Goal: Transaction & Acquisition: Download file/media

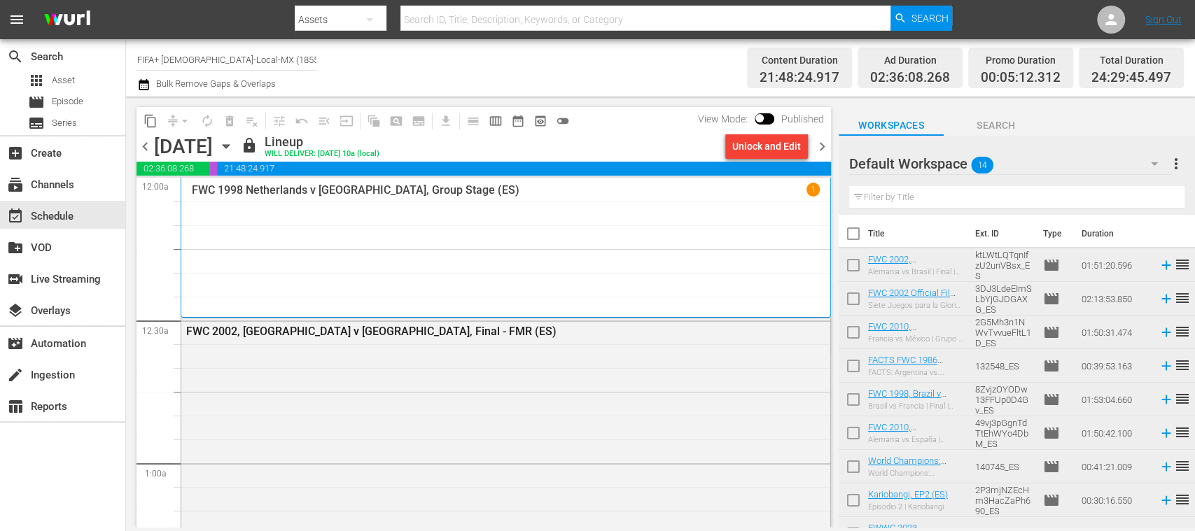
scroll to position [34, 0]
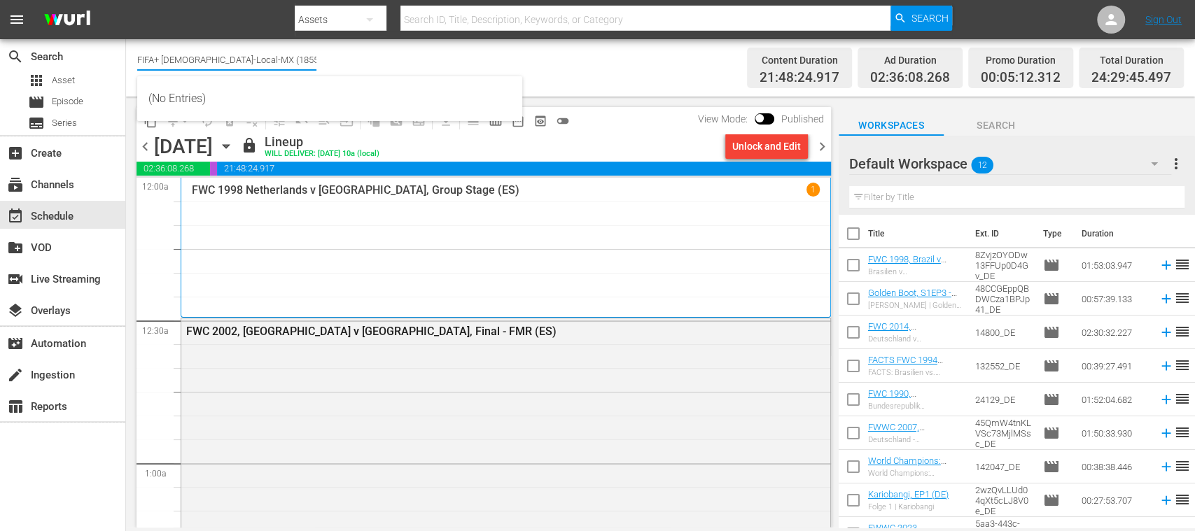
drag, startPoint x: 164, startPoint y: 57, endPoint x: 332, endPoint y: 63, distance: 167.4
click at [332, 63] on div "Channel Title FIFA+ Spanish-Local-MX (1855) Bulk Remove Gaps & Overlaps" at bounding box center [422, 68] width 570 height 50
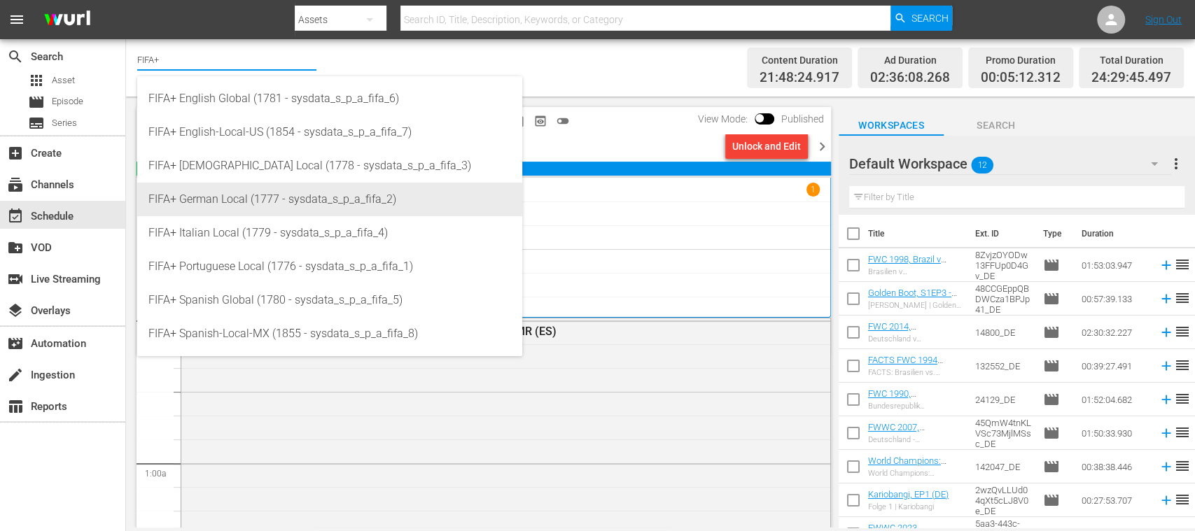
click at [277, 188] on div "FIFA+ German Local (1777 - sysdata_s_p_a_fifa_2)" at bounding box center [329, 200] width 363 height 34
type input "FIFA+ German Local (1777 - sysdata_s_p_a_fifa_2)"
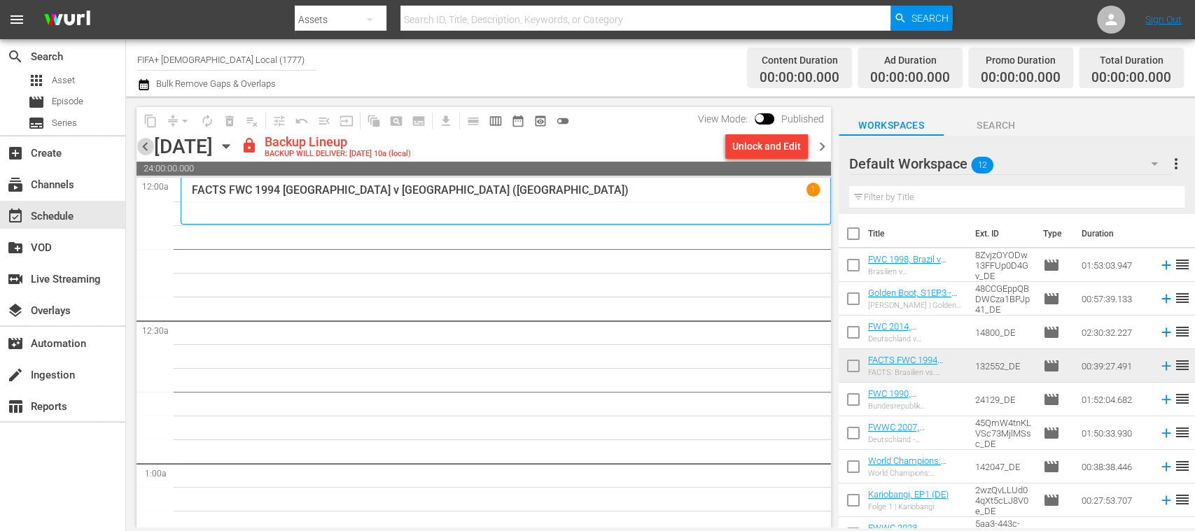
click at [142, 144] on span "chevron_left" at bounding box center [144, 146] width 17 height 17
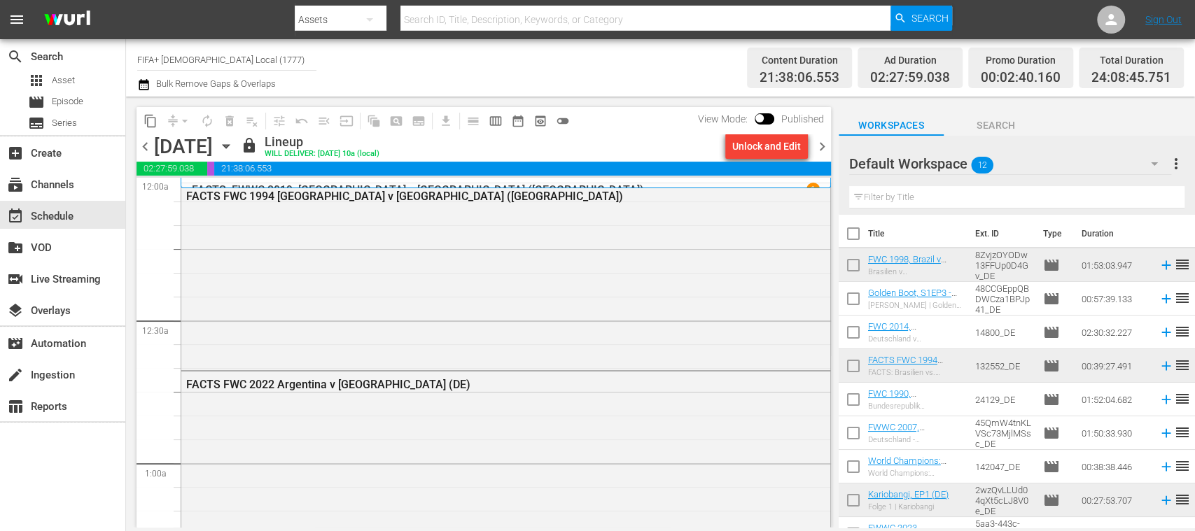
click at [787, 148] on div "Unlock and Edit" at bounding box center [766, 146] width 69 height 25
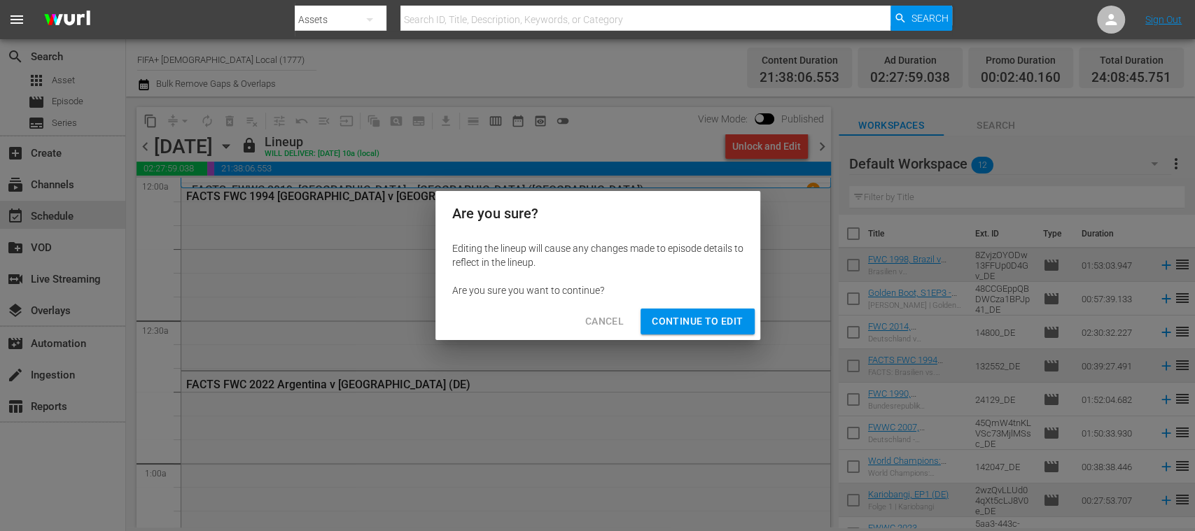
click at [707, 316] on span "Continue to Edit" at bounding box center [697, 321] width 91 height 17
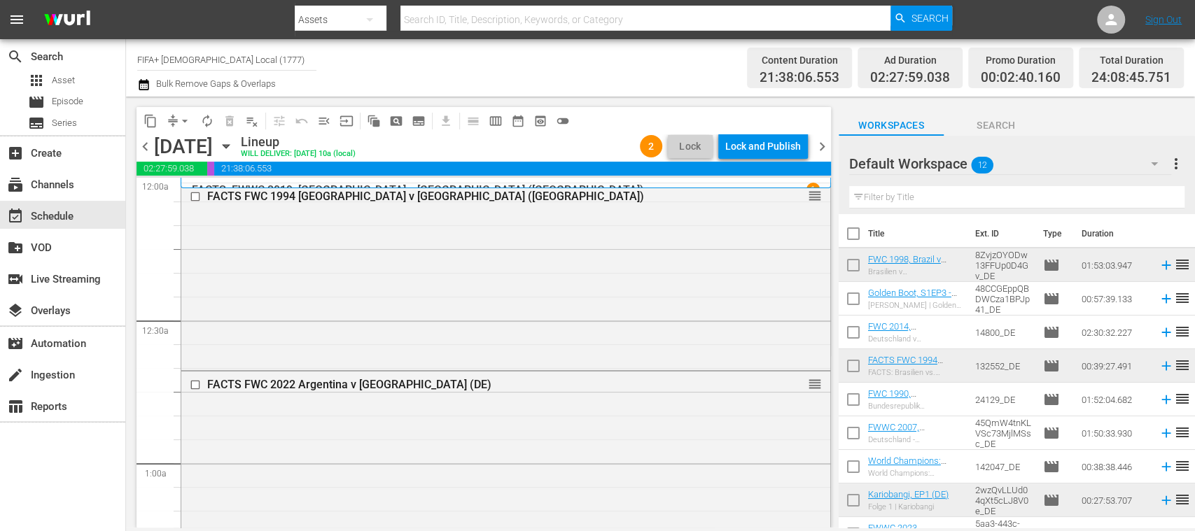
click at [251, 122] on span "playlist_remove_outlined" at bounding box center [252, 121] width 14 height 14
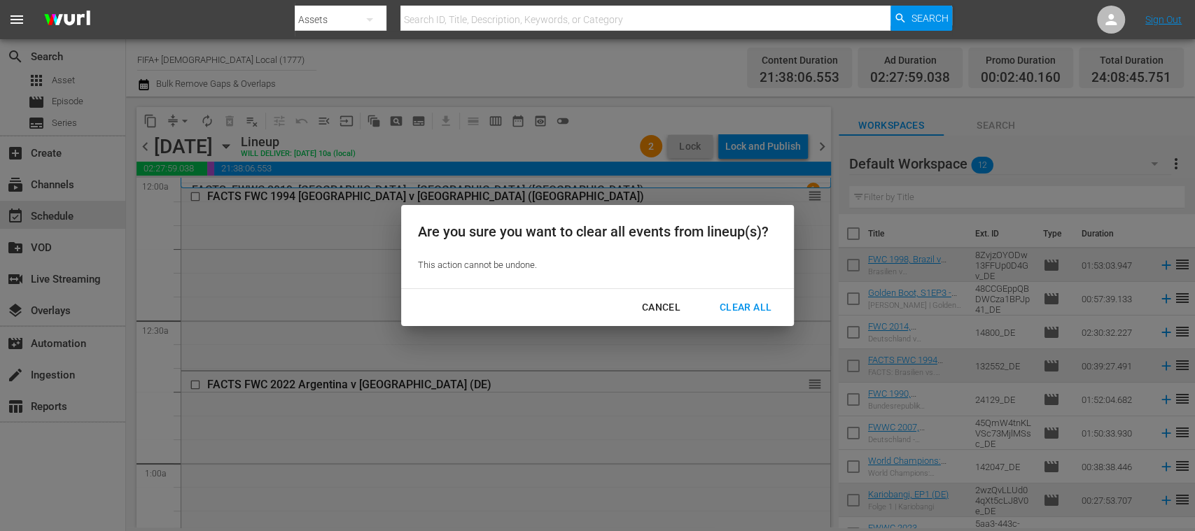
click at [760, 306] on div "Clear All" at bounding box center [745, 307] width 74 height 17
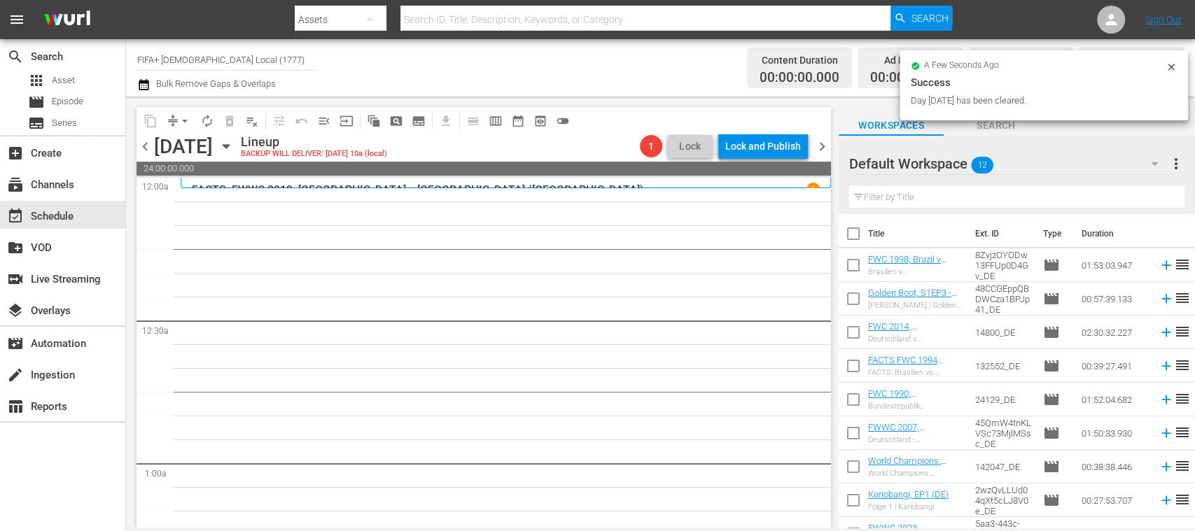
click at [854, 232] on input "checkbox" at bounding box center [852, 236] width 29 height 29
checkbox input "true"
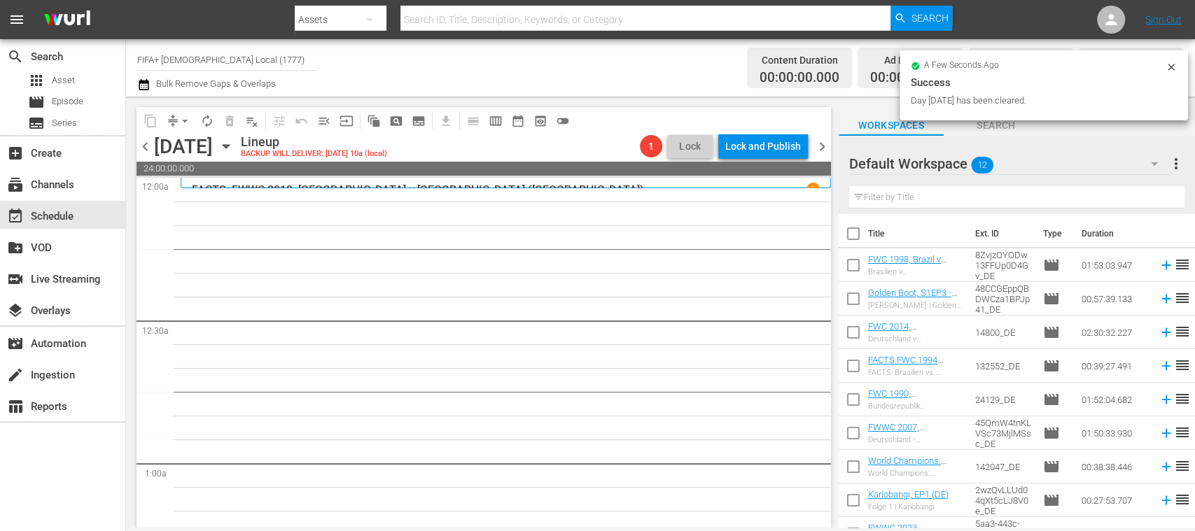
checkbox input "true"
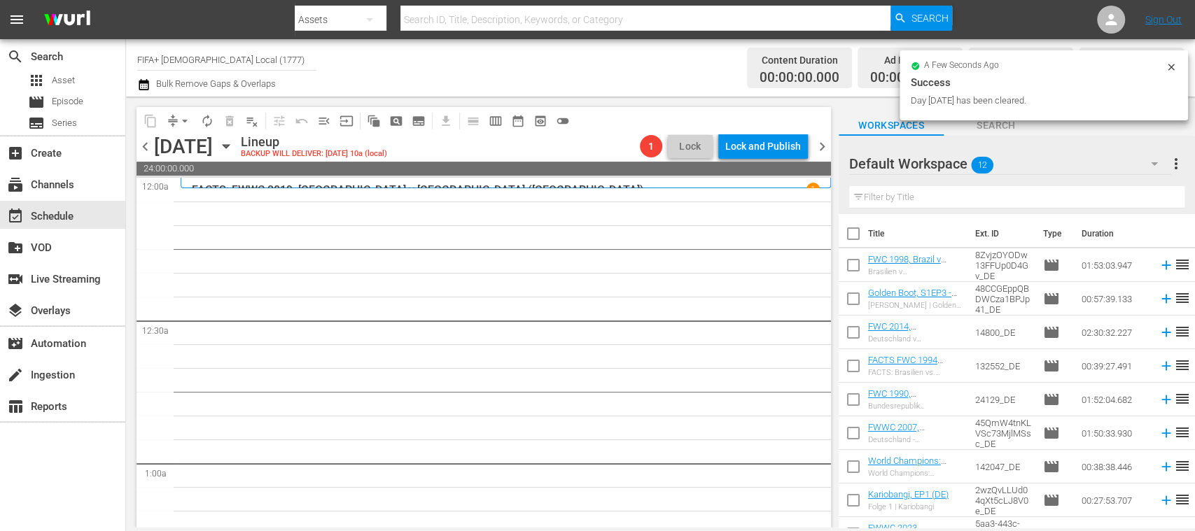
checkbox input "true"
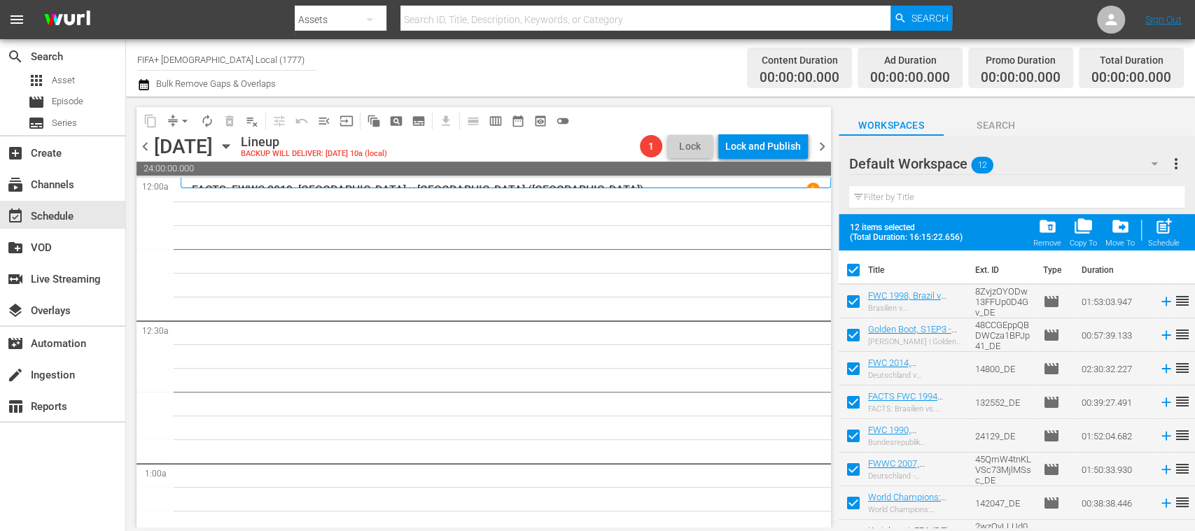
scroll to position [158, 0]
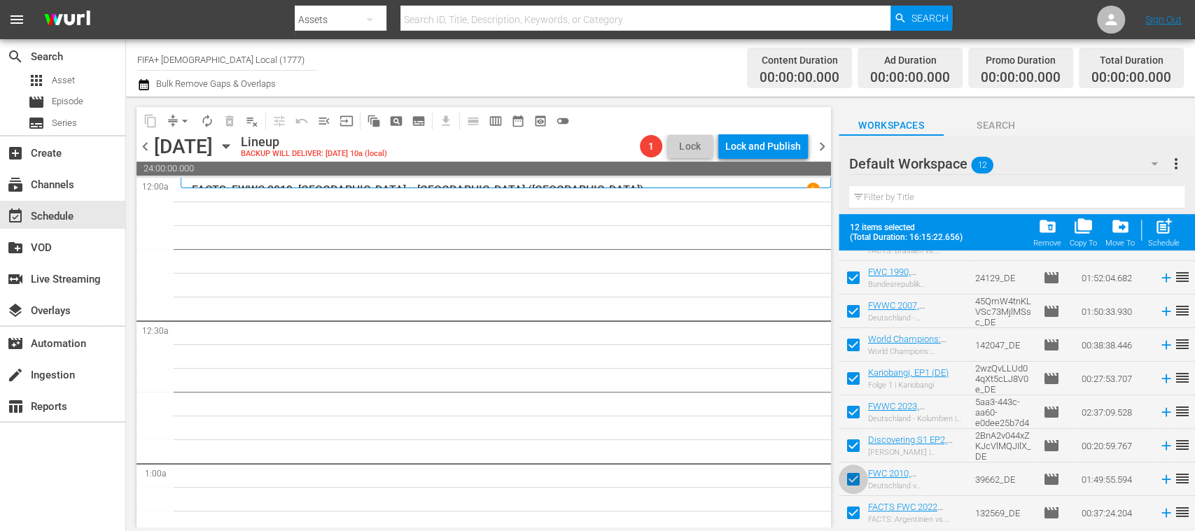
click at [852, 476] on input "checkbox" at bounding box center [852, 482] width 29 height 29
checkbox input "false"
click at [855, 510] on input "checkbox" at bounding box center [852, 515] width 29 height 29
checkbox input "false"
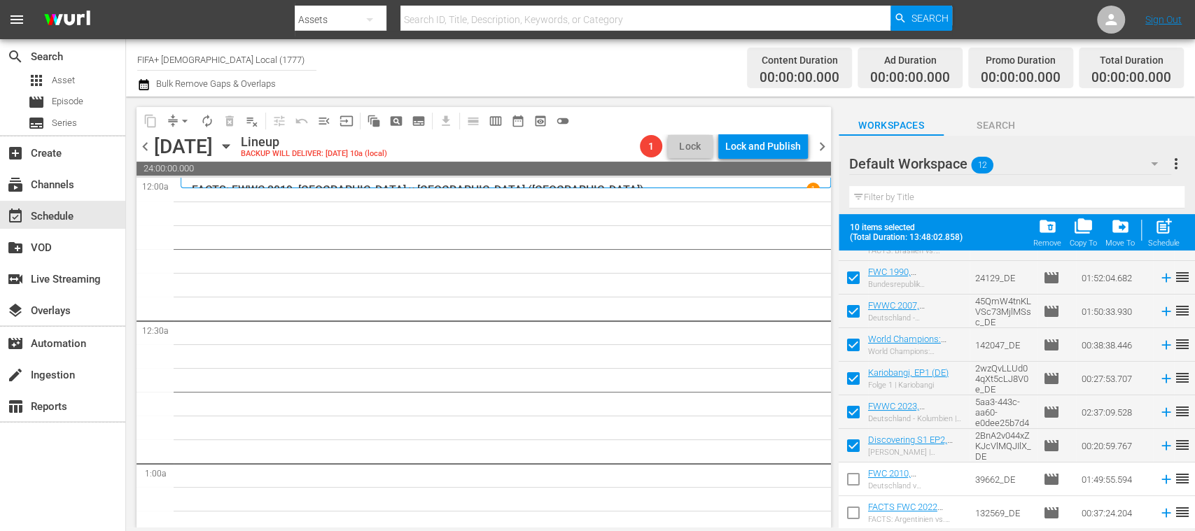
click at [854, 478] on input "checkbox" at bounding box center [852, 482] width 29 height 29
checkbox input "true"
click at [852, 511] on input "checkbox" at bounding box center [852, 515] width 29 height 29
checkbox input "true"
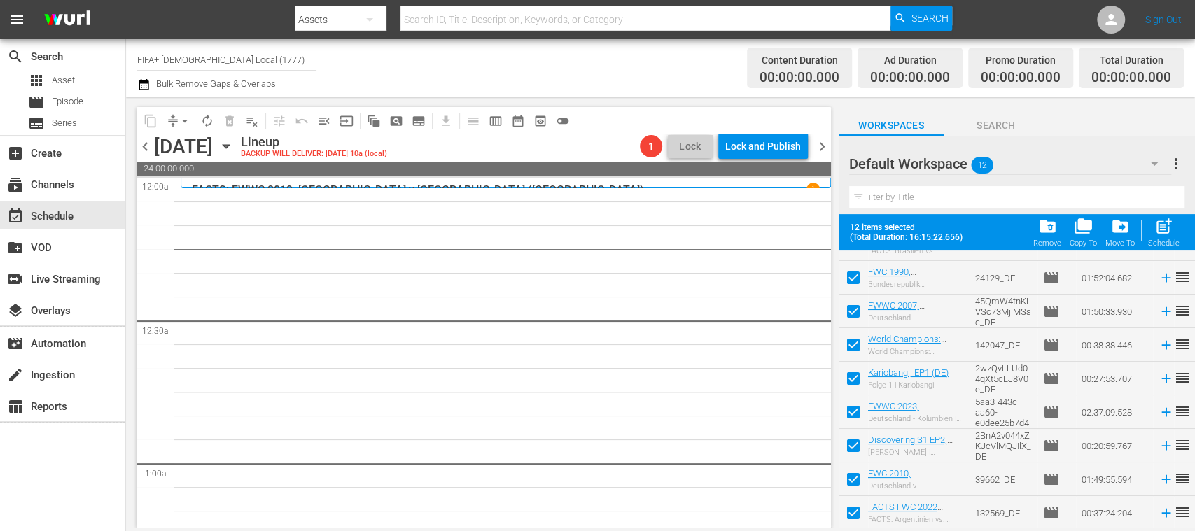
click at [852, 511] on input "checkbox" at bounding box center [852, 515] width 29 height 29
checkbox input "false"
click at [855, 484] on input "checkbox" at bounding box center [852, 482] width 29 height 29
checkbox input "false"
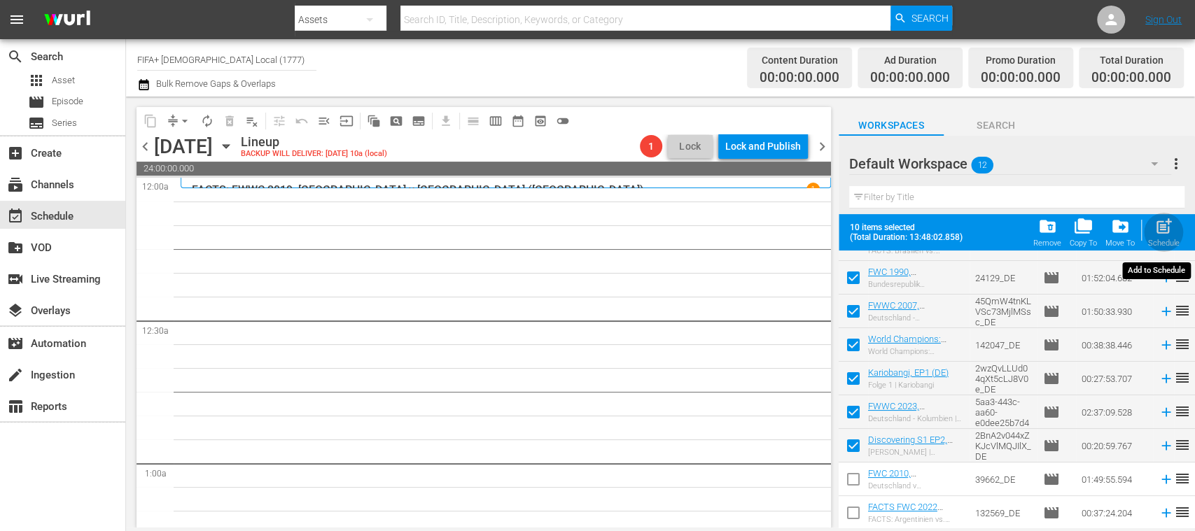
click at [1167, 237] on div "post_add Schedule" at bounding box center [1163, 232] width 31 height 31
checkbox input "false"
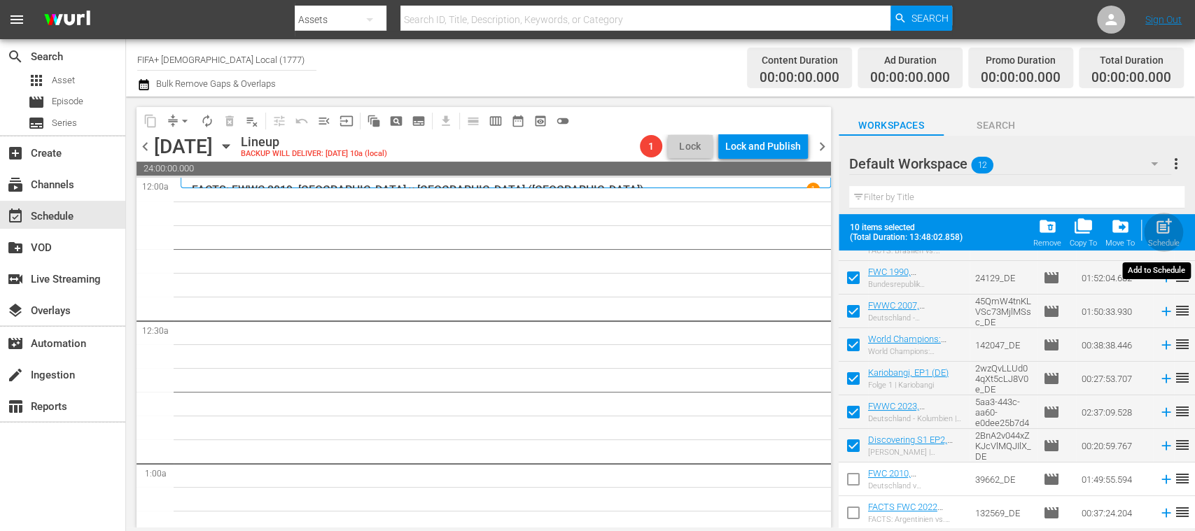
checkbox input "false"
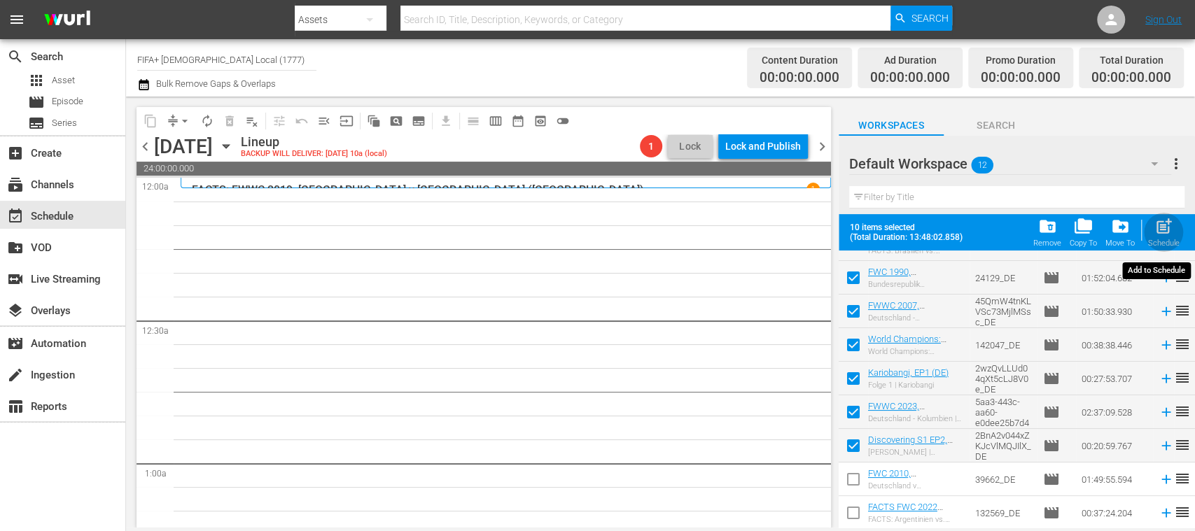
checkbox input "false"
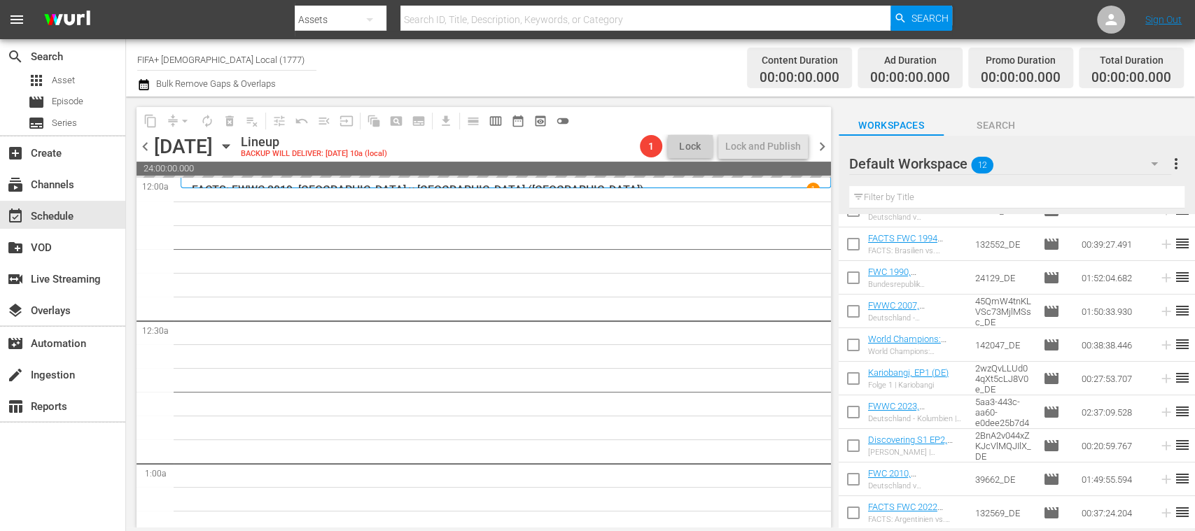
scroll to position [0, 0]
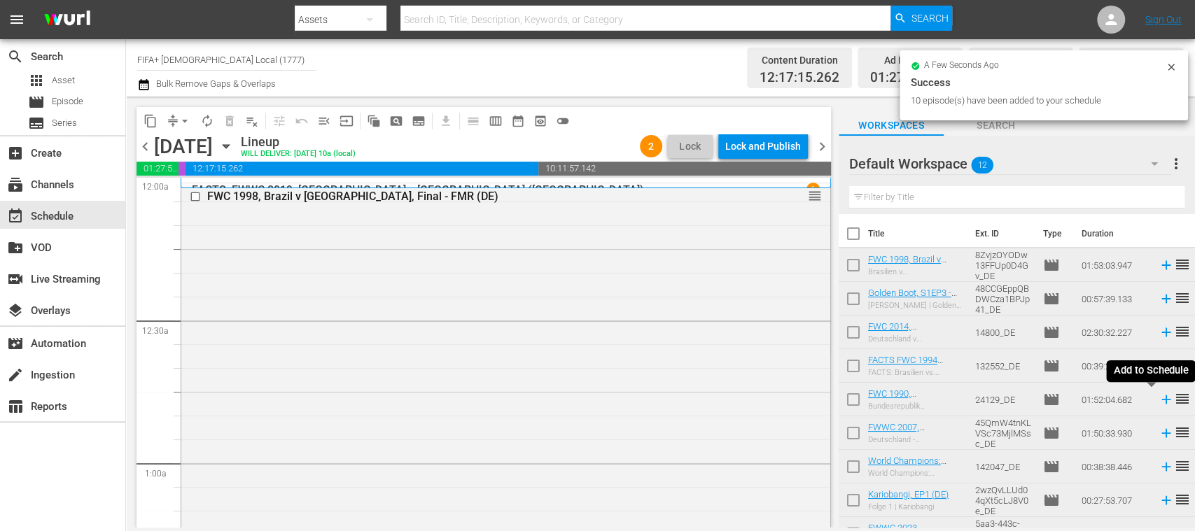
click at [1158, 405] on icon at bounding box center [1165, 399] width 15 height 15
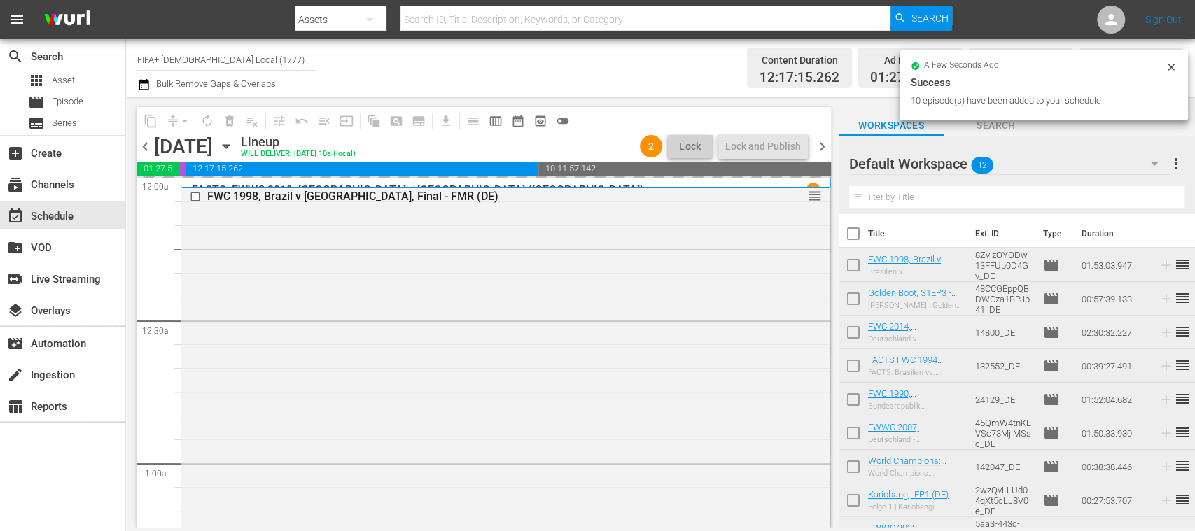
scroll to position [122, 0]
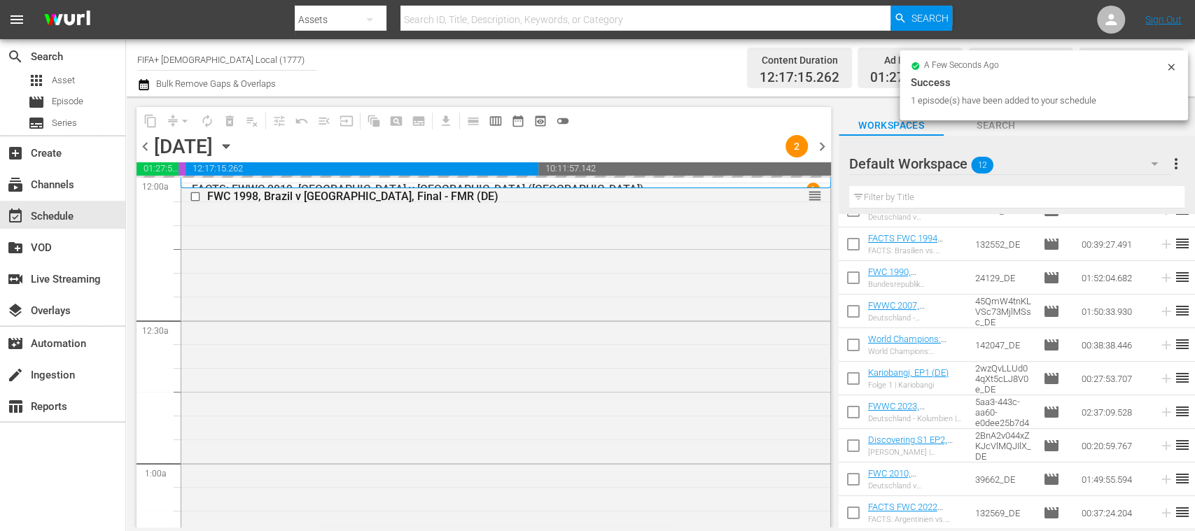
click at [851, 486] on input "checkbox" at bounding box center [852, 482] width 29 height 29
checkbox input "true"
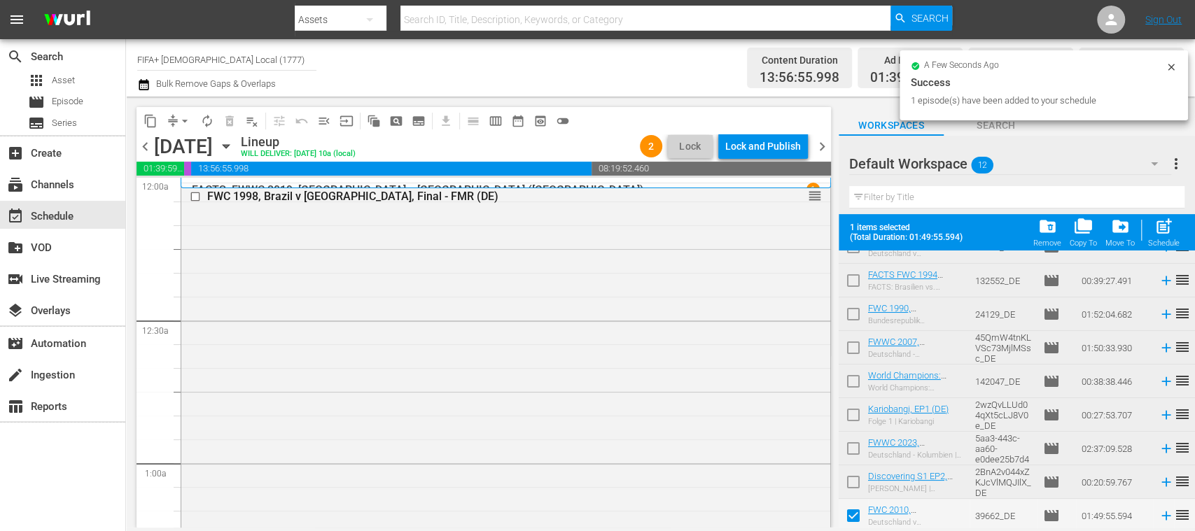
scroll to position [158, 0]
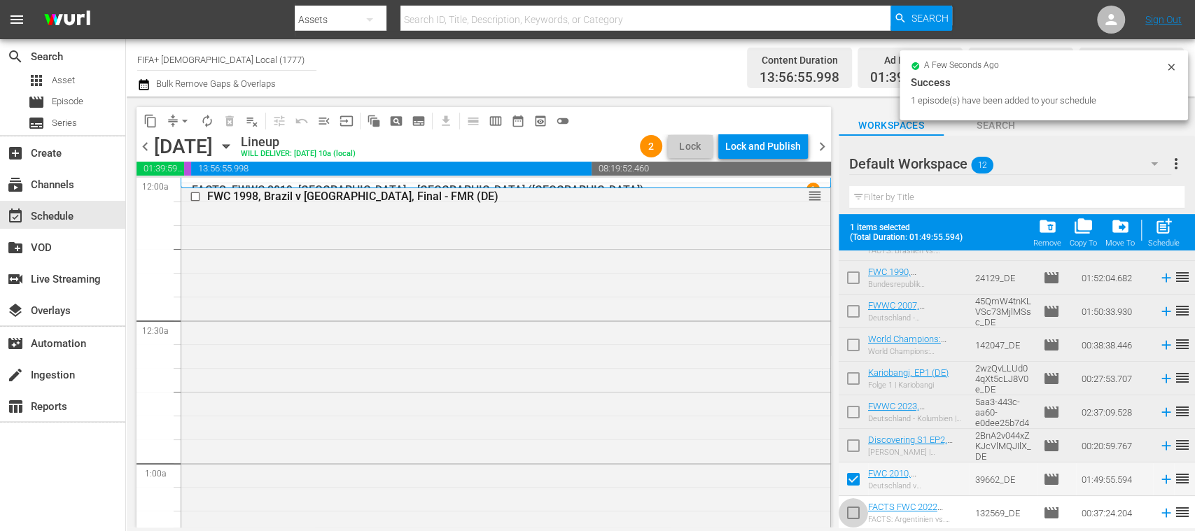
click at [859, 512] on input "checkbox" at bounding box center [852, 515] width 29 height 29
checkbox input "true"
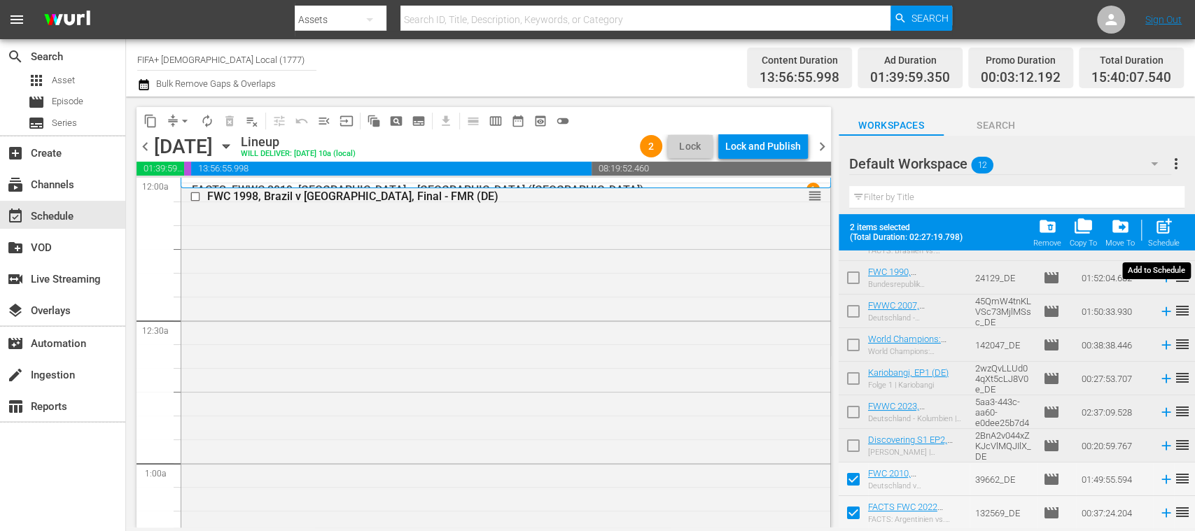
click at [1165, 237] on div "post_add Schedule" at bounding box center [1163, 232] width 31 height 31
checkbox input "false"
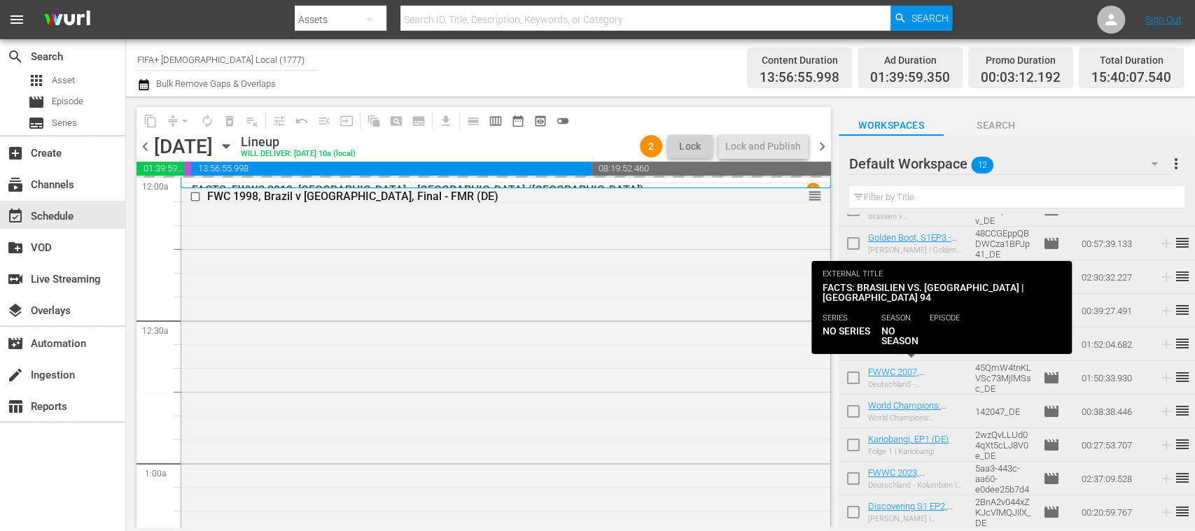
scroll to position [0, 0]
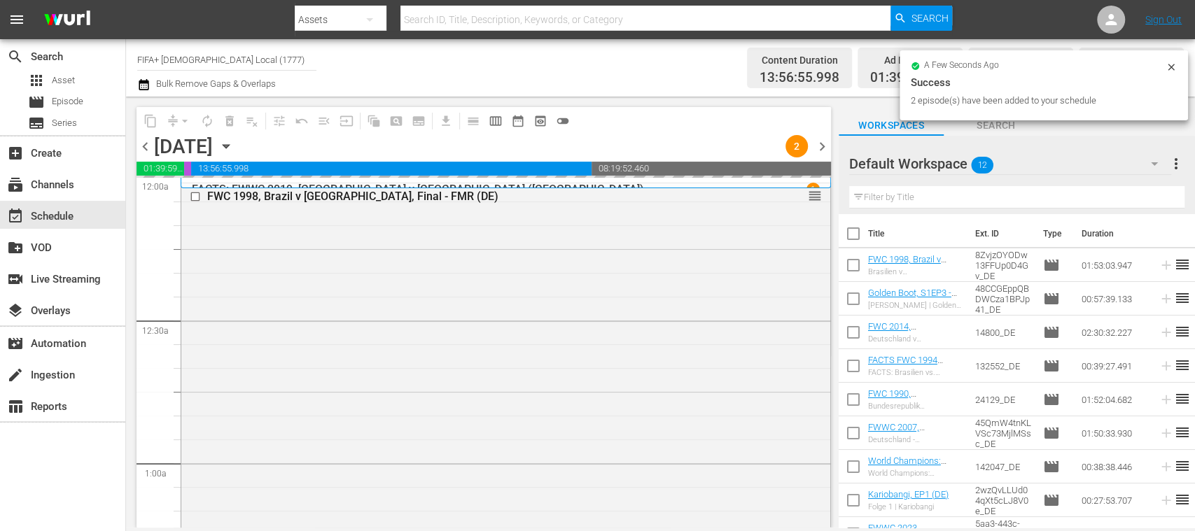
click at [858, 266] on input "checkbox" at bounding box center [852, 267] width 29 height 29
checkbox input "true"
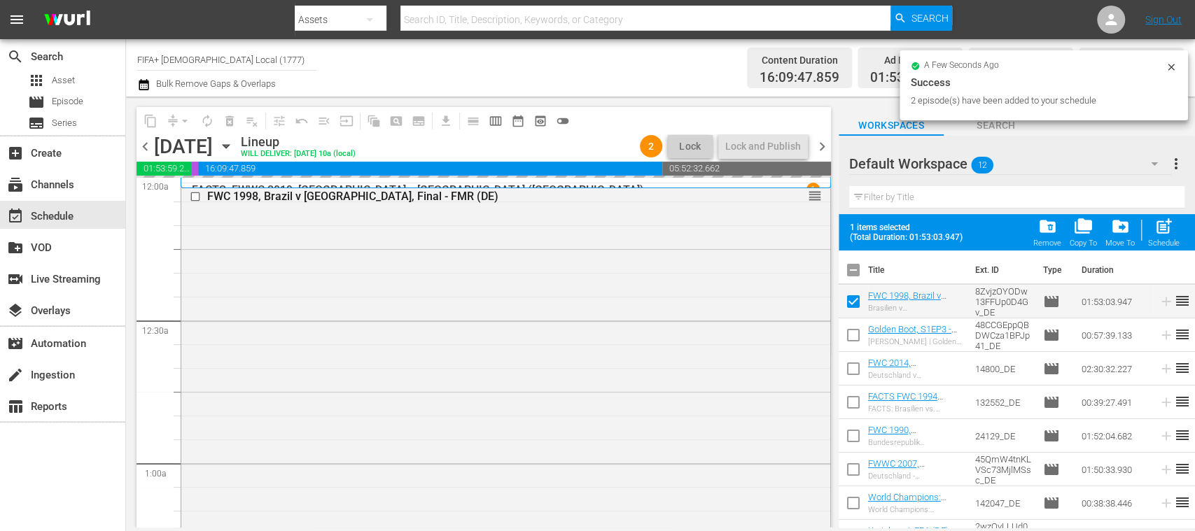
click at [852, 332] on input "checkbox" at bounding box center [852, 337] width 29 height 29
checkbox input "true"
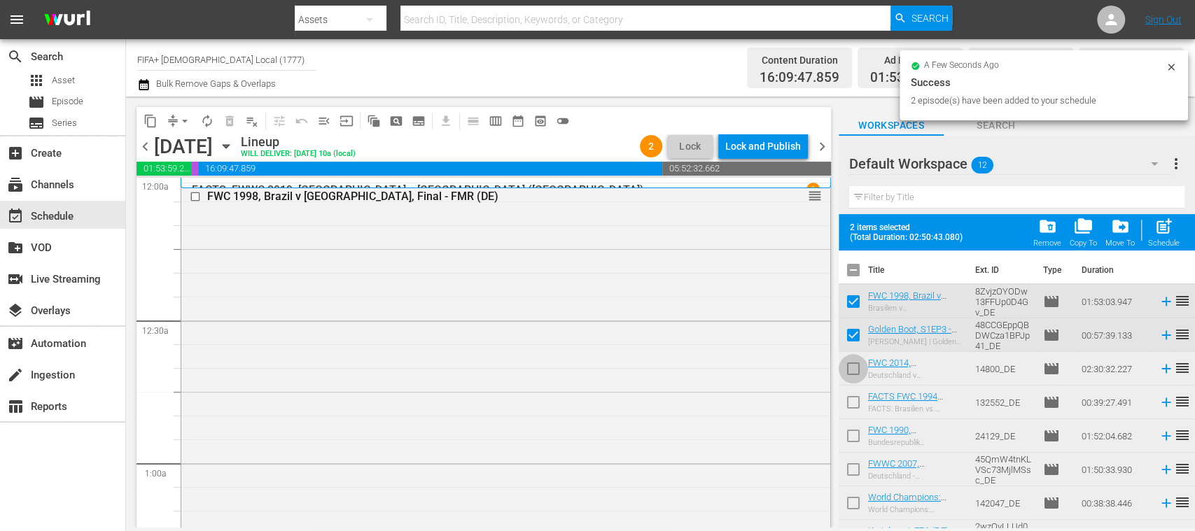
click at [852, 367] on input "checkbox" at bounding box center [852, 371] width 29 height 29
checkbox input "true"
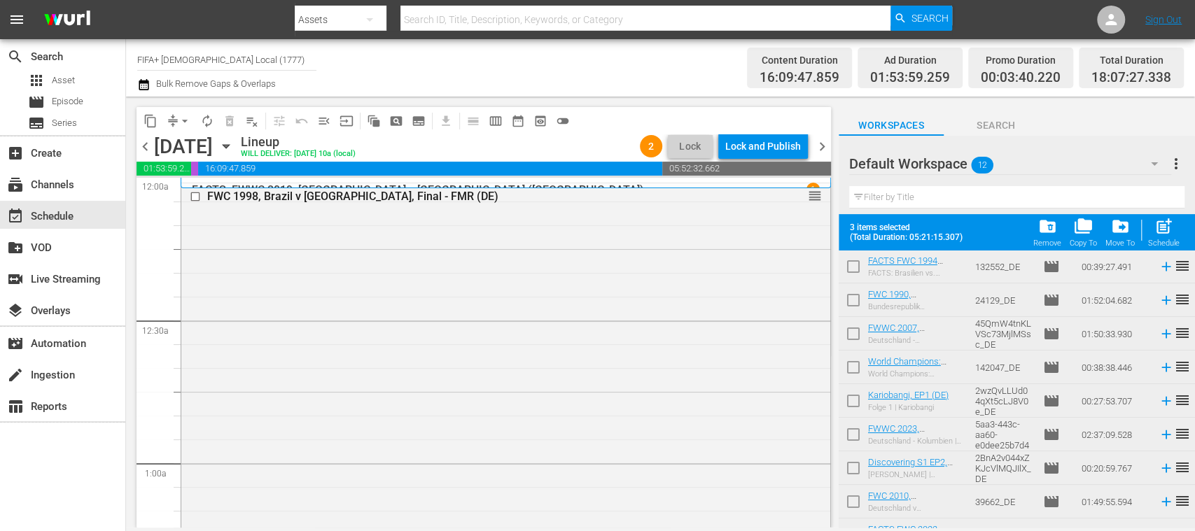
scroll to position [158, 0]
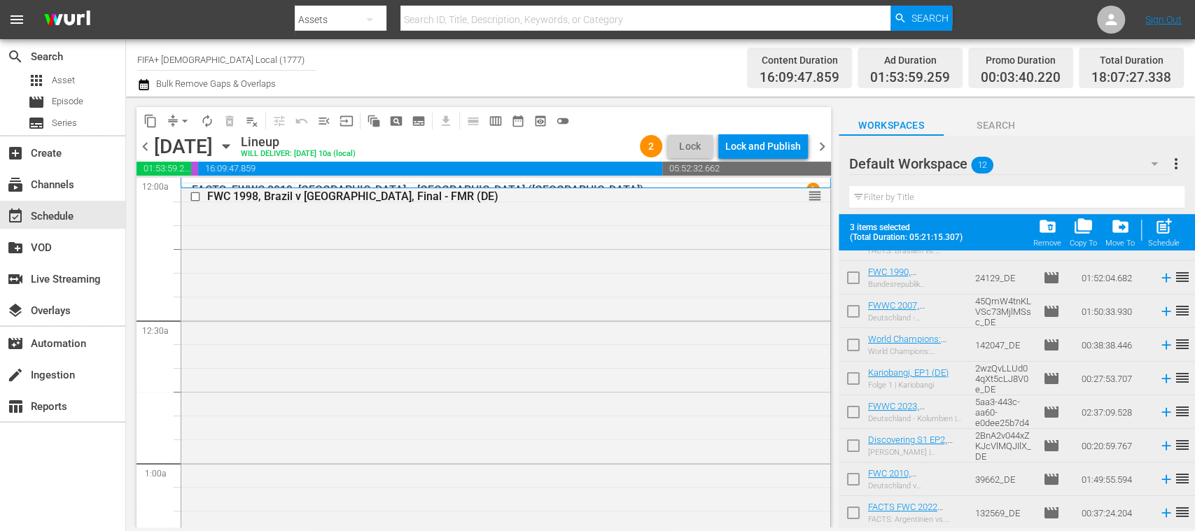
click at [855, 348] on input "checkbox" at bounding box center [852, 347] width 29 height 29
checkbox input "true"
click at [852, 476] on input "checkbox" at bounding box center [852, 482] width 29 height 29
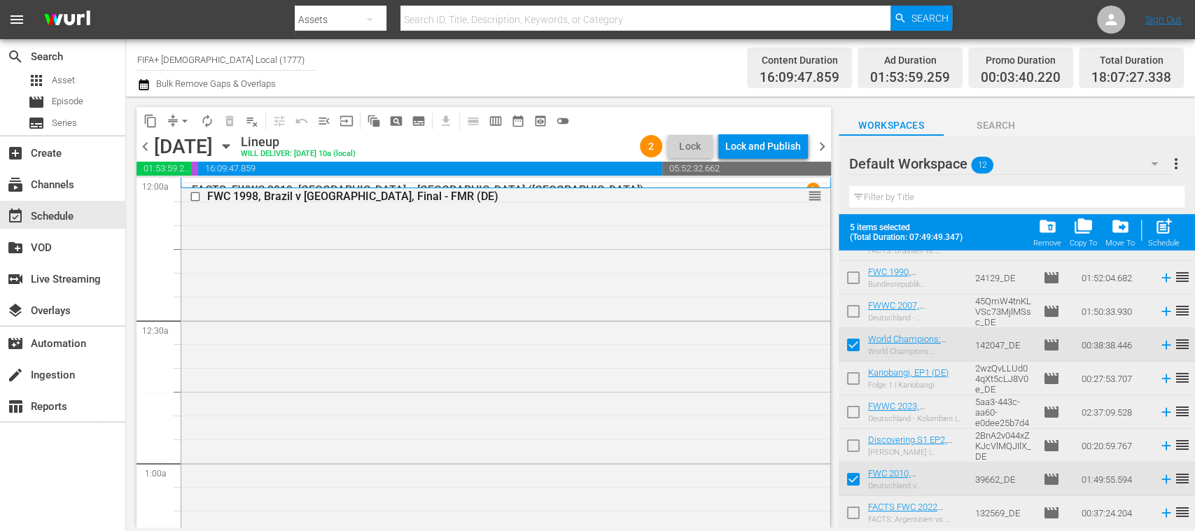
click at [855, 473] on input "checkbox" at bounding box center [852, 482] width 29 height 29
checkbox input "false"
click at [1166, 236] on span "post_add" at bounding box center [1163, 226] width 19 height 19
checkbox input "false"
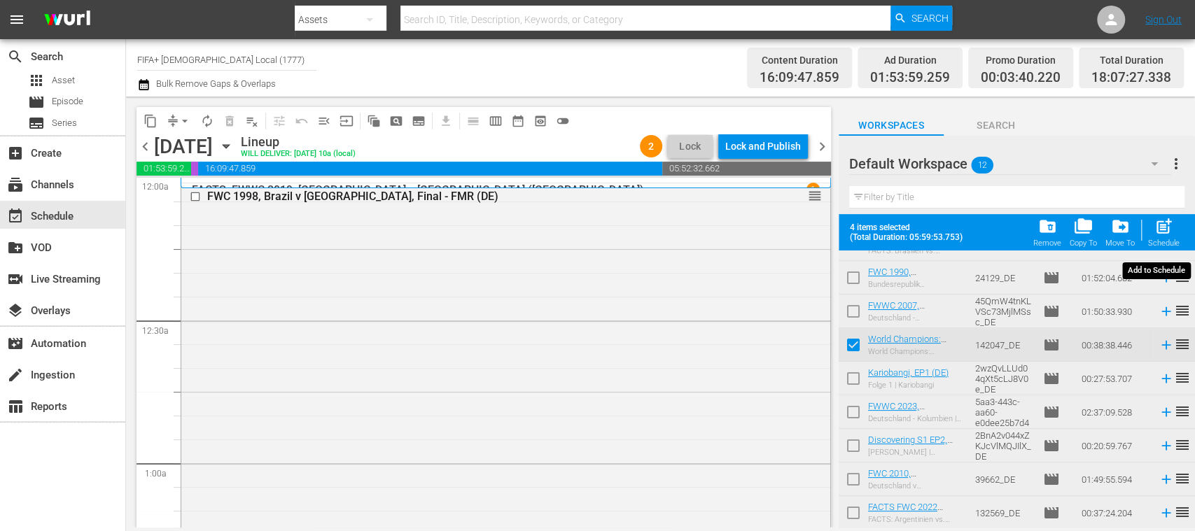
checkbox input "false"
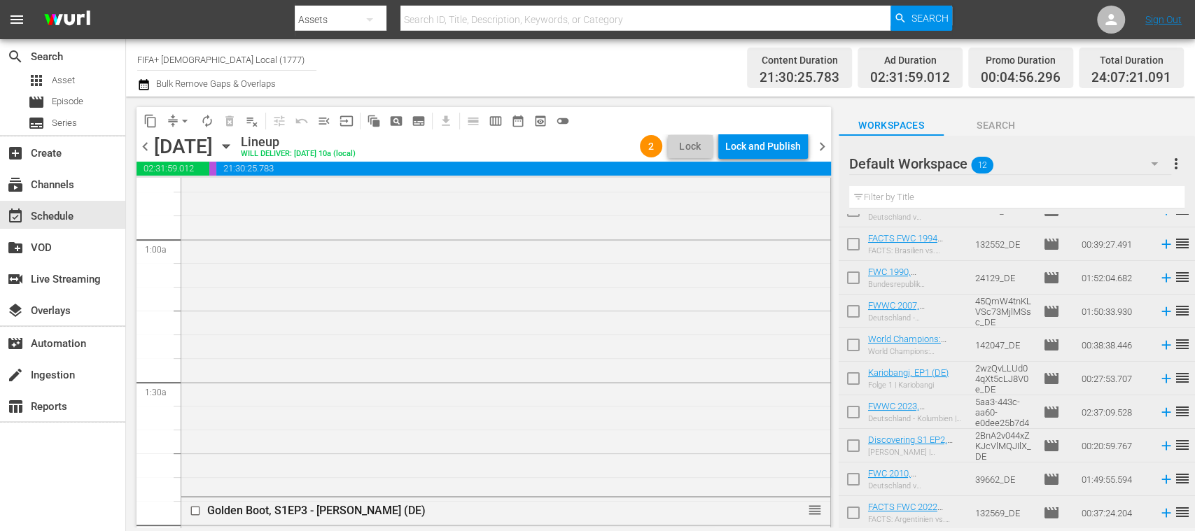
scroll to position [0, 0]
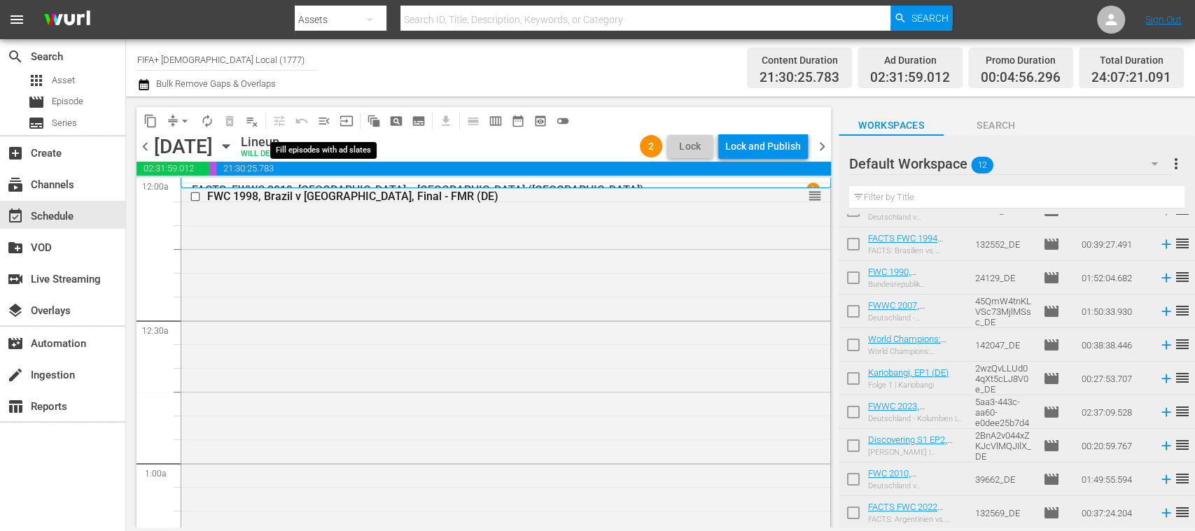
click at [328, 122] on span "menu_open" at bounding box center [324, 121] width 14 height 14
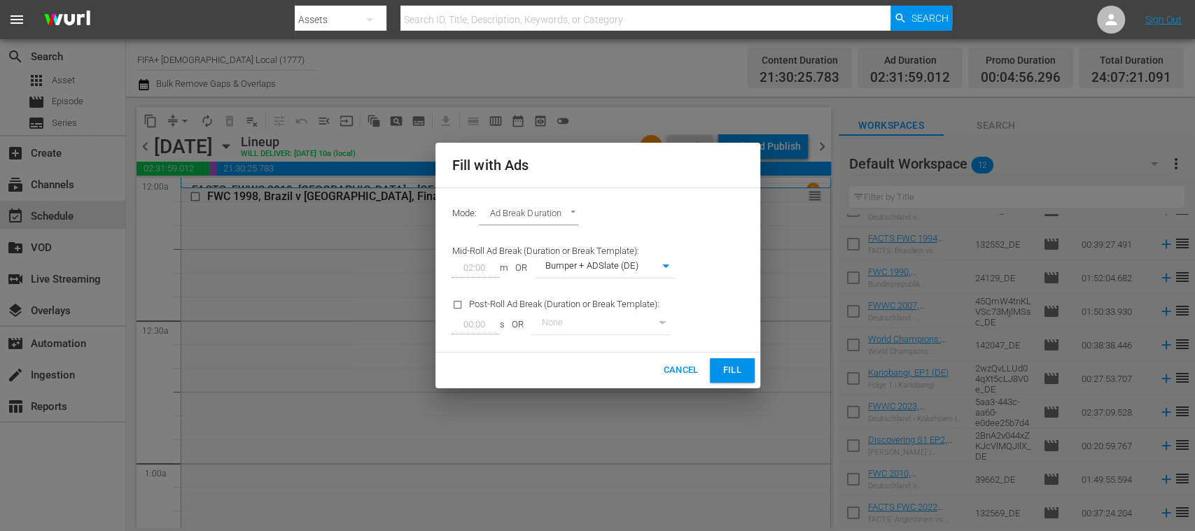
click at [724, 368] on span "Fill" at bounding box center [732, 371] width 22 height 16
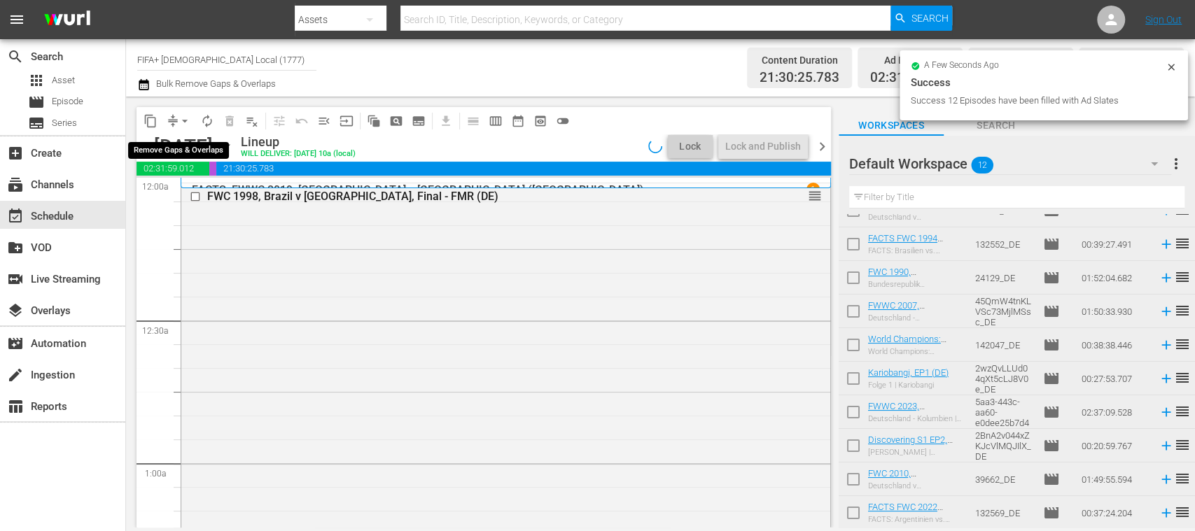
click at [183, 120] on span "arrow_drop_down" at bounding box center [185, 121] width 14 height 14
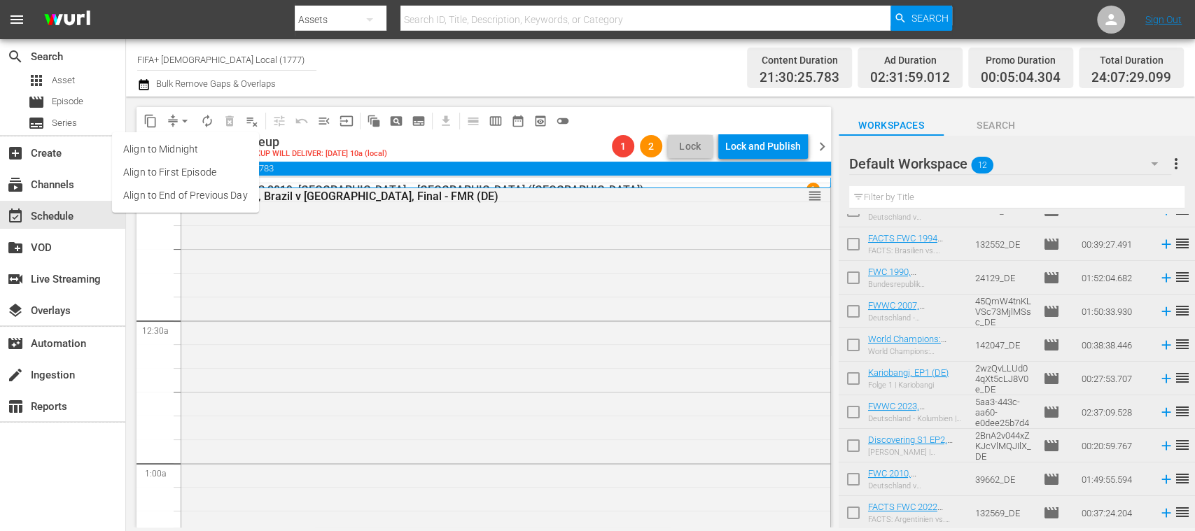
click at [204, 189] on li "Align to End of Previous Day" at bounding box center [185, 195] width 147 height 23
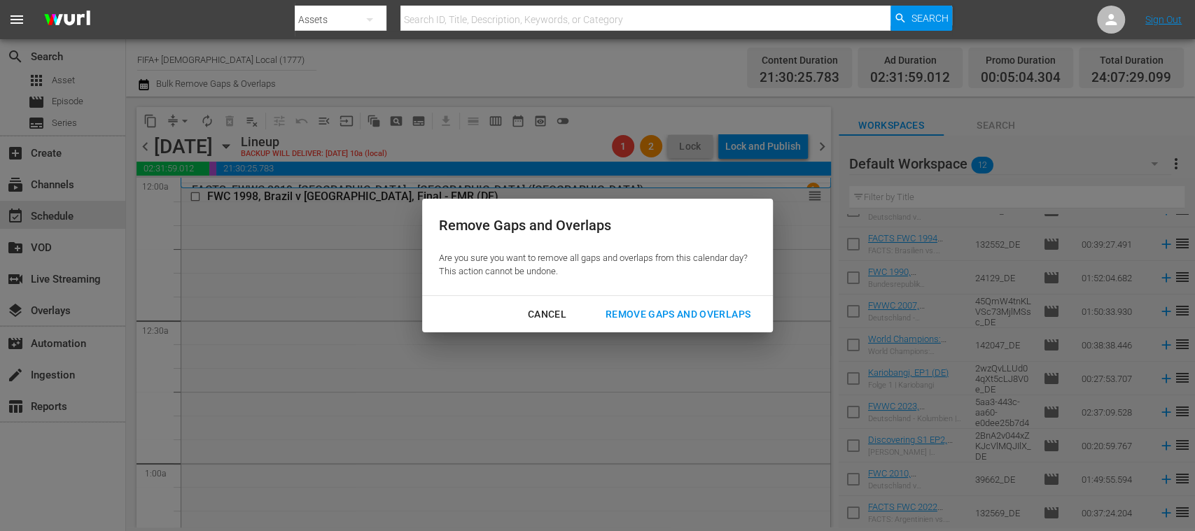
click at [649, 313] on div "Remove Gaps and Overlaps" at bounding box center [677, 314] width 167 height 17
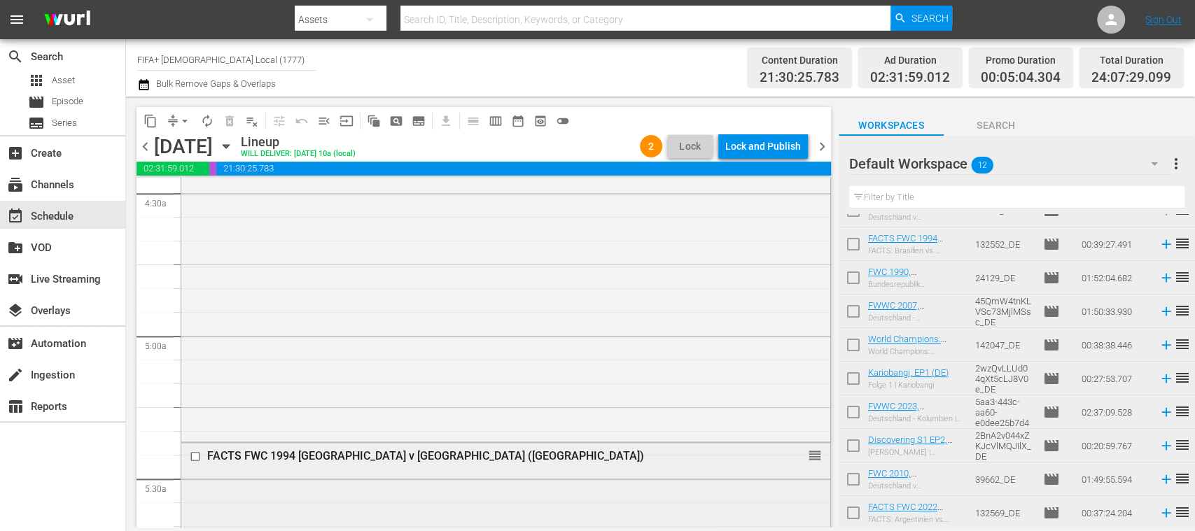
scroll to position [1493, 0]
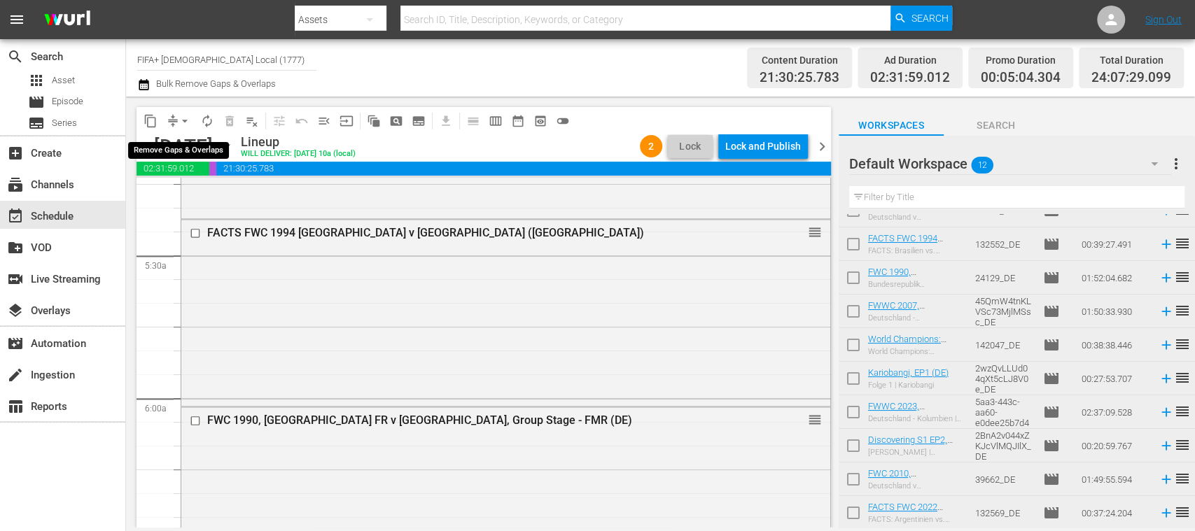
click at [188, 116] on span "arrow_drop_down" at bounding box center [185, 121] width 14 height 14
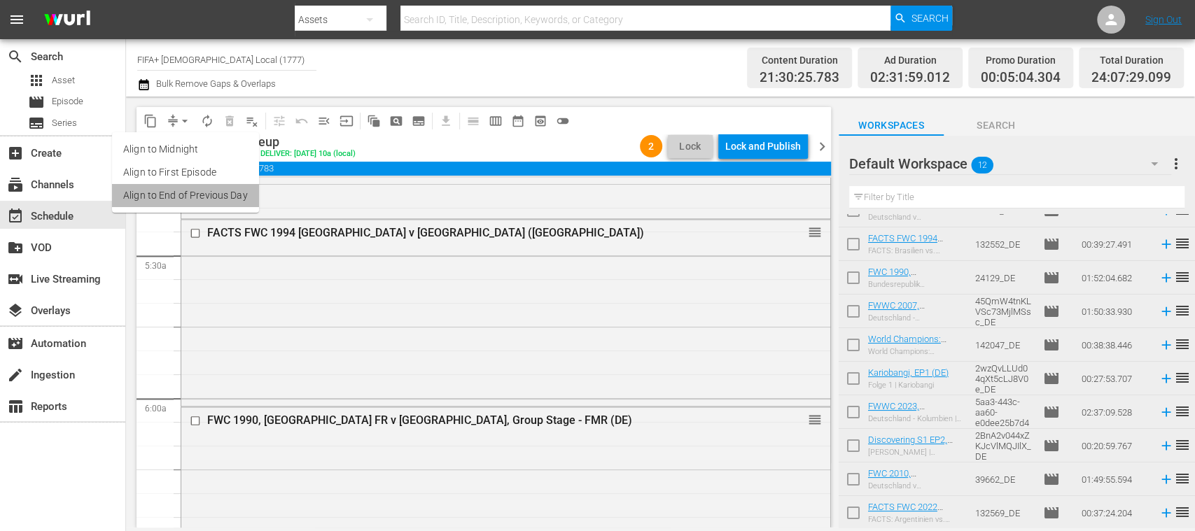
click at [206, 185] on li "Align to End of Previous Day" at bounding box center [185, 195] width 147 height 23
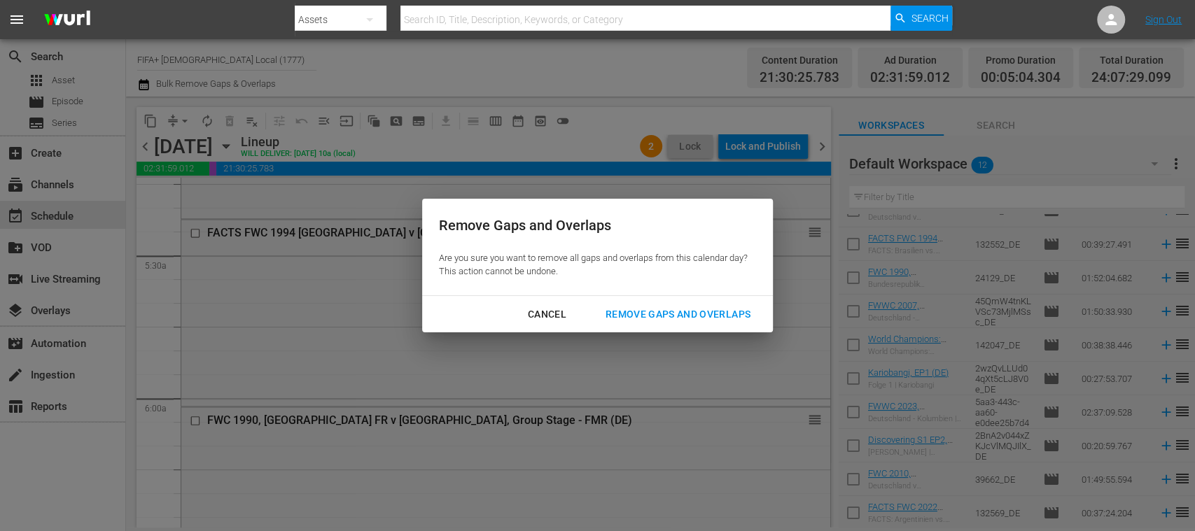
click at [696, 311] on div "Remove Gaps and Overlaps" at bounding box center [677, 314] width 167 height 17
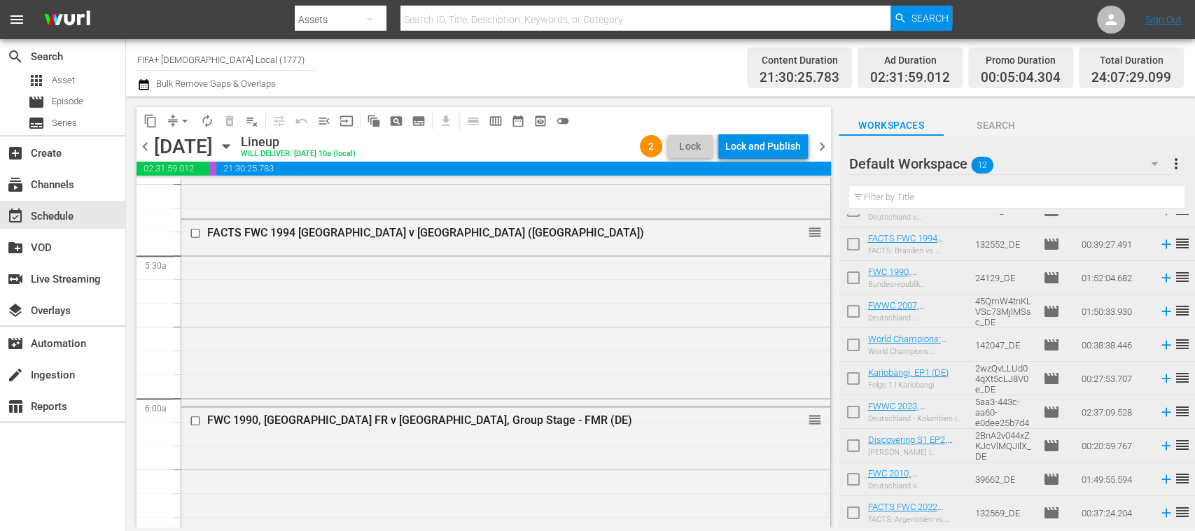
click at [770, 151] on div "Lock and Publish" at bounding box center [763, 146] width 76 height 25
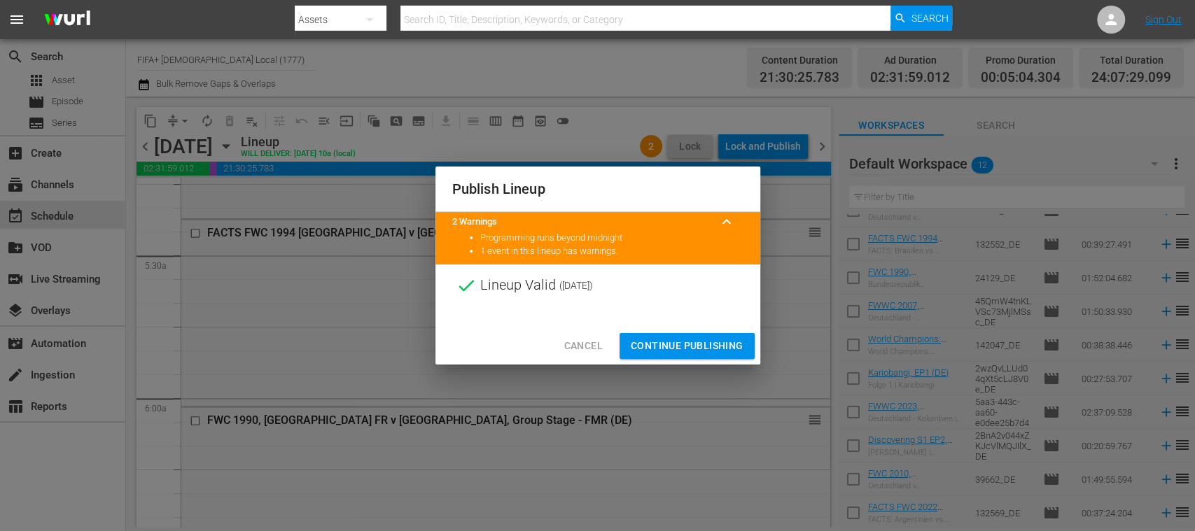
click at [712, 337] on span "Continue Publishing" at bounding box center [687, 345] width 113 height 17
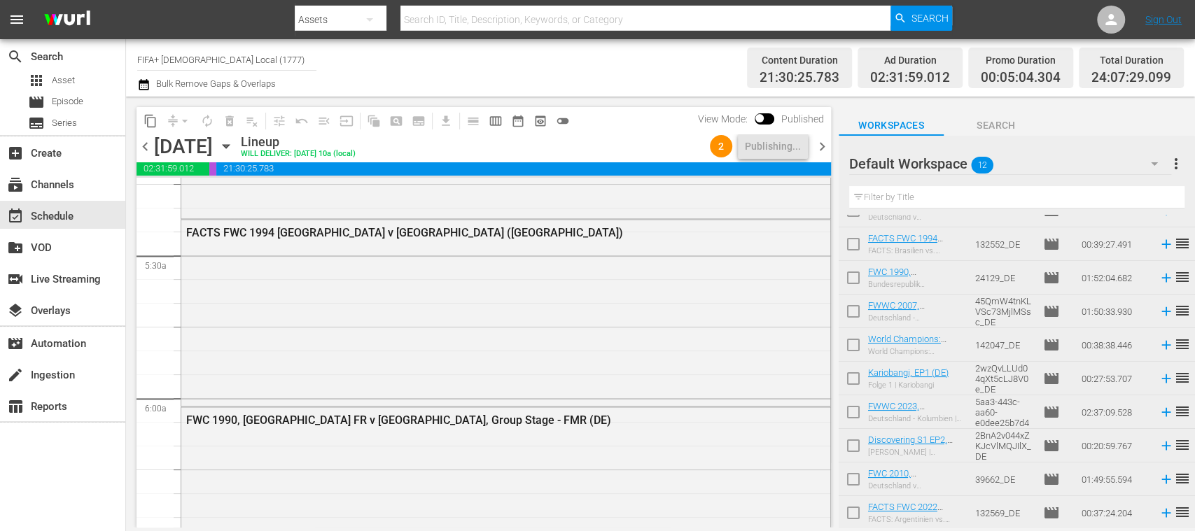
click at [711, 337] on div "FACTS FWC 1994 [GEOGRAPHIC_DATA] v [GEOGRAPHIC_DATA] ([GEOGRAPHIC_DATA])" at bounding box center [505, 311] width 649 height 183
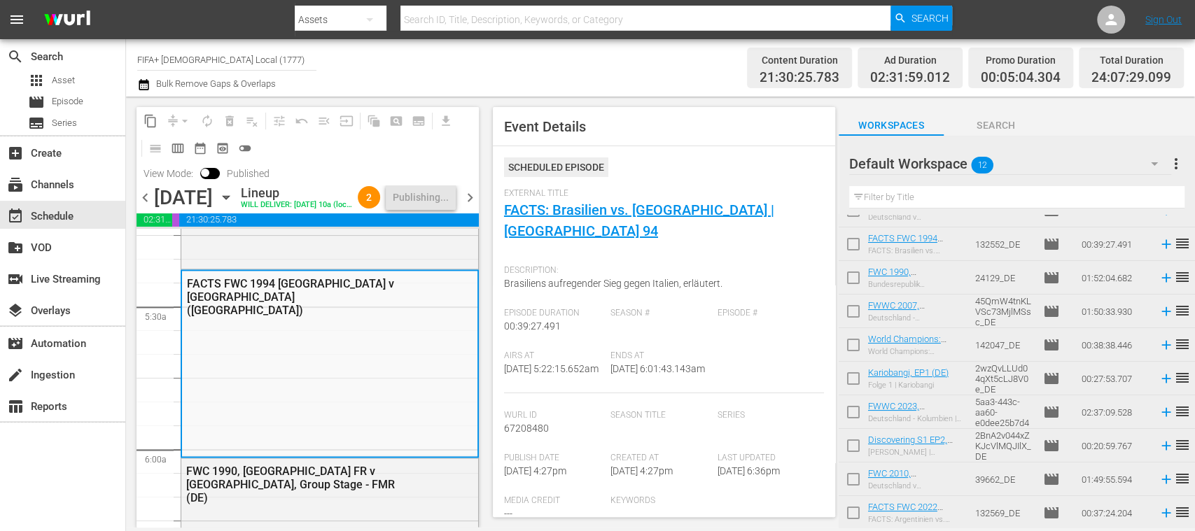
click at [475, 206] on span "chevron_right" at bounding box center [469, 197] width 17 height 17
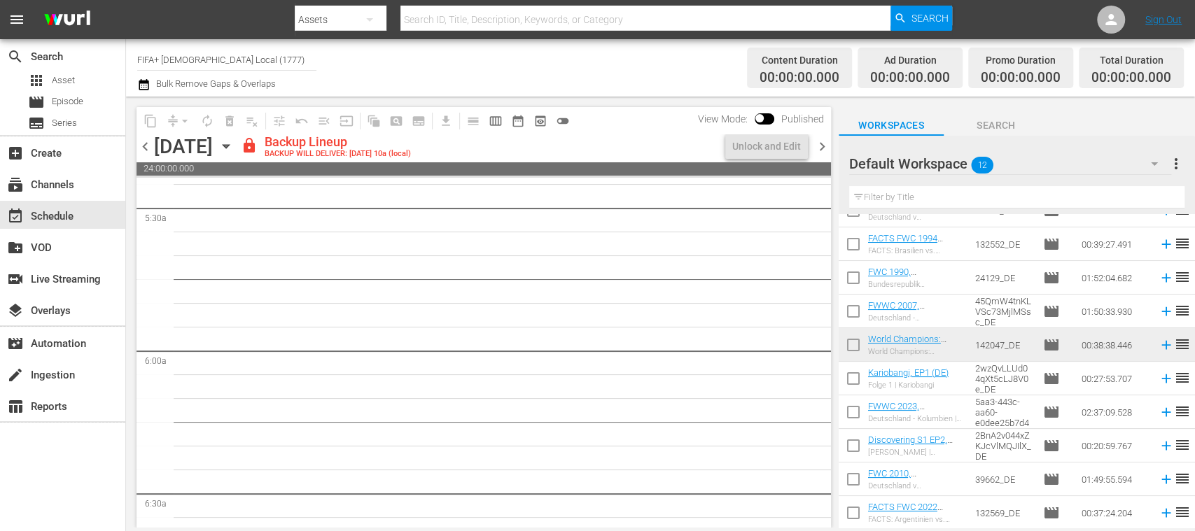
scroll to position [1517, 0]
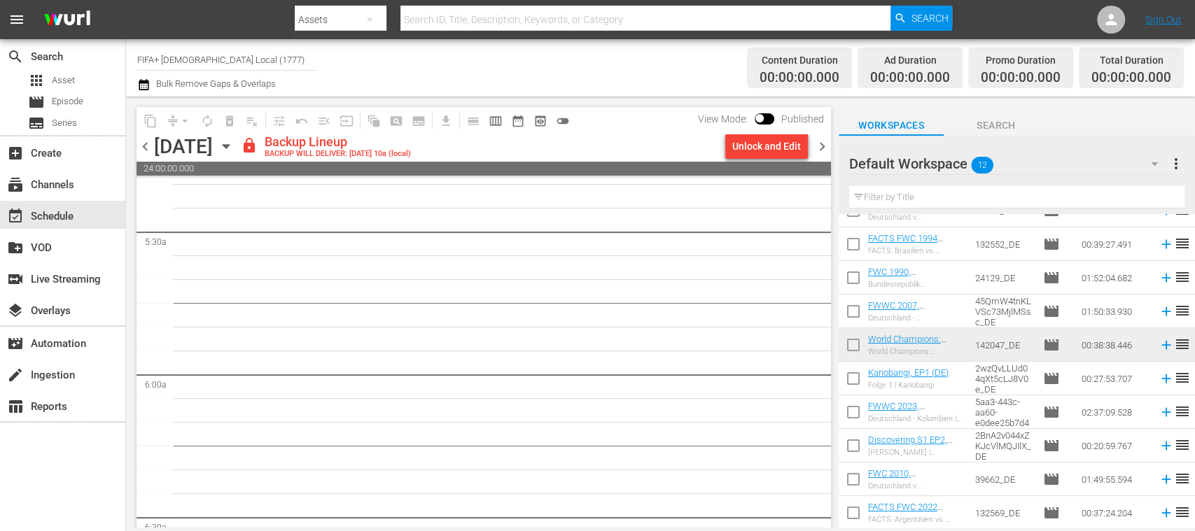
click at [145, 148] on span "chevron_left" at bounding box center [144, 146] width 17 height 17
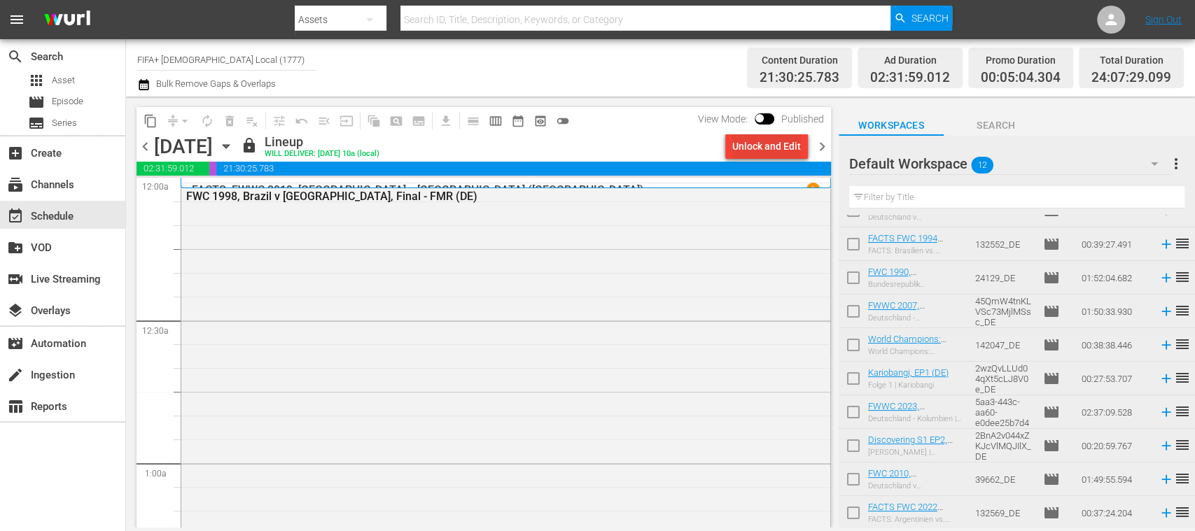
click at [788, 156] on div "Unlock and Edit" at bounding box center [766, 146] width 69 height 25
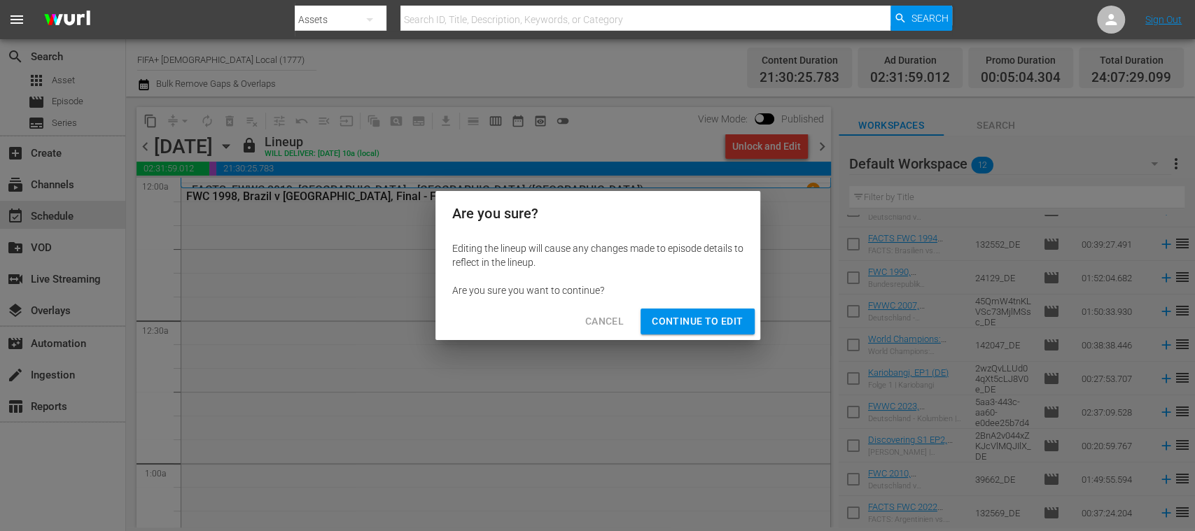
click at [719, 320] on span "Continue to Edit" at bounding box center [697, 321] width 91 height 17
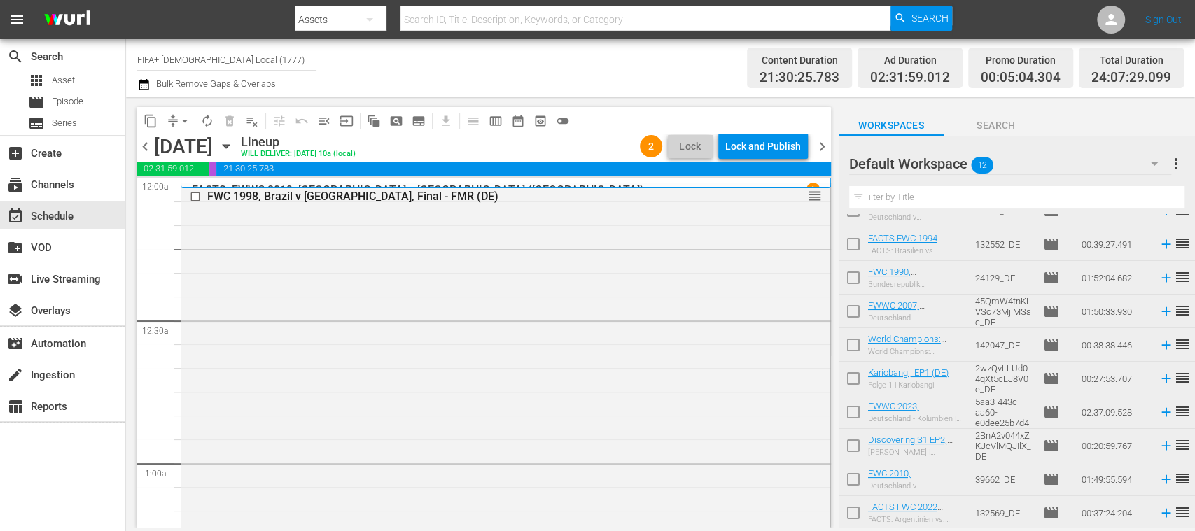
click at [778, 149] on div "Lock and Publish" at bounding box center [763, 146] width 76 height 25
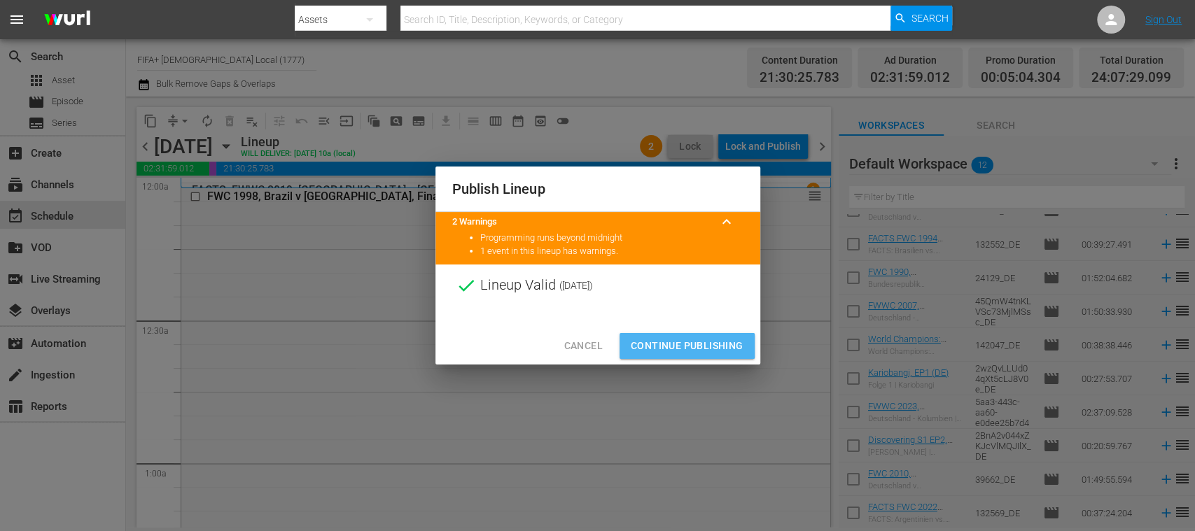
click at [682, 339] on span "Continue Publishing" at bounding box center [687, 345] width 113 height 17
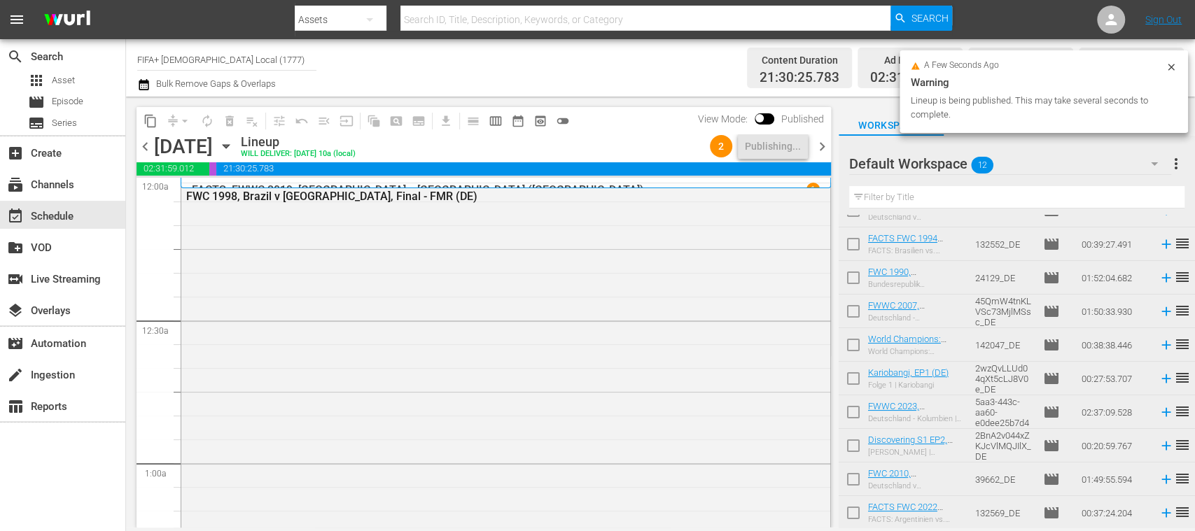
click at [824, 147] on span "chevron_right" at bounding box center [821, 146] width 17 height 17
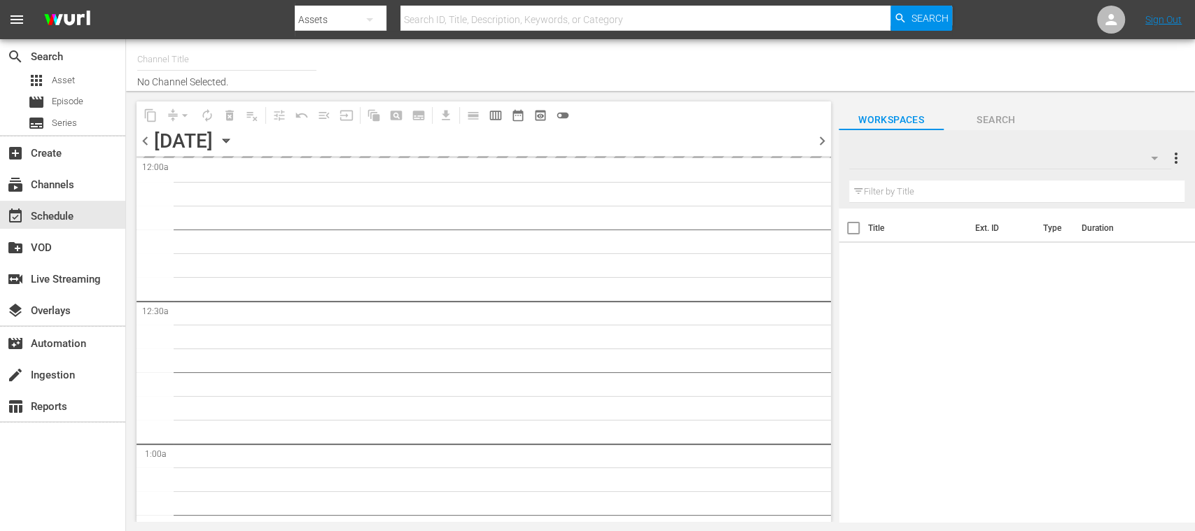
type input "FIFA+ [DEMOGRAPHIC_DATA] Local (1777)"
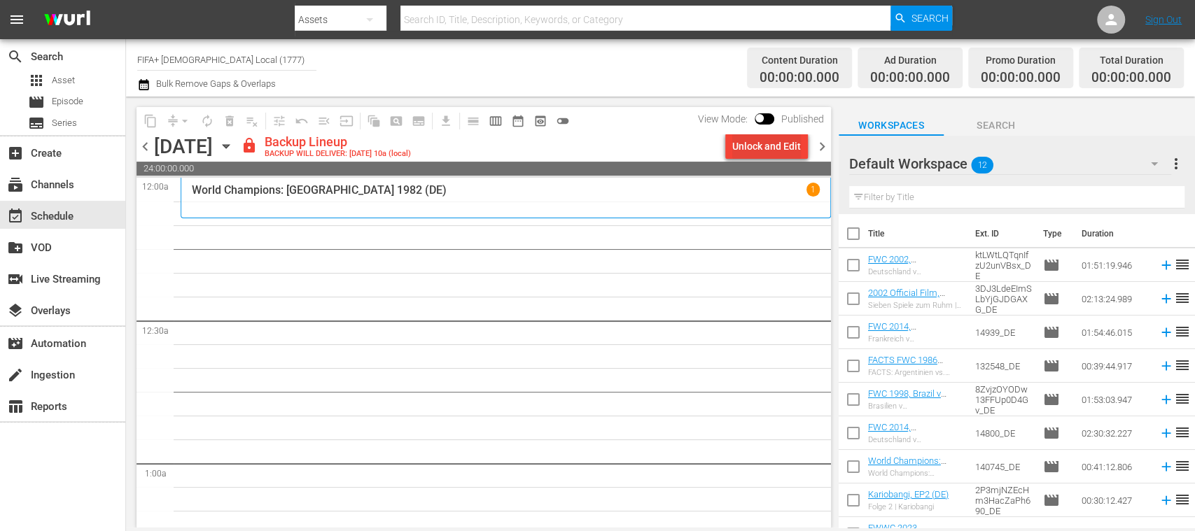
click at [785, 151] on div "Unlock and Edit" at bounding box center [766, 146] width 69 height 25
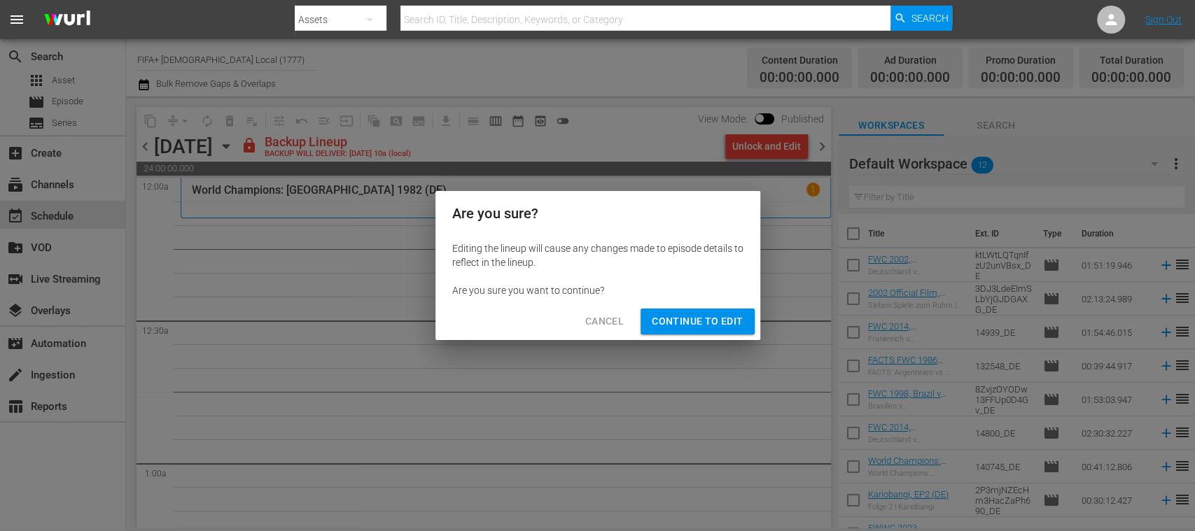
click at [694, 325] on span "Continue to Edit" at bounding box center [697, 321] width 91 height 17
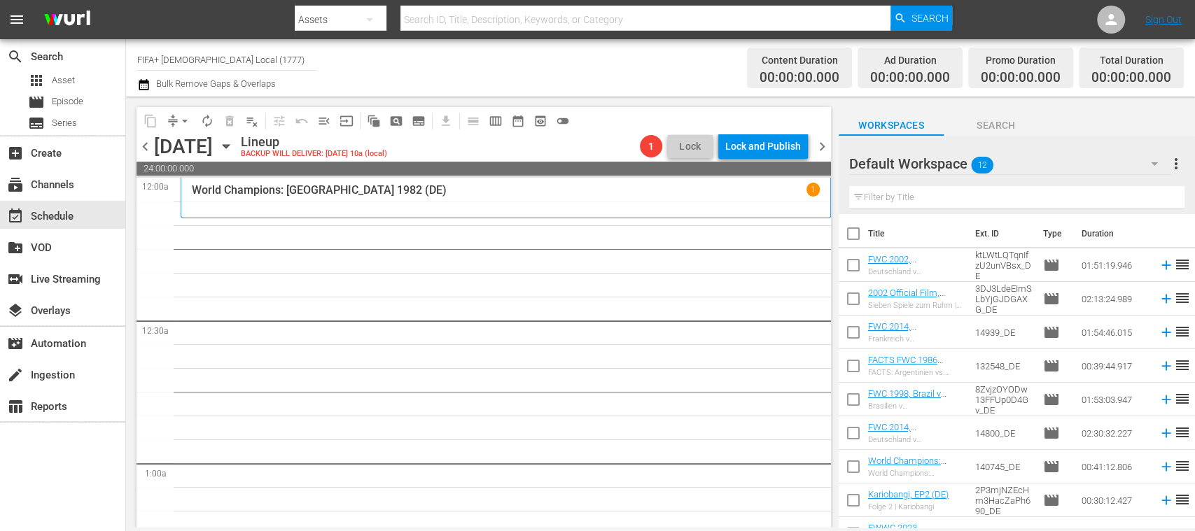
click at [856, 234] on input "checkbox" at bounding box center [852, 236] width 29 height 29
checkbox input "true"
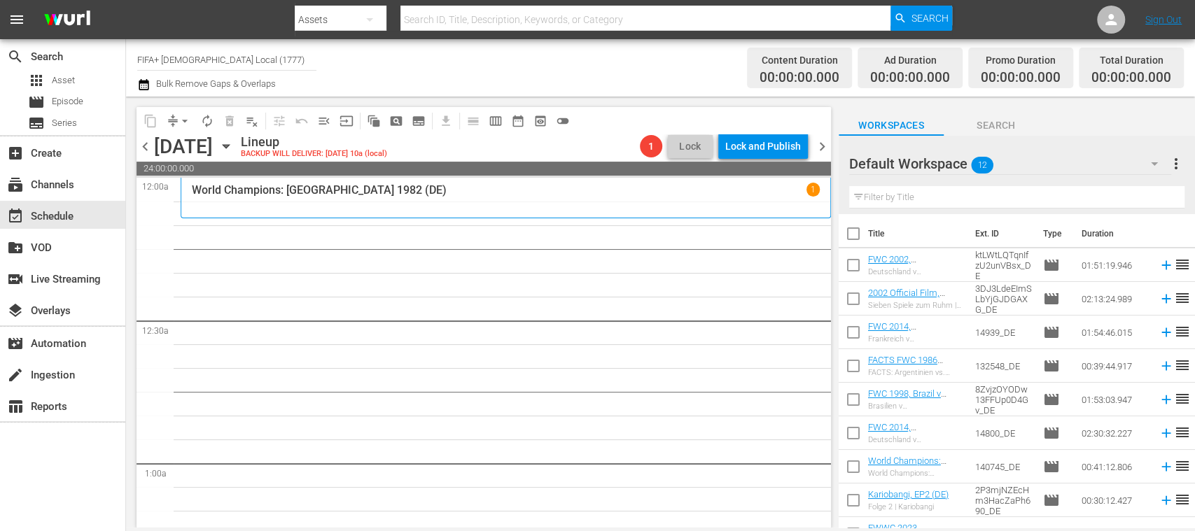
checkbox input "true"
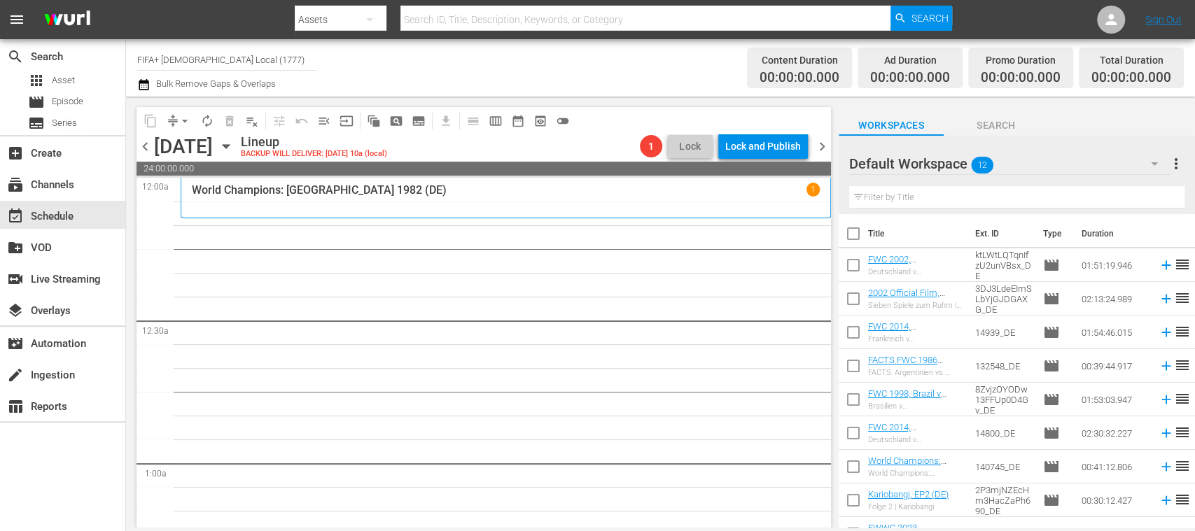
checkbox input "true"
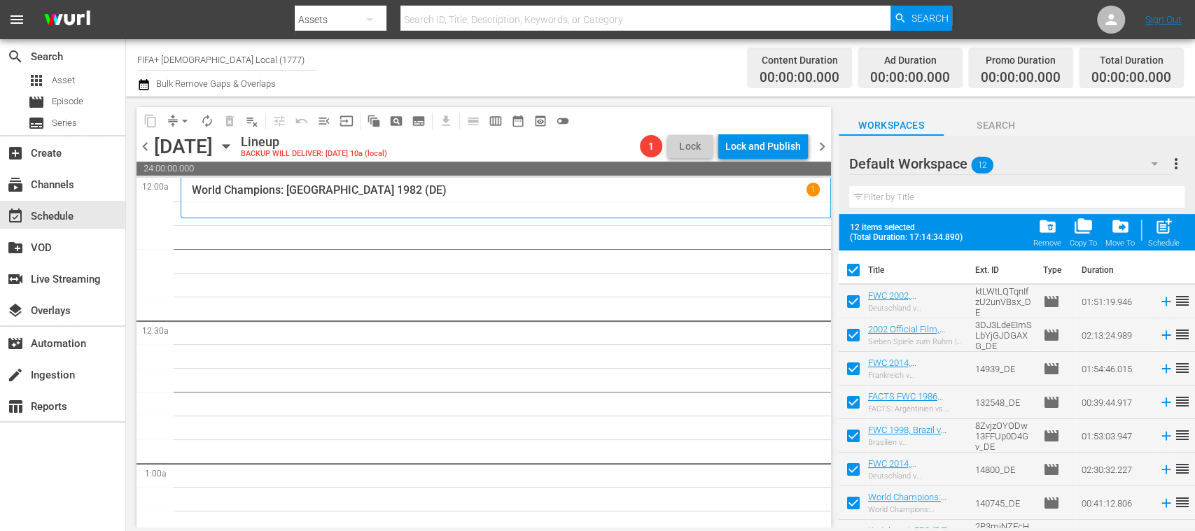
scroll to position [158, 0]
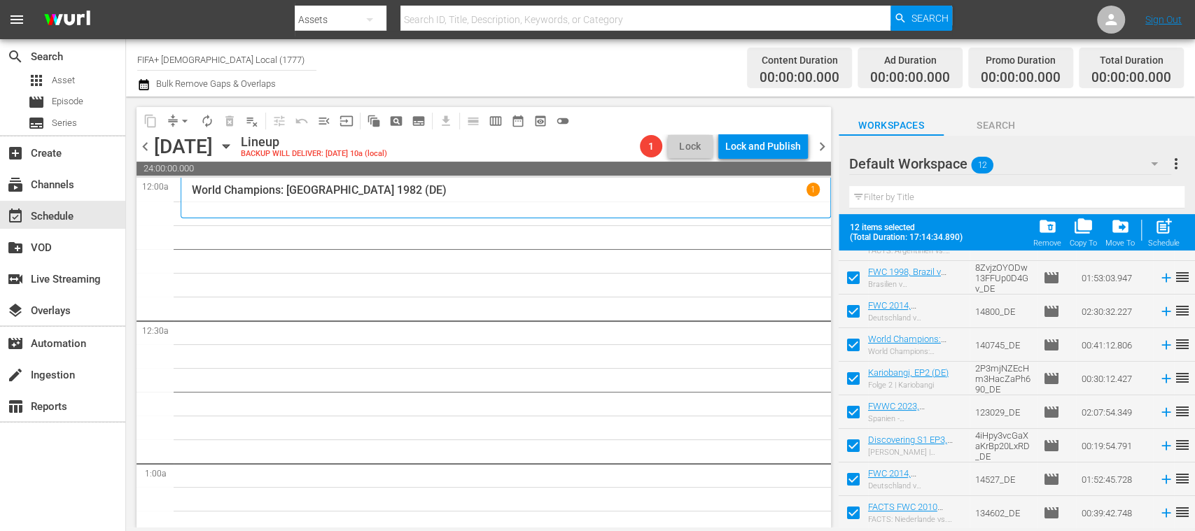
click at [854, 508] on input "checkbox" at bounding box center [852, 515] width 29 height 29
checkbox input "false"
click at [854, 480] on input "checkbox" at bounding box center [852, 482] width 29 height 29
checkbox input "false"
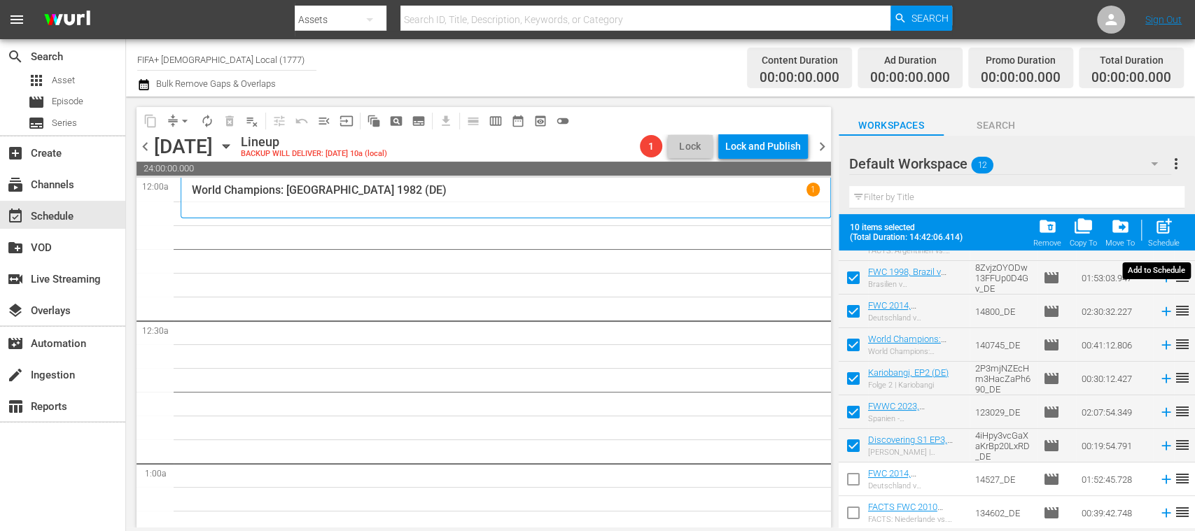
click at [1165, 230] on span "post_add" at bounding box center [1163, 226] width 19 height 19
checkbox input "false"
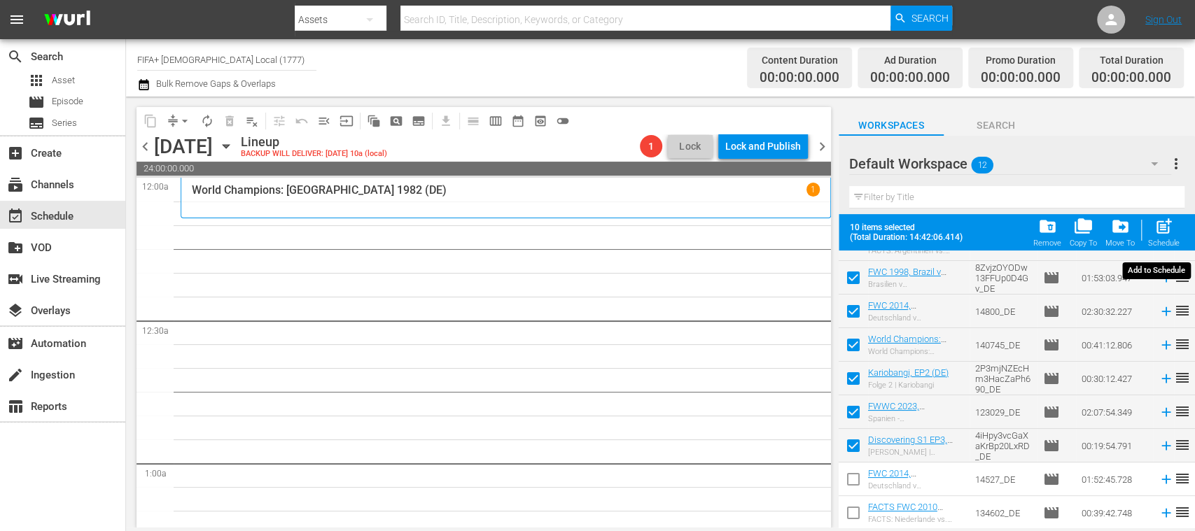
checkbox input "false"
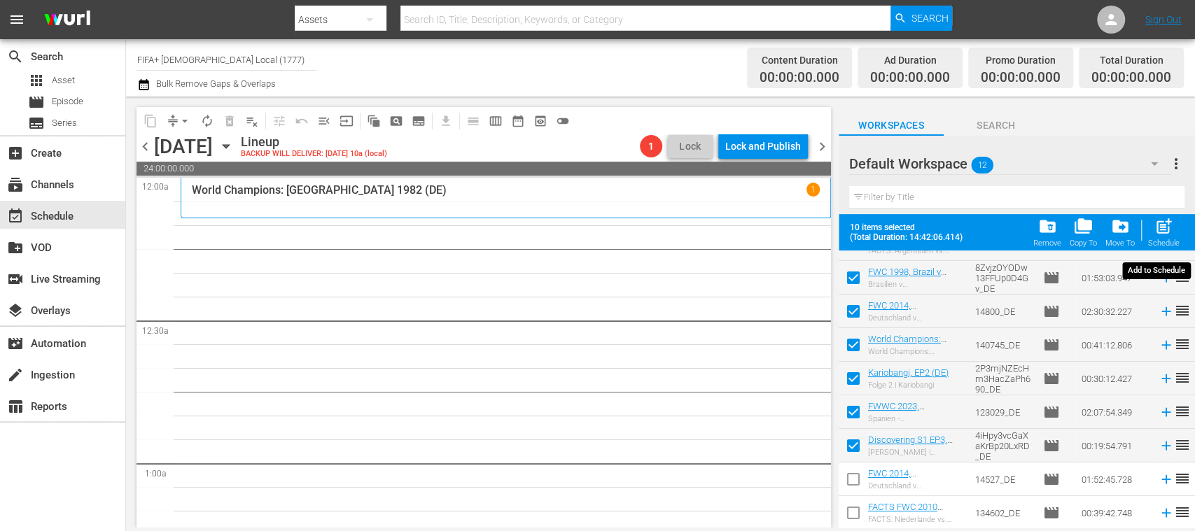
checkbox input "false"
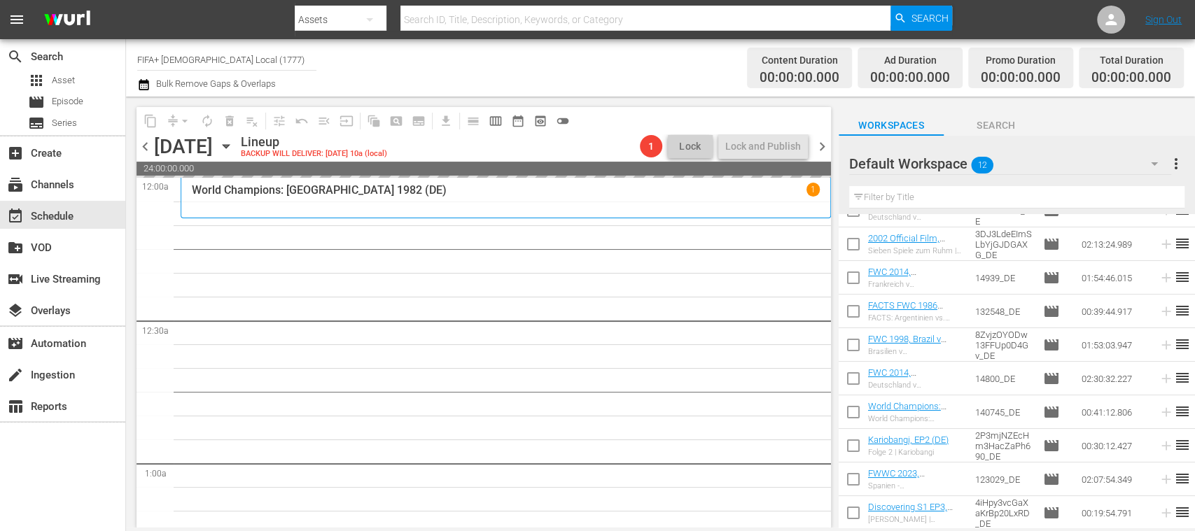
scroll to position [0, 0]
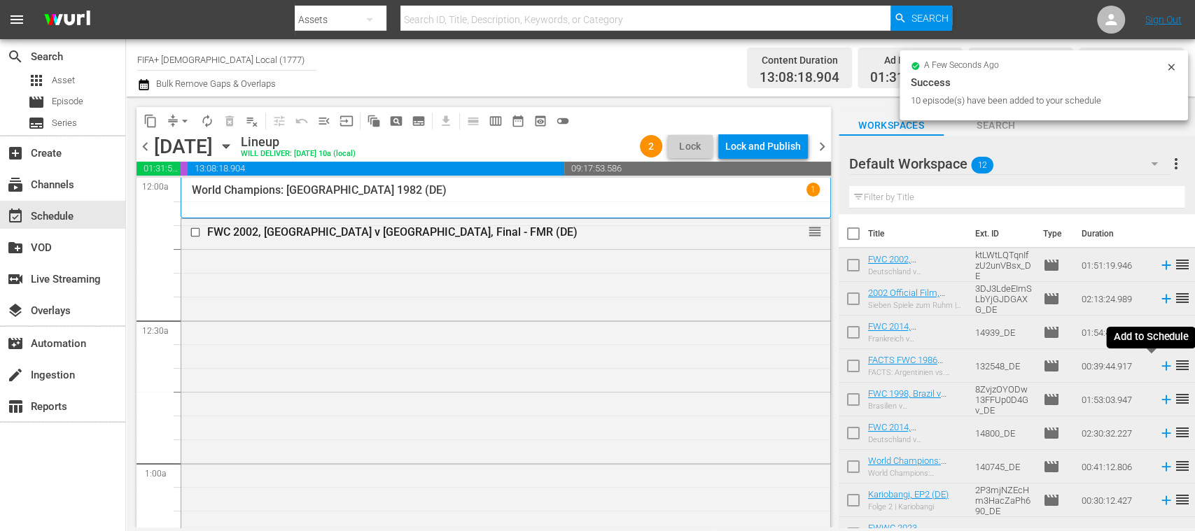
click at [1158, 369] on icon at bounding box center [1165, 365] width 15 height 15
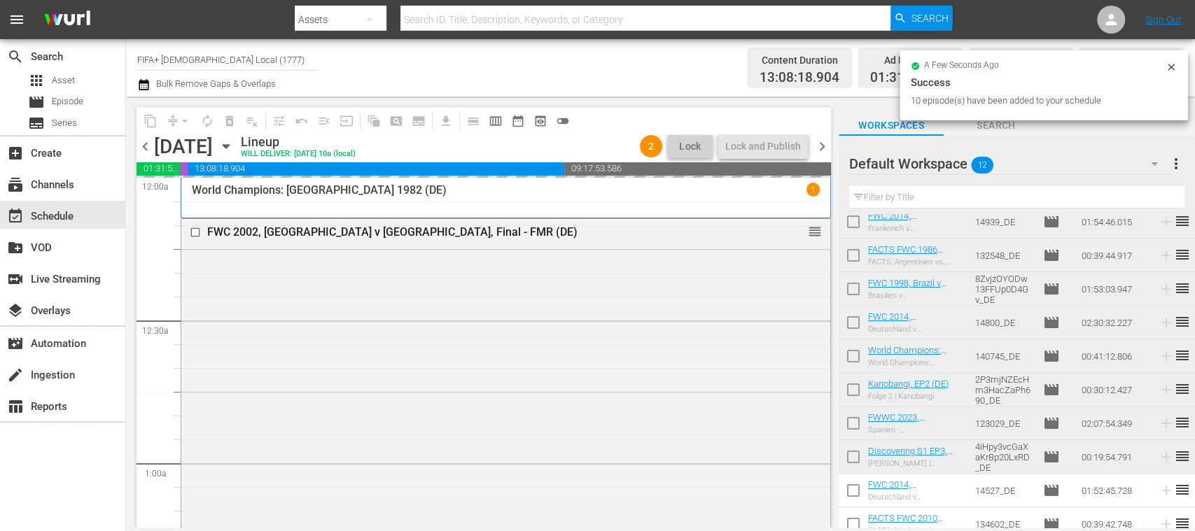
scroll to position [122, 0]
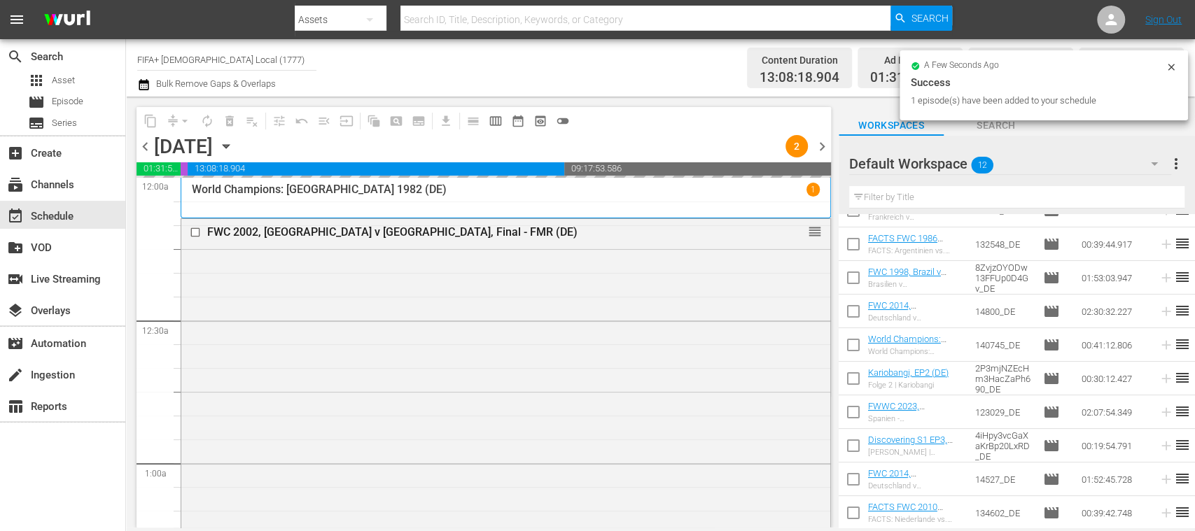
click at [855, 479] on input "checkbox" at bounding box center [852, 482] width 29 height 29
checkbox input "true"
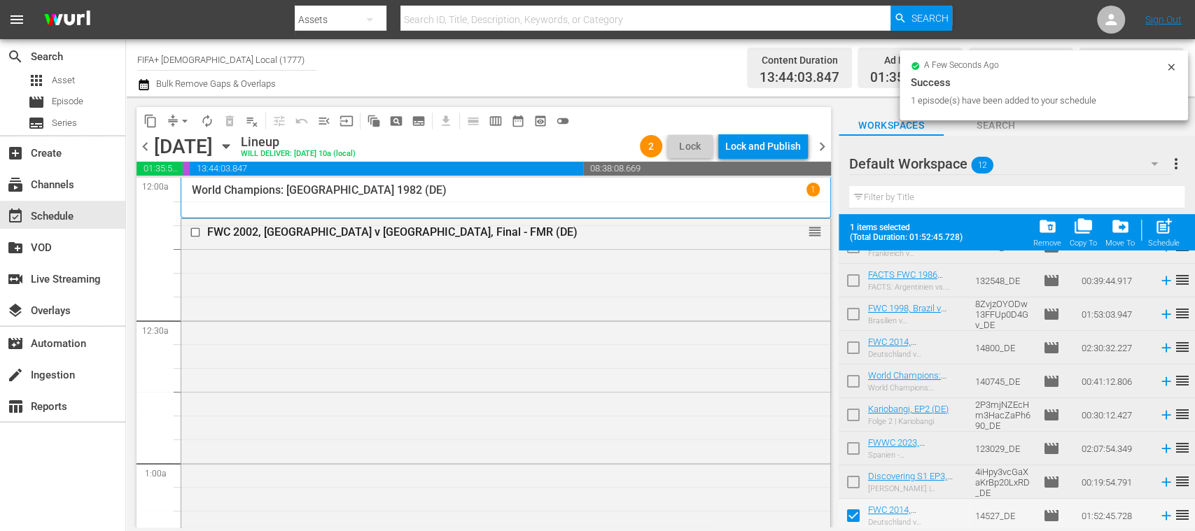
scroll to position [158, 0]
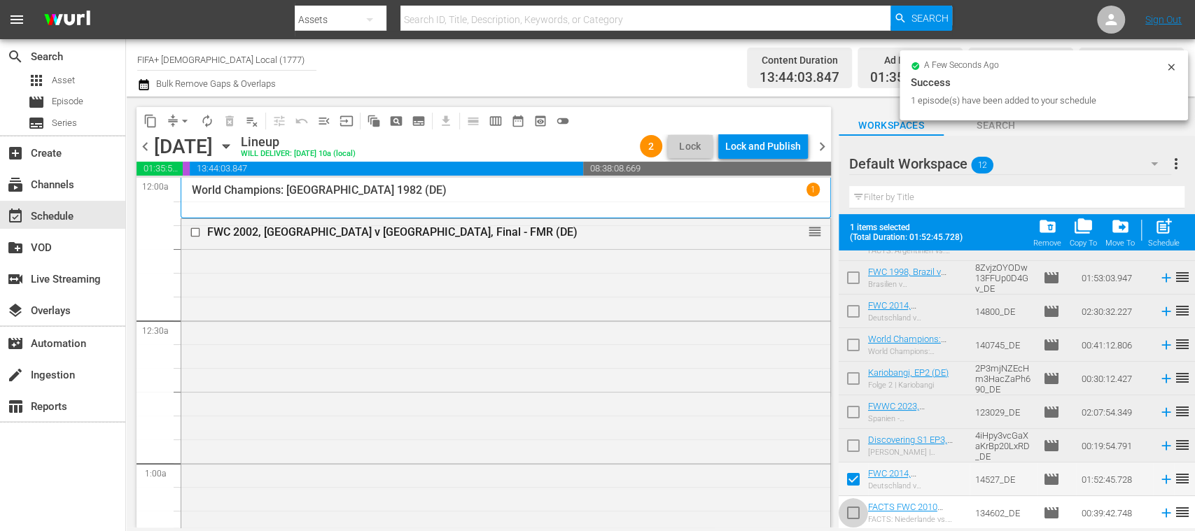
click at [853, 515] on input "checkbox" at bounding box center [852, 515] width 29 height 29
checkbox input "true"
drag, startPoint x: 1162, startPoint y: 230, endPoint x: 924, endPoint y: 363, distance: 272.6
click at [1162, 230] on span "post_add" at bounding box center [1163, 226] width 19 height 19
checkbox input "false"
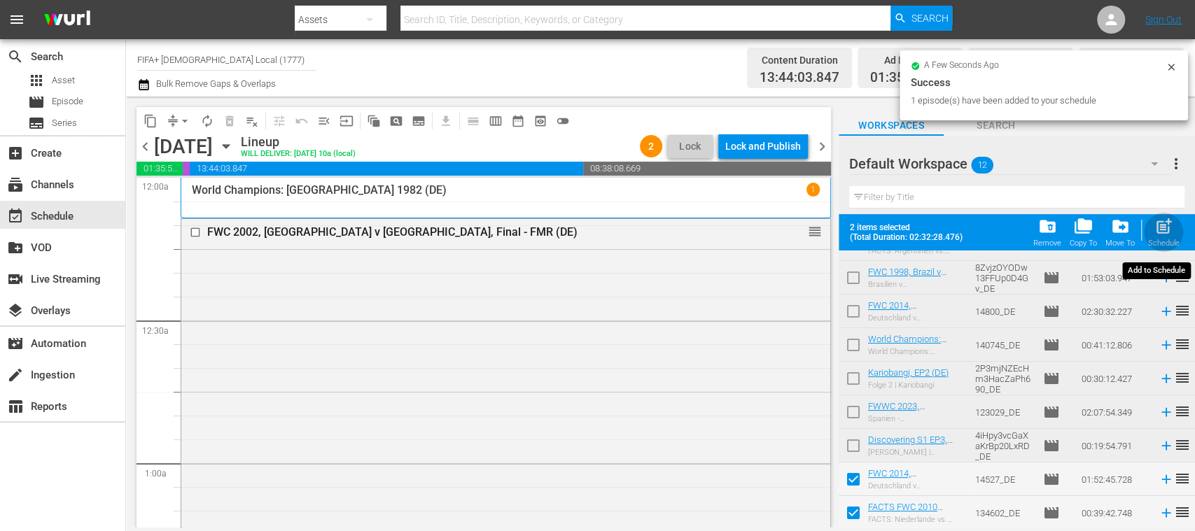
checkbox input "false"
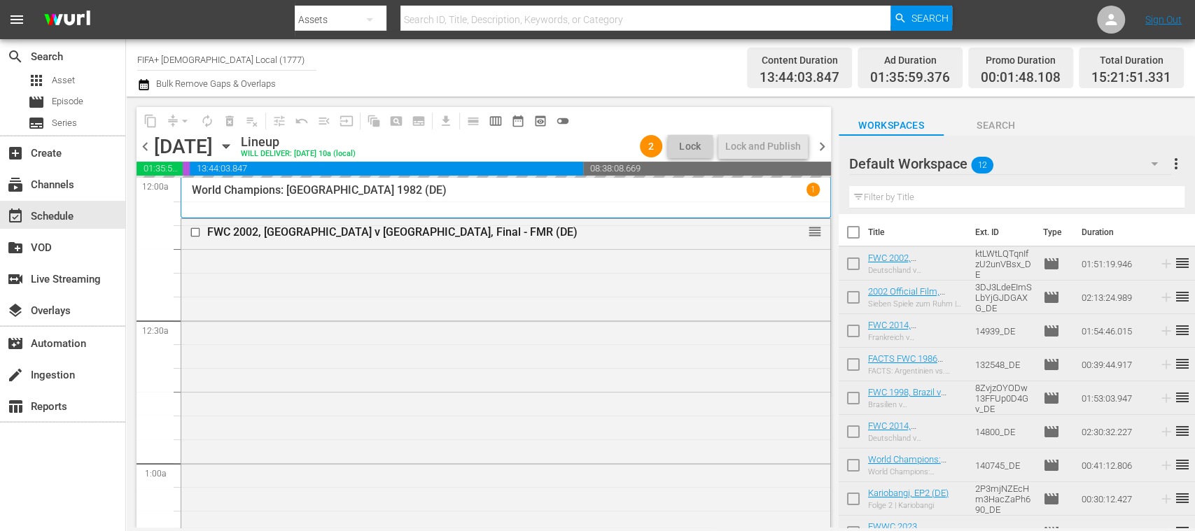
scroll to position [0, 0]
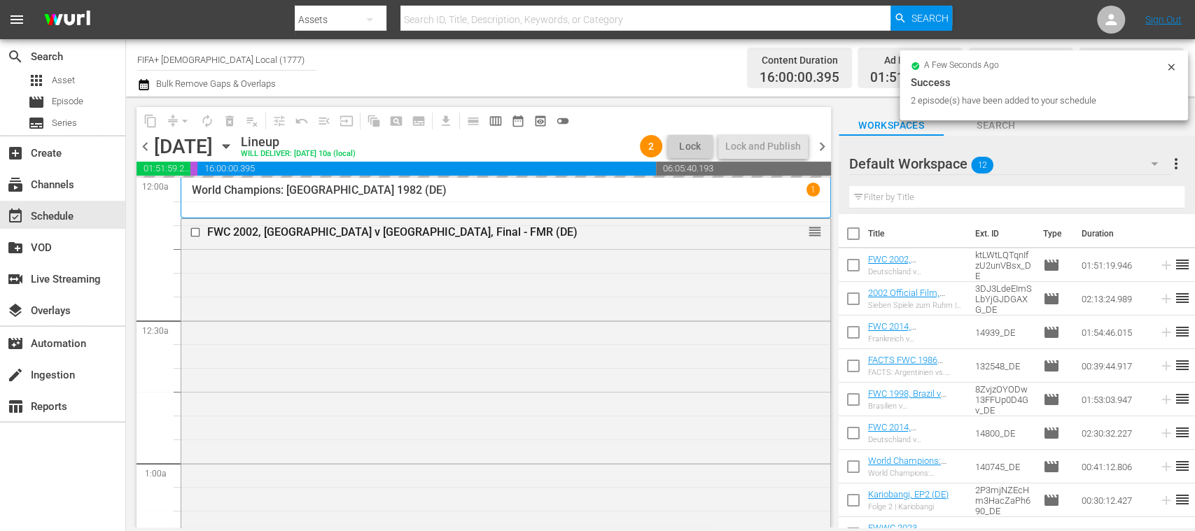
click at [855, 265] on input "checkbox" at bounding box center [852, 267] width 29 height 29
checkbox input "true"
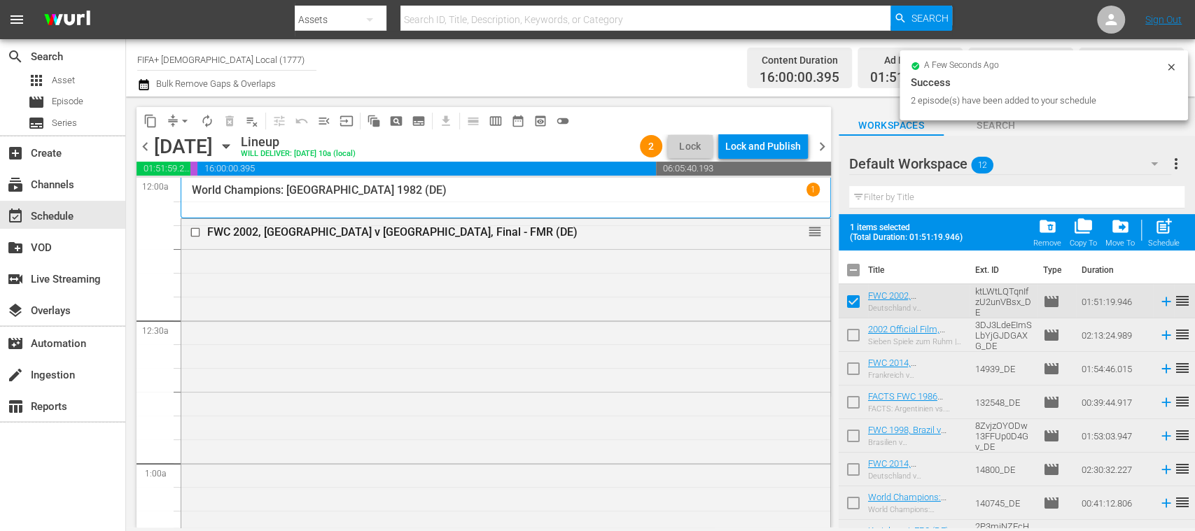
click at [857, 340] on input "checkbox" at bounding box center [852, 337] width 29 height 29
checkbox input "true"
click at [853, 365] on input "checkbox" at bounding box center [852, 371] width 29 height 29
checkbox input "true"
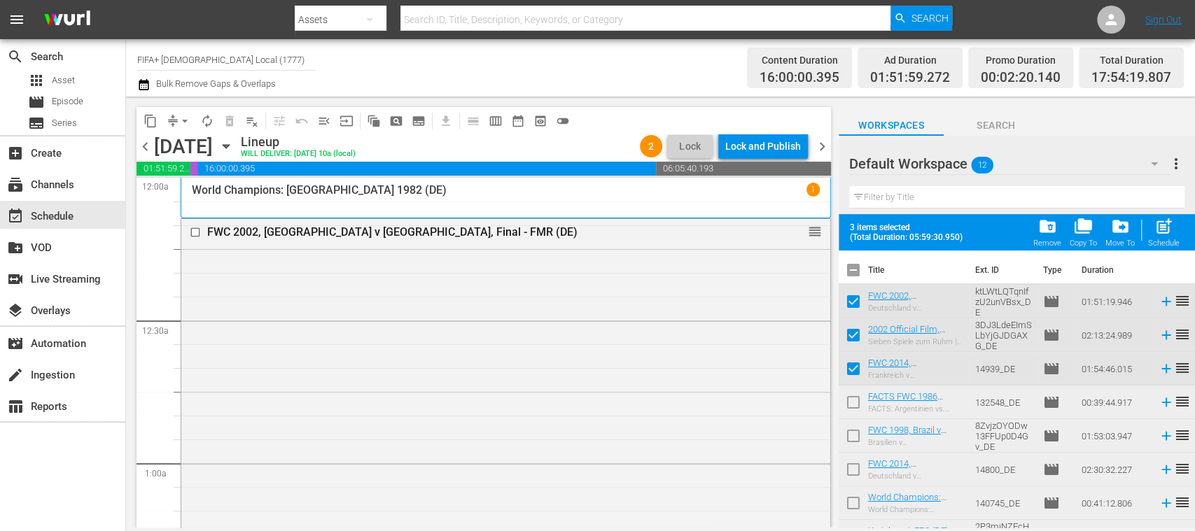
click at [849, 433] on input "checkbox" at bounding box center [852, 438] width 29 height 29
checkbox input "true"
click at [1167, 225] on span "post_add" at bounding box center [1163, 226] width 19 height 19
checkbox input "false"
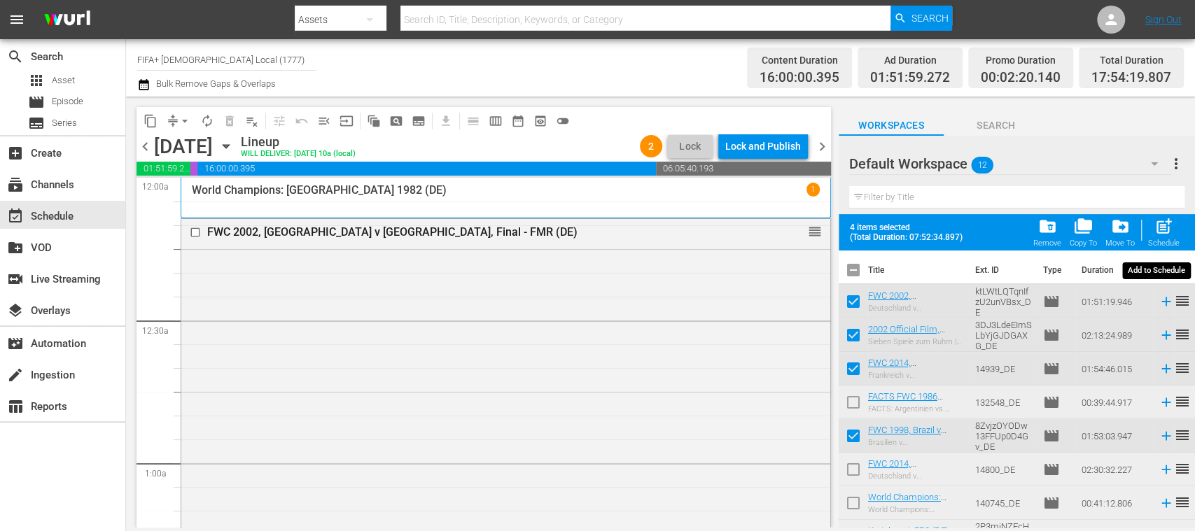
checkbox input "false"
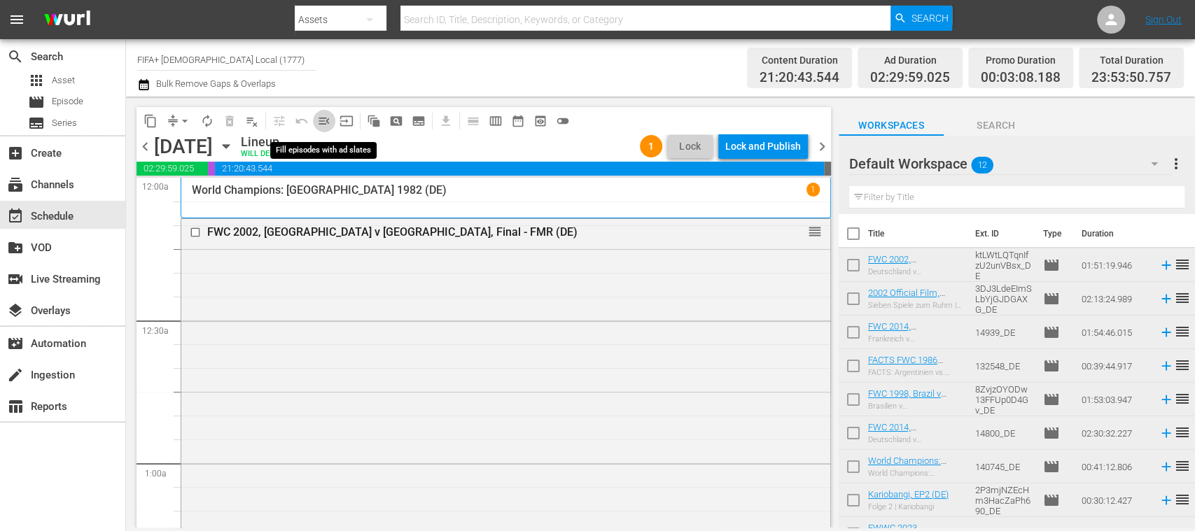
click at [322, 125] on span "menu_open" at bounding box center [324, 121] width 14 height 14
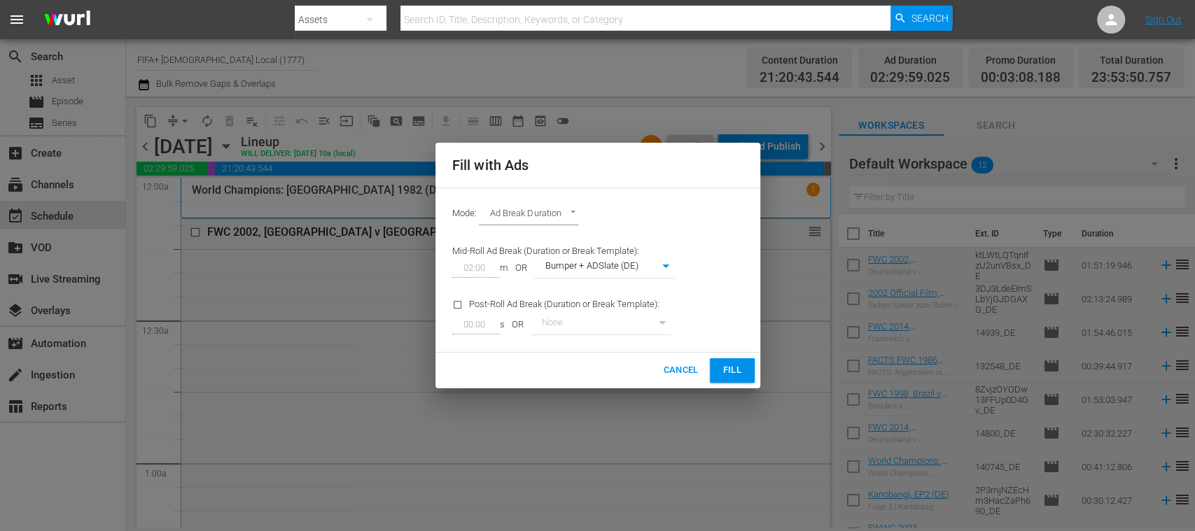
click at [729, 366] on span "Fill" at bounding box center [732, 371] width 22 height 16
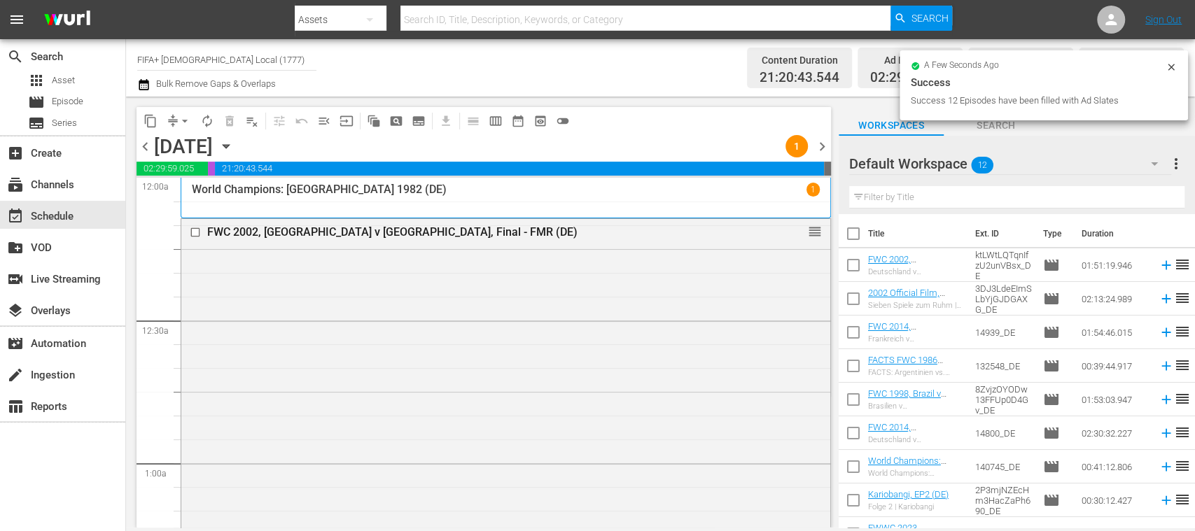
click at [187, 120] on span "arrow_drop_down" at bounding box center [185, 121] width 14 height 14
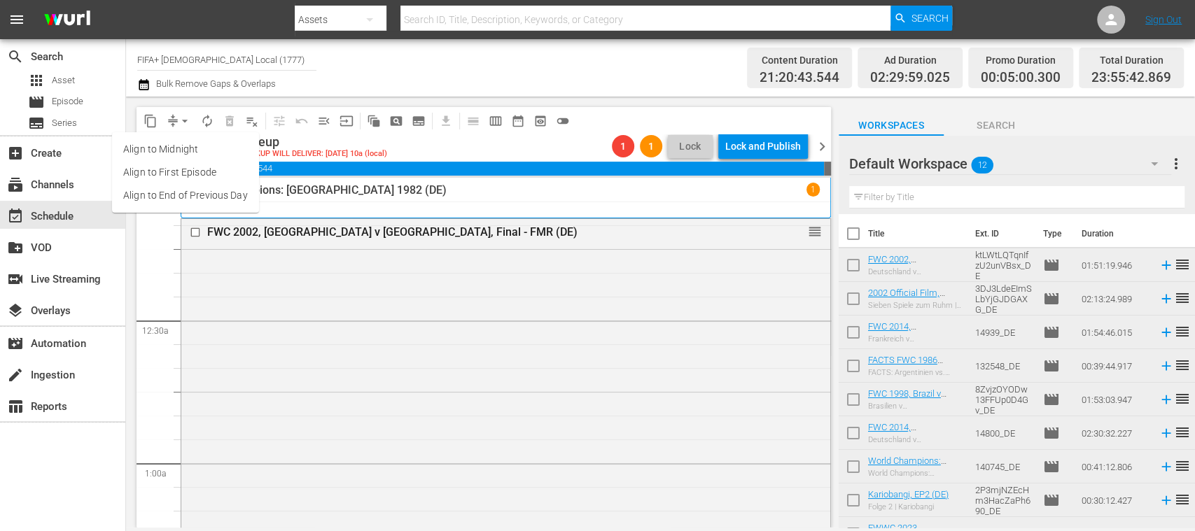
click at [527, 80] on div "Channel Title FIFA+ German Local (1777) Bulk Remove Gaps & Overlaps" at bounding box center [422, 68] width 570 height 50
click at [183, 120] on span "arrow_drop_down" at bounding box center [185, 121] width 14 height 14
click at [213, 190] on li "Align to End of Previous Day" at bounding box center [185, 195] width 147 height 23
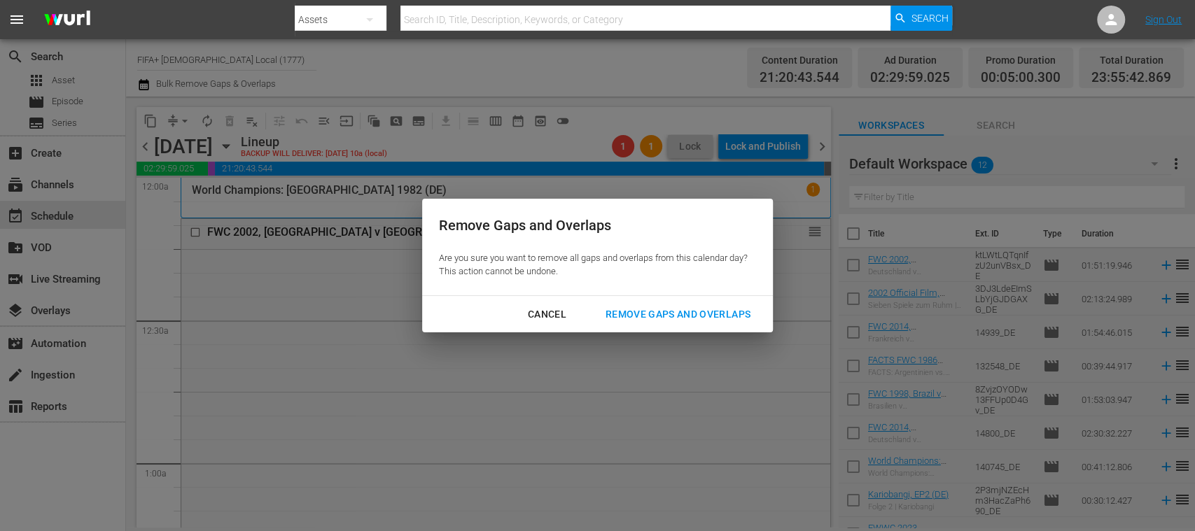
click at [627, 307] on div "Remove Gaps and Overlaps" at bounding box center [677, 314] width 167 height 17
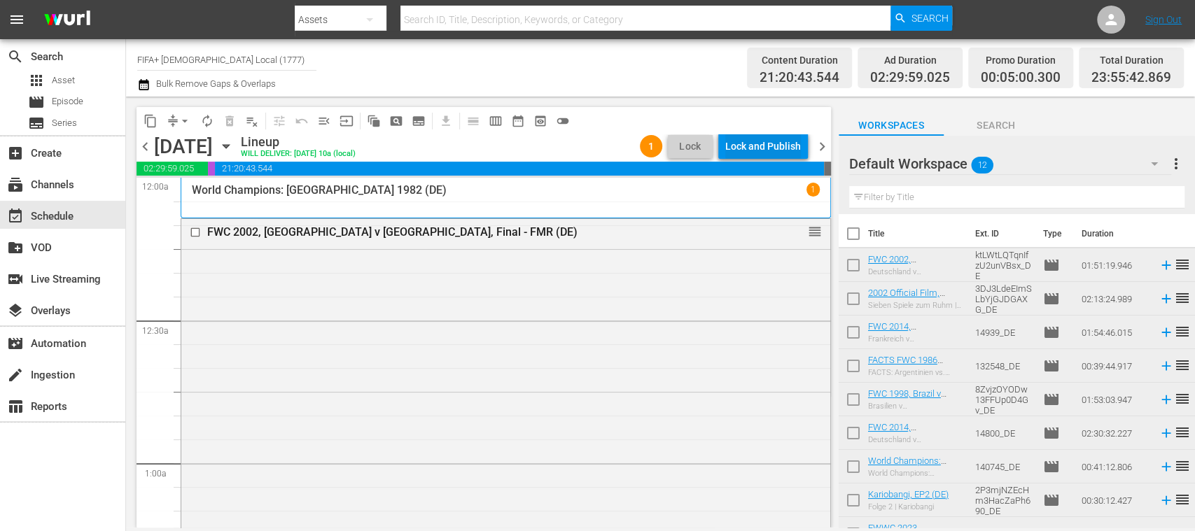
click at [759, 140] on div "Lock and Publish" at bounding box center [763, 146] width 76 height 25
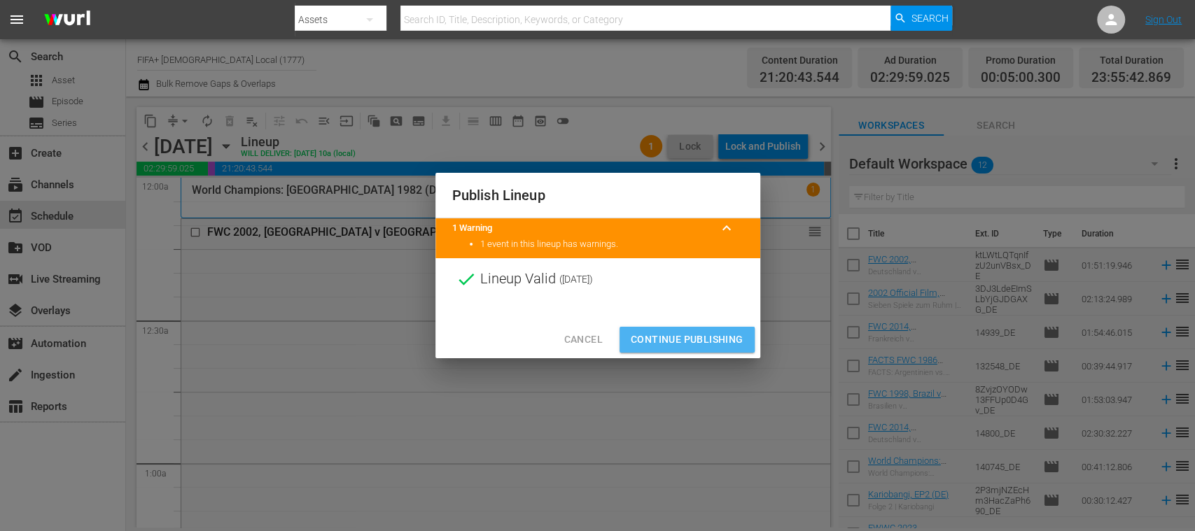
click at [722, 340] on span "Continue Publishing" at bounding box center [687, 339] width 113 height 17
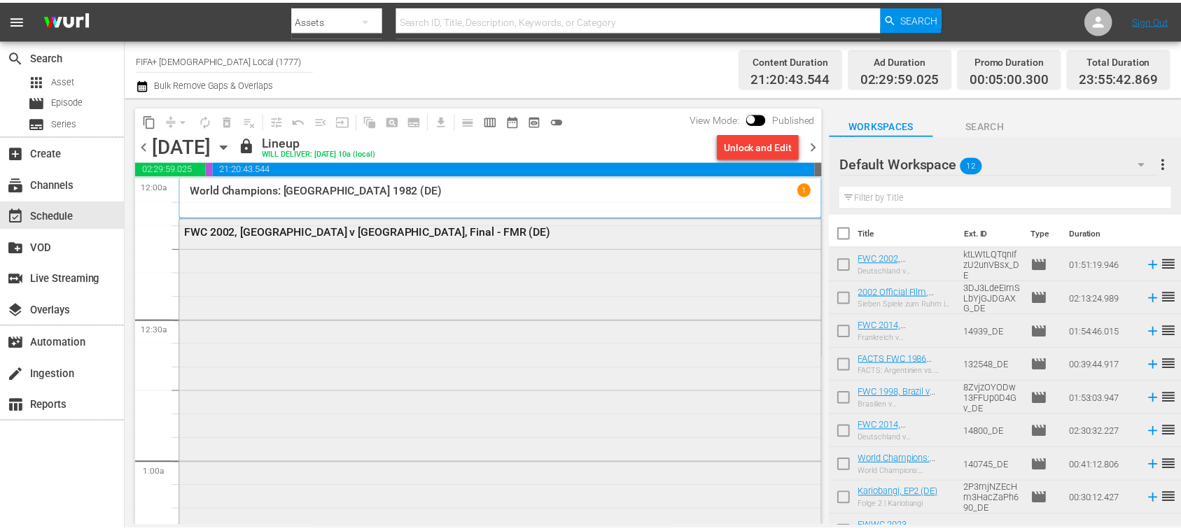
scroll to position [498, 0]
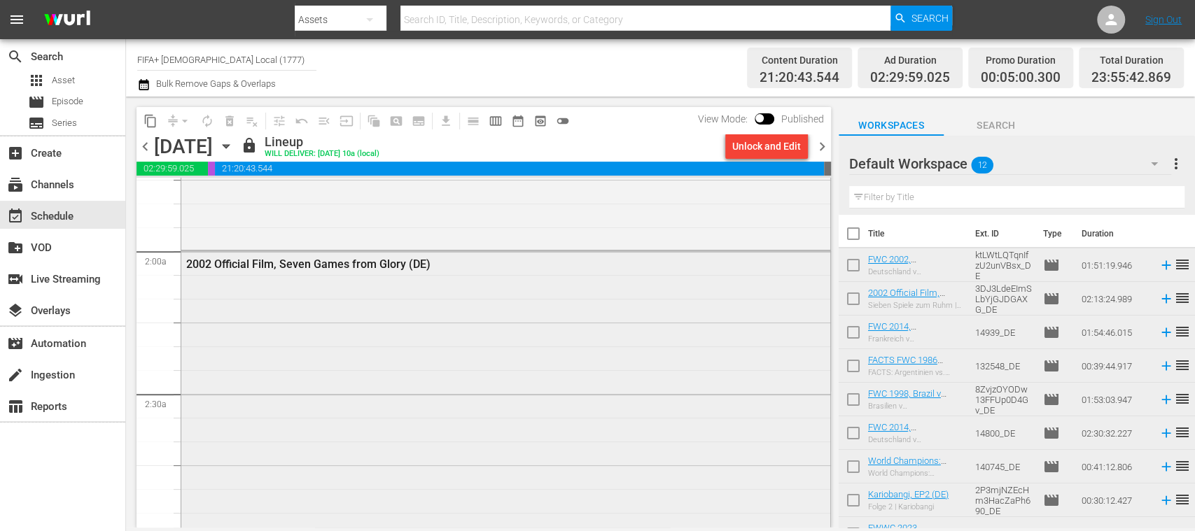
click at [378, 267] on div "2002 Official Film, Seven Games from Glory (DE)" at bounding box center [467, 264] width 563 height 13
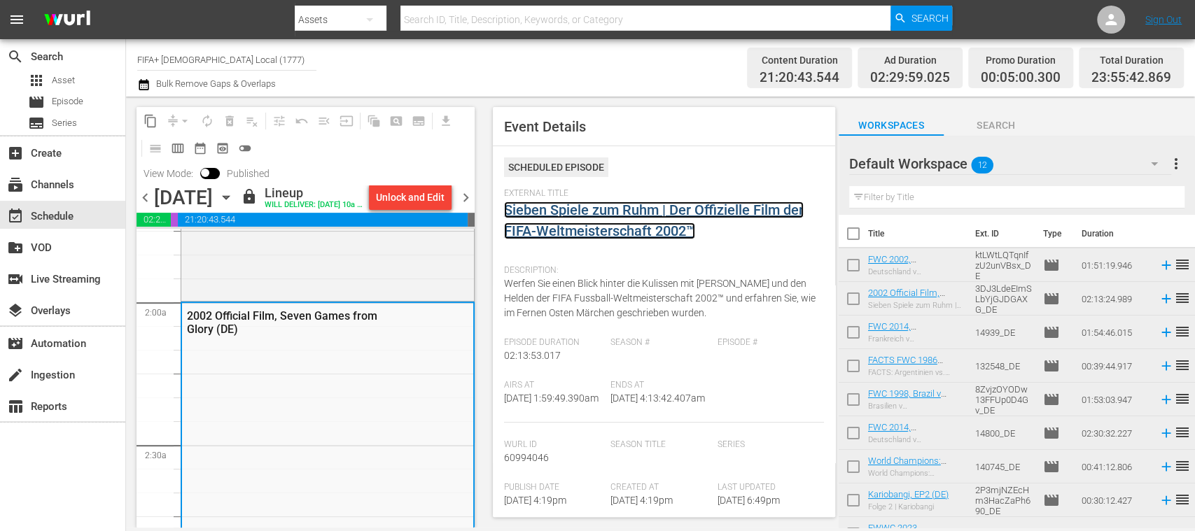
click at [586, 232] on link "Sieben Spiele zum Ruhm | Der Offizielle Film der FIFA-Weltmeisterschaft 2002™" at bounding box center [654, 221] width 300 height 38
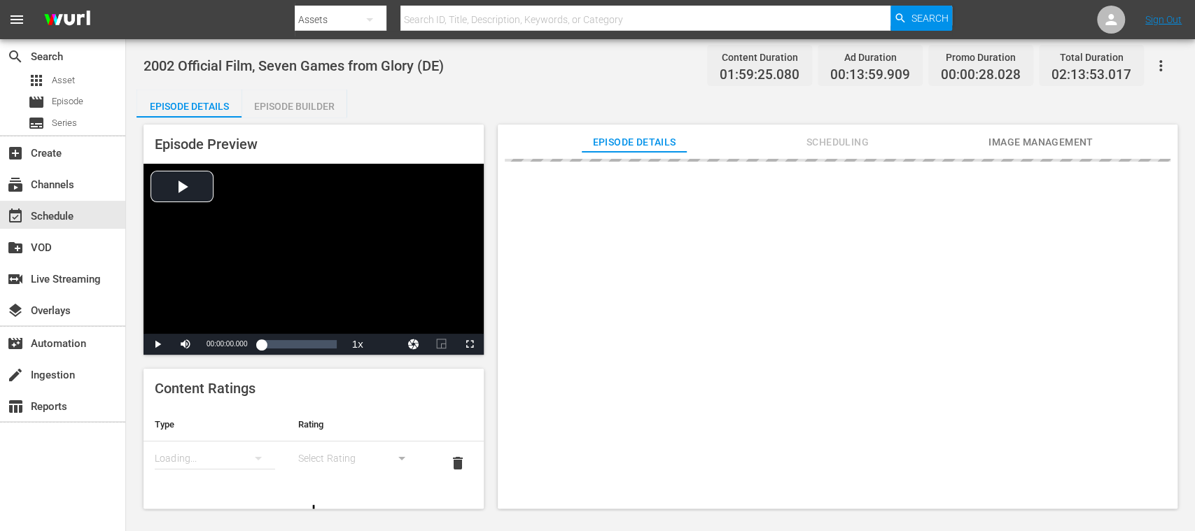
click at [307, 99] on div "Episode Builder" at bounding box center [293, 107] width 105 height 34
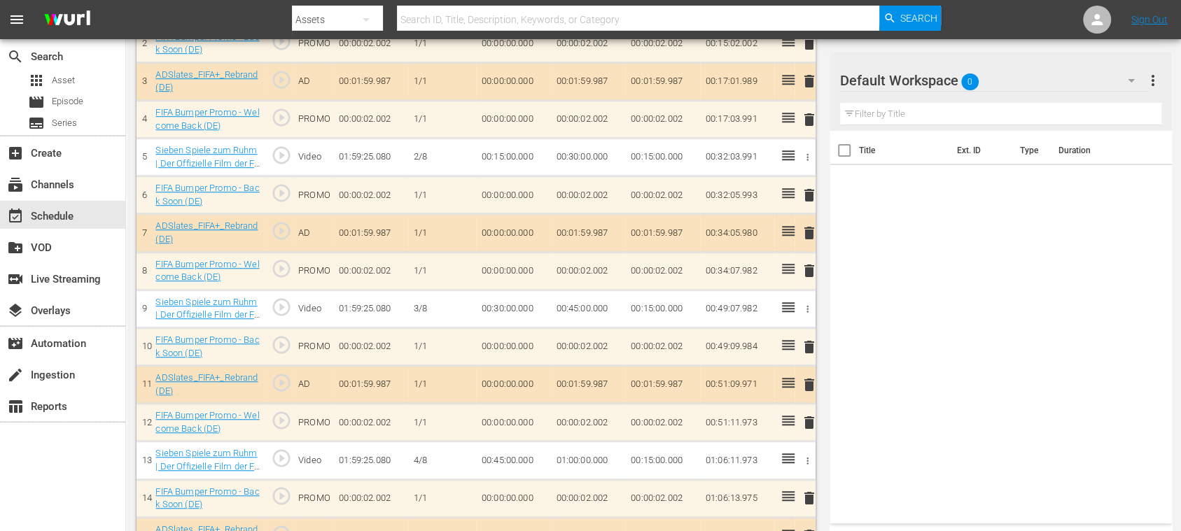
scroll to position [495, 0]
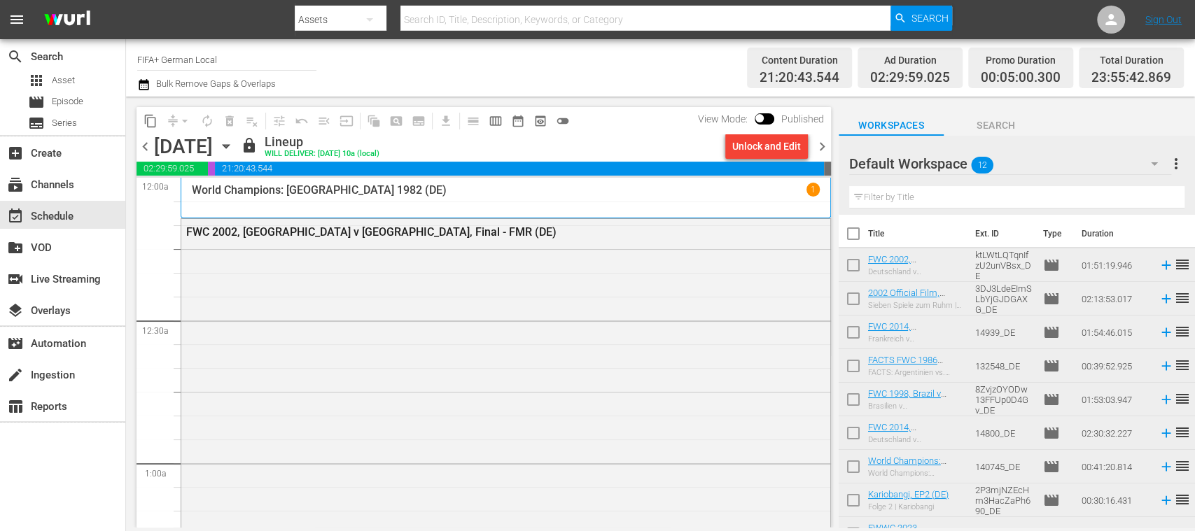
click at [146, 147] on span "chevron_left" at bounding box center [144, 146] width 17 height 17
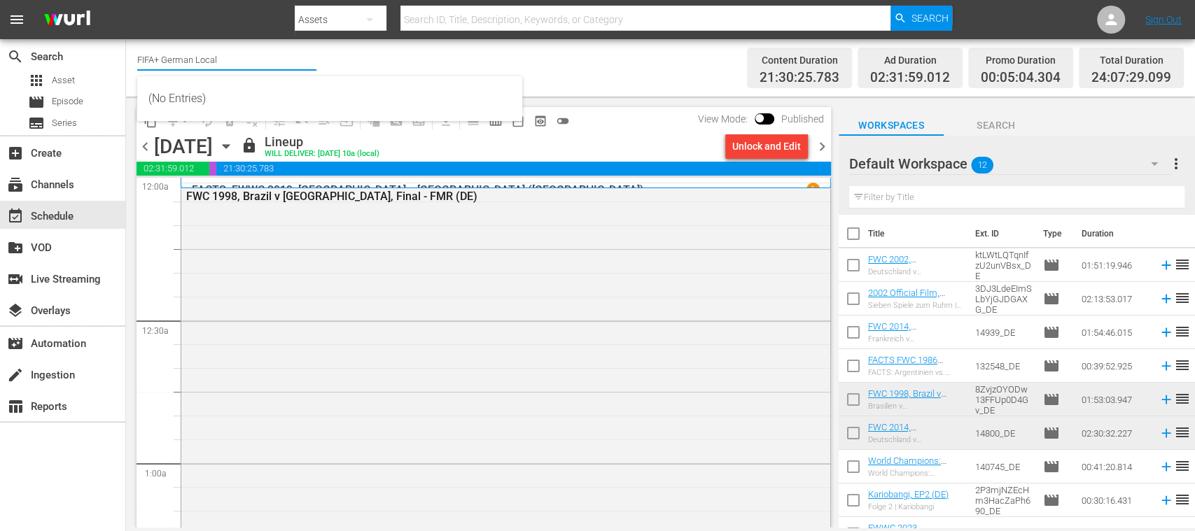
drag, startPoint x: 167, startPoint y: 57, endPoint x: 279, endPoint y: 62, distance: 112.8
click at [279, 62] on input "FIFA+ German Local" at bounding box center [226, 60] width 179 height 34
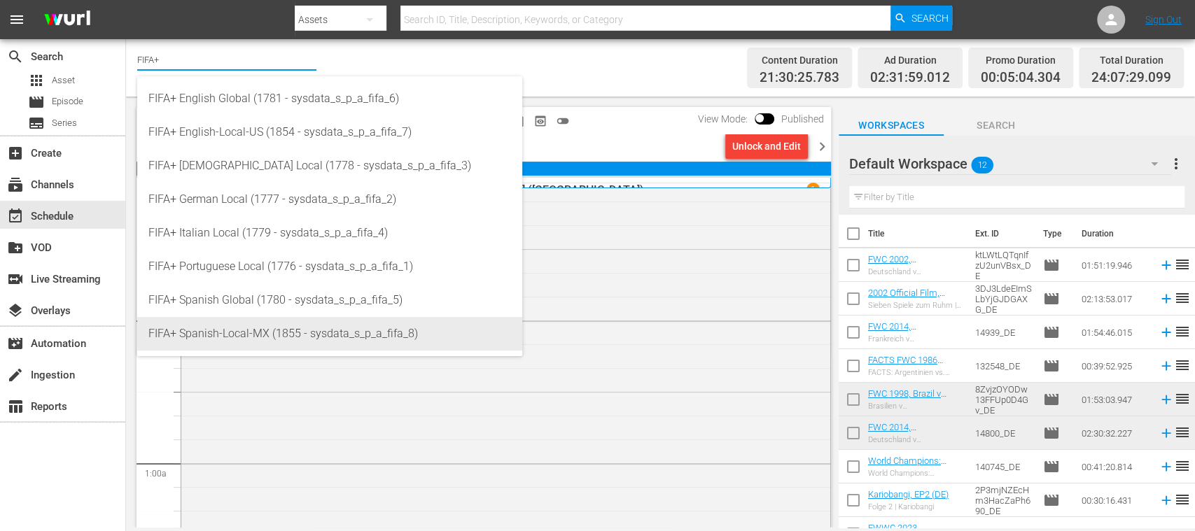
click at [280, 332] on div "FIFA+ Spanish-Local-MX (1855 - sysdata_s_p_a_fifa_8)" at bounding box center [329, 334] width 363 height 34
type input "FIFA+ Spanish-Local-MX (1855 - sysdata_s_p_a_fifa_8)"
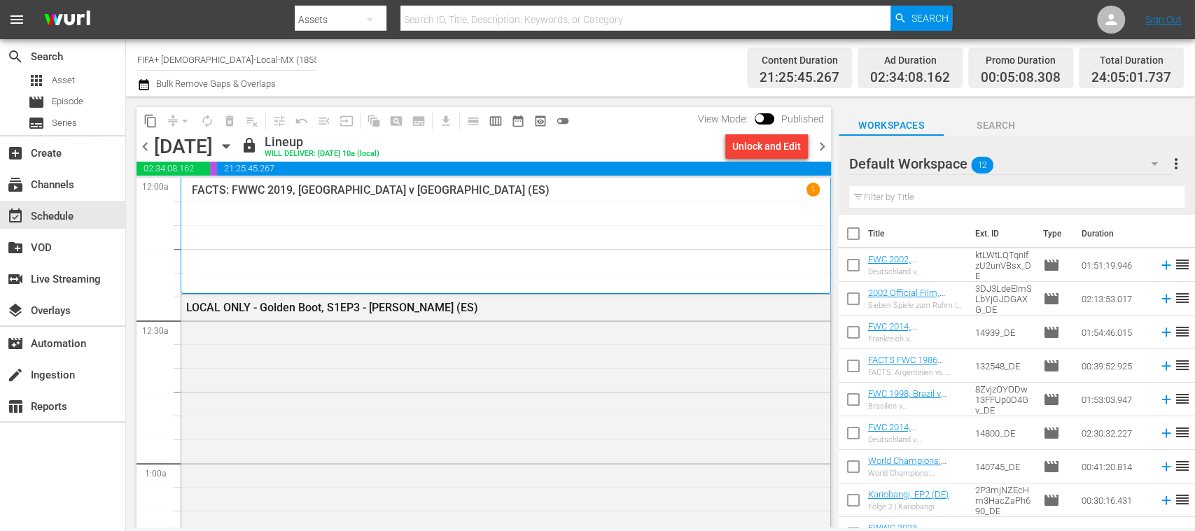
click at [824, 143] on span "chevron_right" at bounding box center [821, 146] width 17 height 17
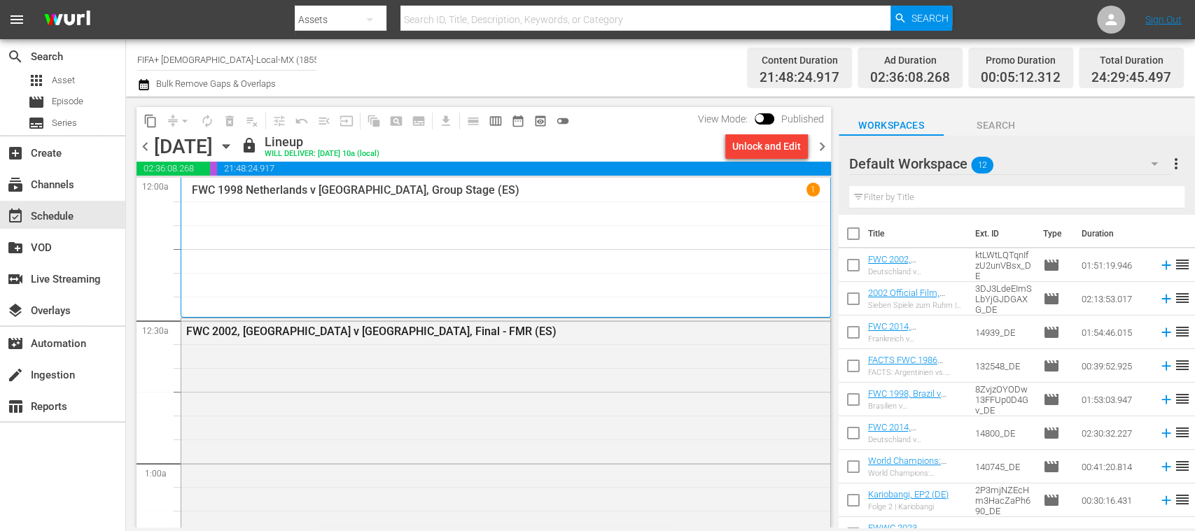
drag, startPoint x: 329, startPoint y: 60, endPoint x: 374, endPoint y: 60, distance: 44.8
click at [374, 60] on div "Channel Title FIFA+ Spanish-Local-MX (1855) Bulk Remove Gaps & Overlaps" at bounding box center [422, 68] width 570 height 50
type input "FIFA+"
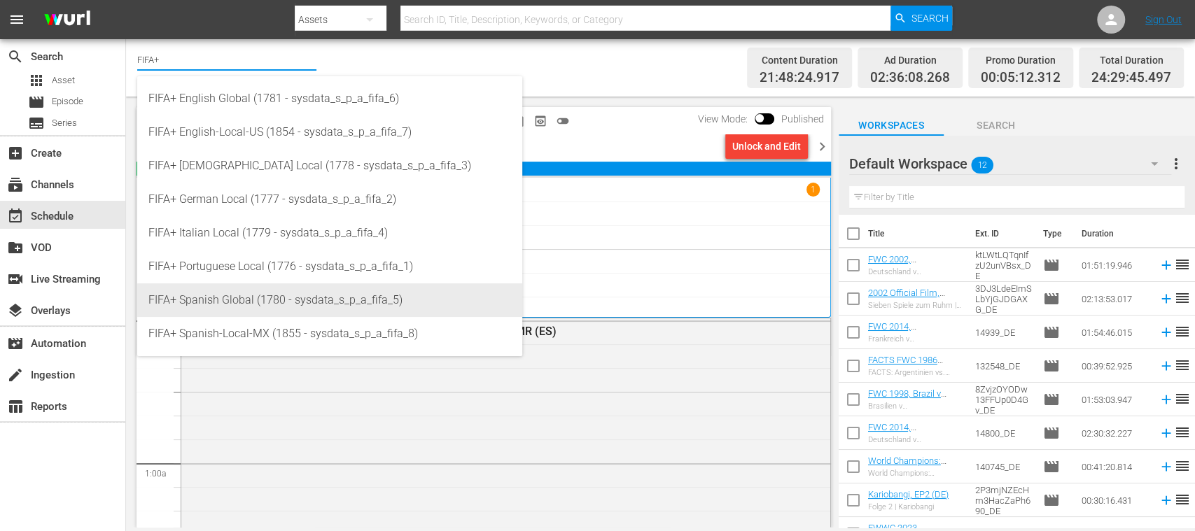
click at [267, 305] on div "FIFA+ Spanish Global (1780 - sysdata_s_p_a_fifa_5)" at bounding box center [329, 300] width 363 height 34
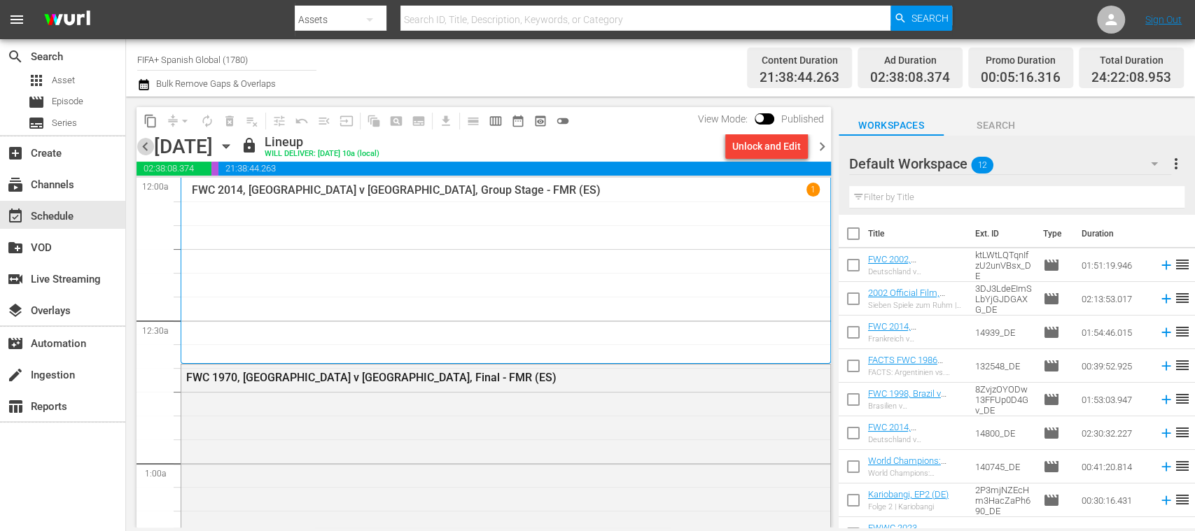
click at [147, 147] on span "chevron_left" at bounding box center [144, 146] width 17 height 17
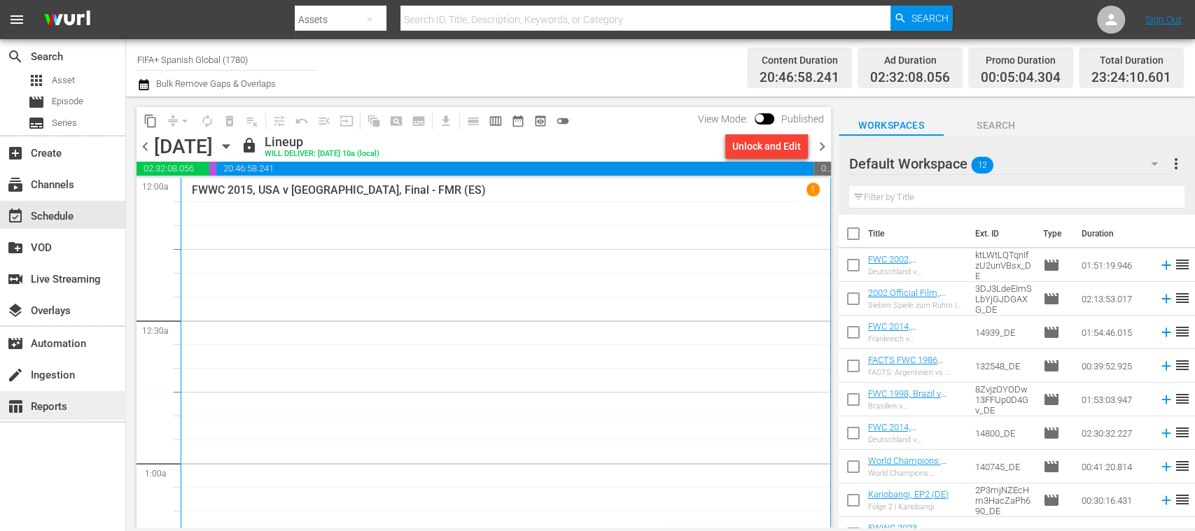
click at [77, 402] on div "table_chart Reports" at bounding box center [39, 404] width 78 height 13
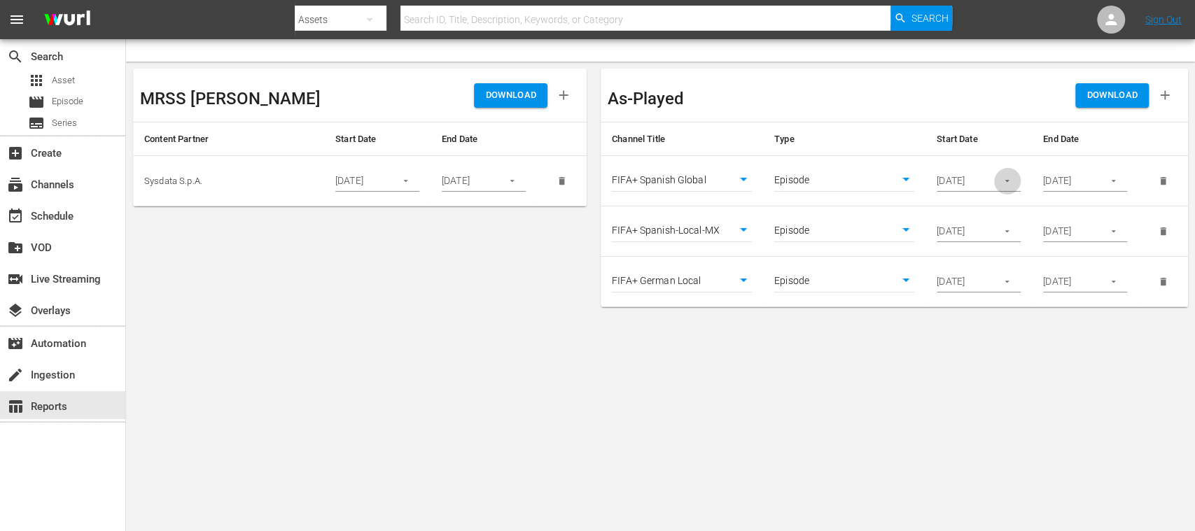
click at [1010, 178] on icon "button" at bounding box center [1007, 181] width 10 height 10
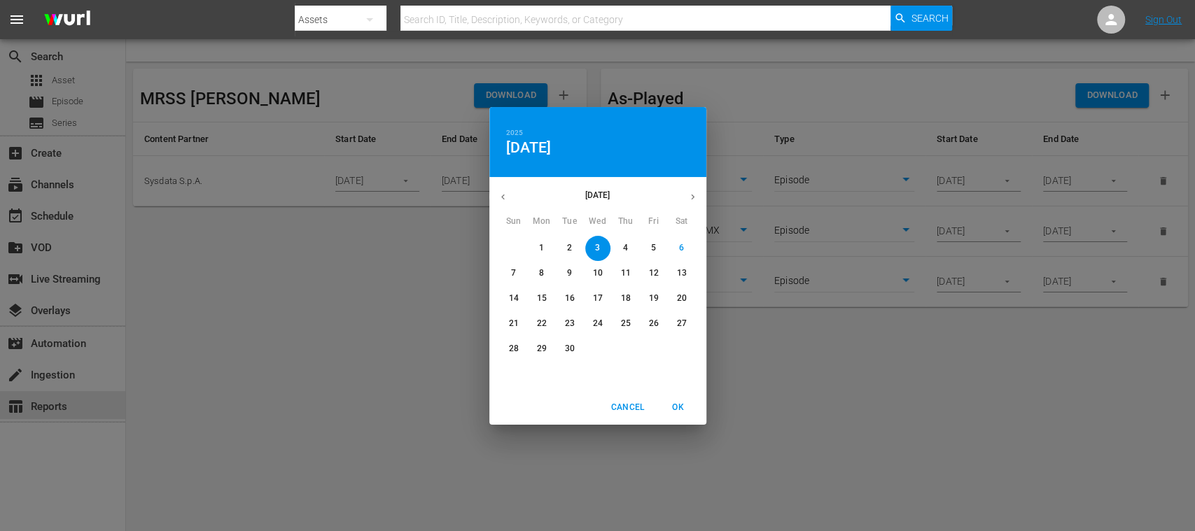
click at [539, 272] on p "8" at bounding box center [541, 273] width 5 height 12
click at [683, 405] on span "OK" at bounding box center [678, 407] width 34 height 15
type input "[DATE]"
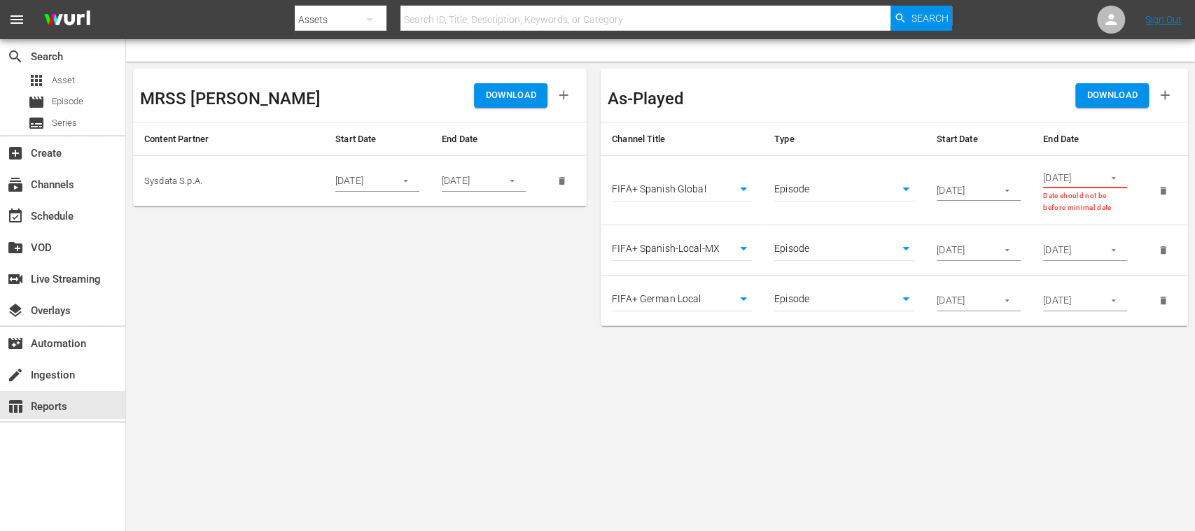
click at [1117, 180] on icon "button" at bounding box center [1113, 178] width 10 height 10
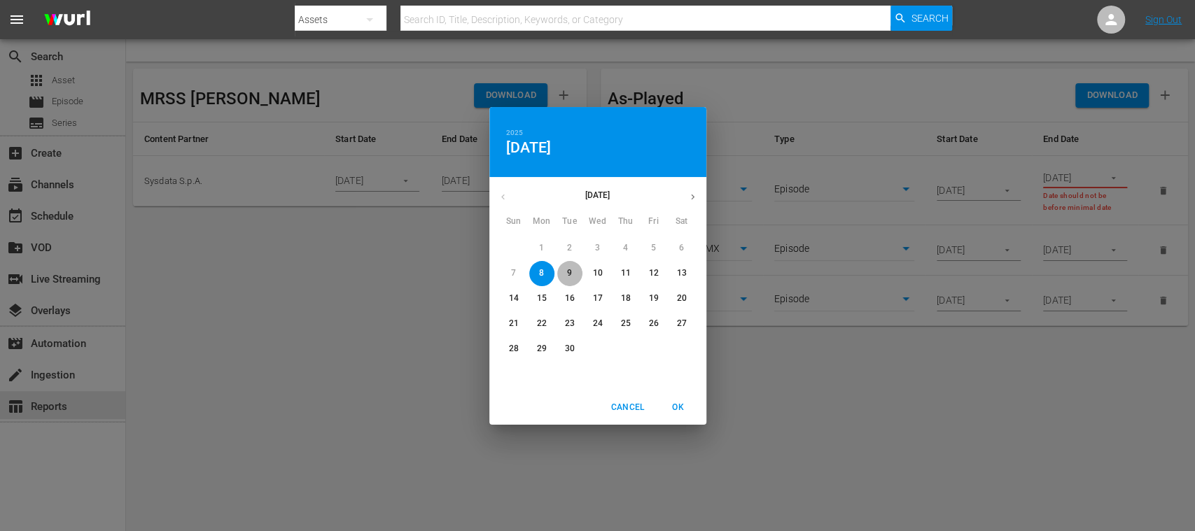
click at [566, 272] on span "9" at bounding box center [569, 273] width 25 height 12
click at [676, 406] on span "OK" at bounding box center [678, 407] width 34 height 15
type input "[DATE]"
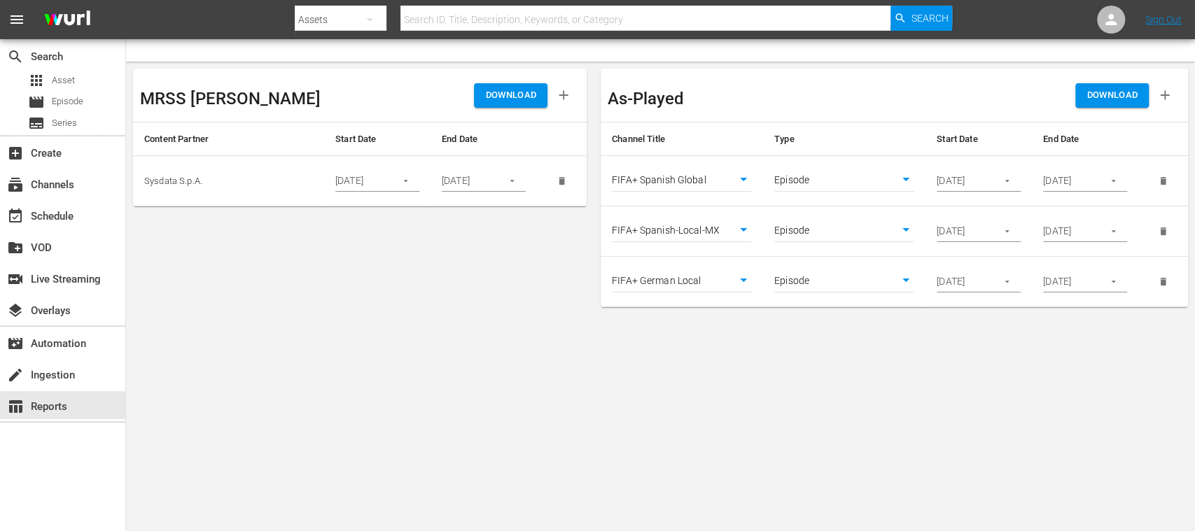
click at [1012, 232] on button "button" at bounding box center [1006, 231] width 27 height 27
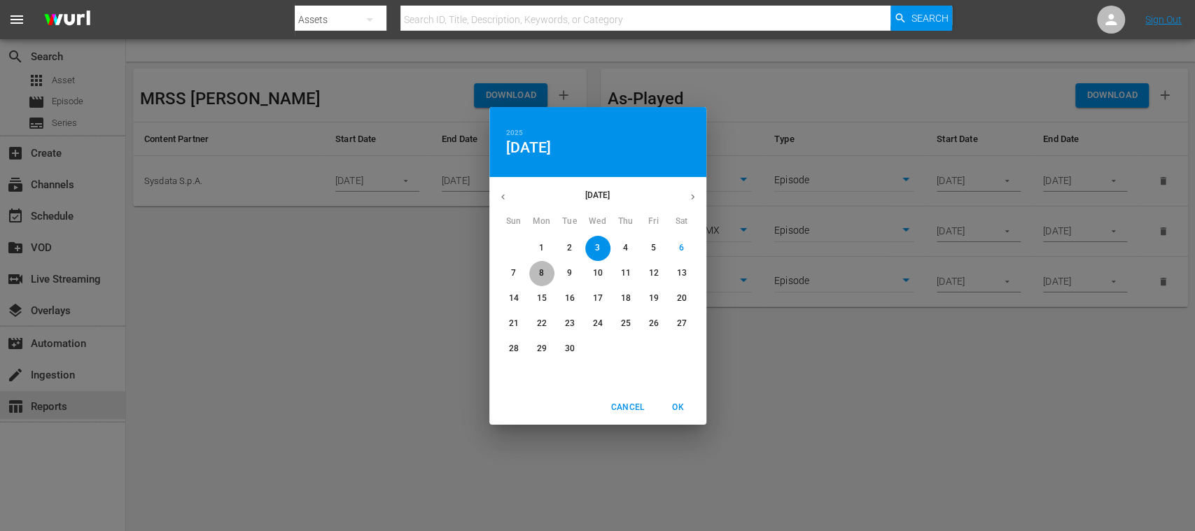
click at [539, 273] on p "8" at bounding box center [541, 273] width 5 height 12
click at [680, 409] on span "OK" at bounding box center [678, 407] width 34 height 15
type input "[DATE]"
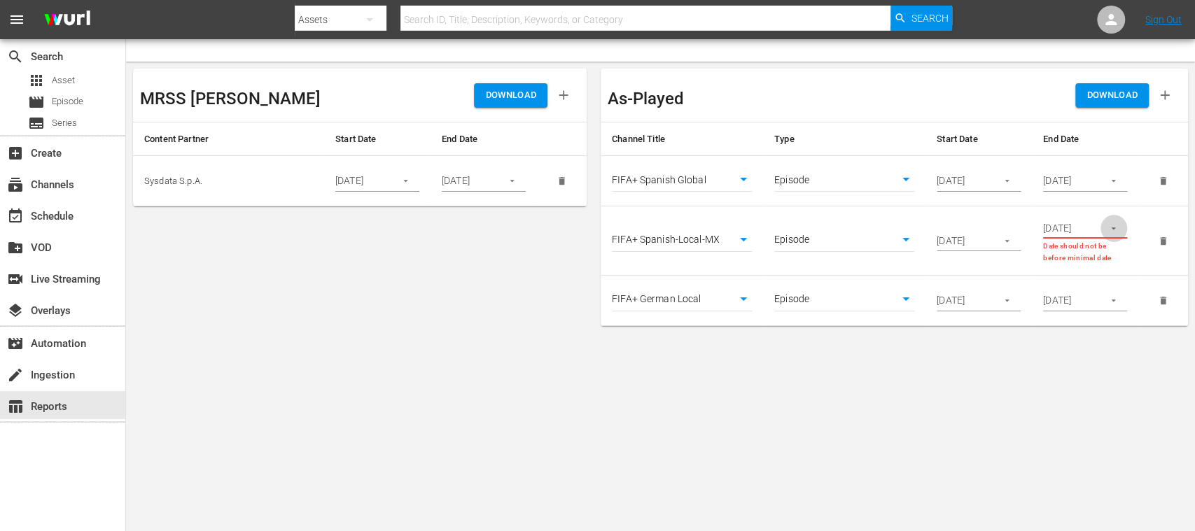
click at [1116, 226] on icon "button" at bounding box center [1113, 228] width 10 height 10
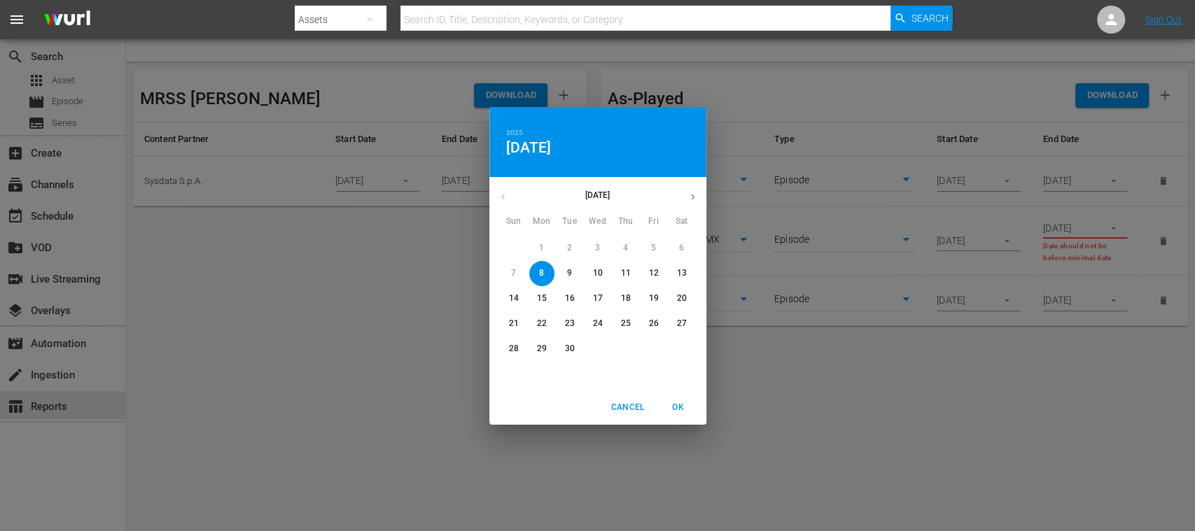
click at [570, 269] on p "9" at bounding box center [569, 273] width 5 height 12
click at [673, 407] on span "OK" at bounding box center [678, 407] width 34 height 15
type input "[DATE]"
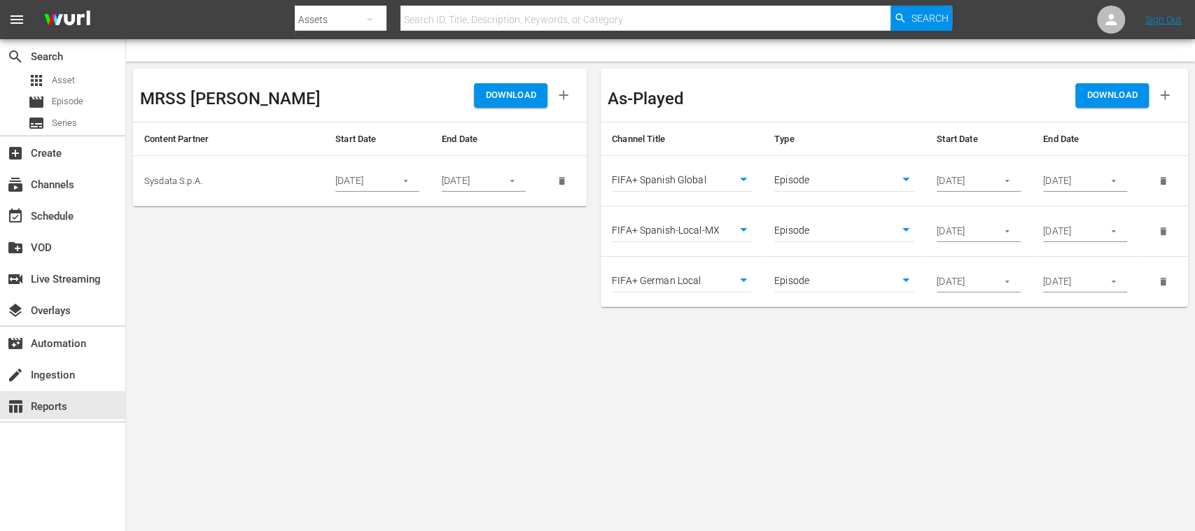
click at [1011, 285] on icon "button" at bounding box center [1007, 281] width 10 height 10
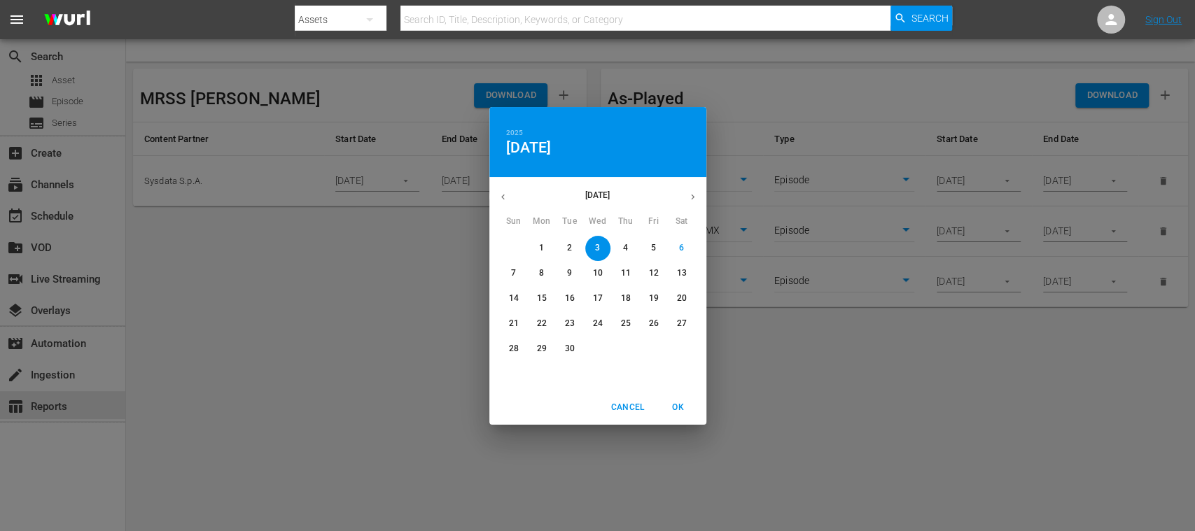
click at [545, 270] on span "8" at bounding box center [541, 273] width 25 height 12
click at [676, 403] on span "OK" at bounding box center [678, 407] width 34 height 15
type input "[DATE]"
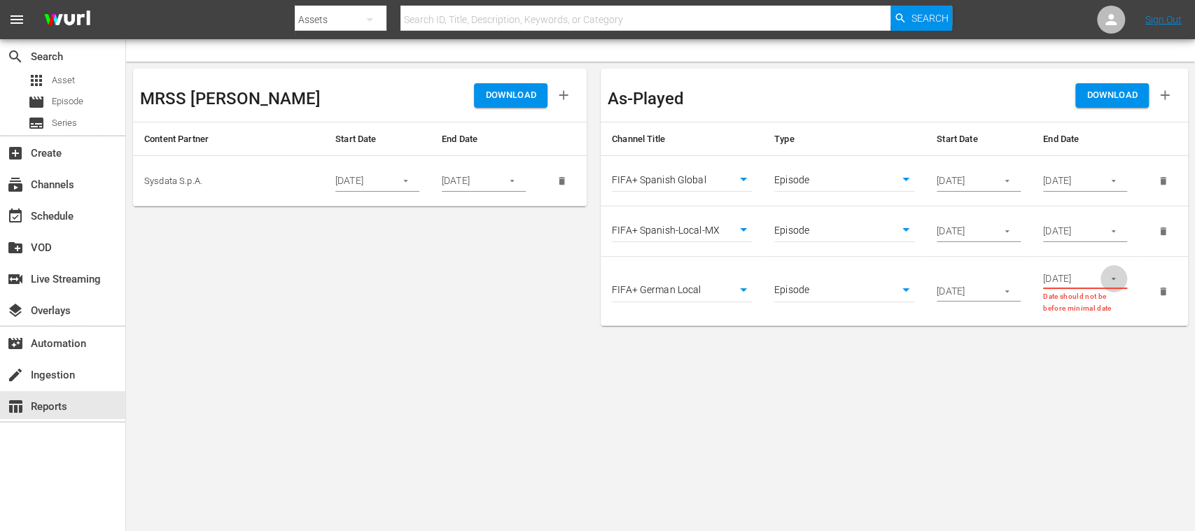
click at [1118, 282] on button "button" at bounding box center [1113, 278] width 27 height 27
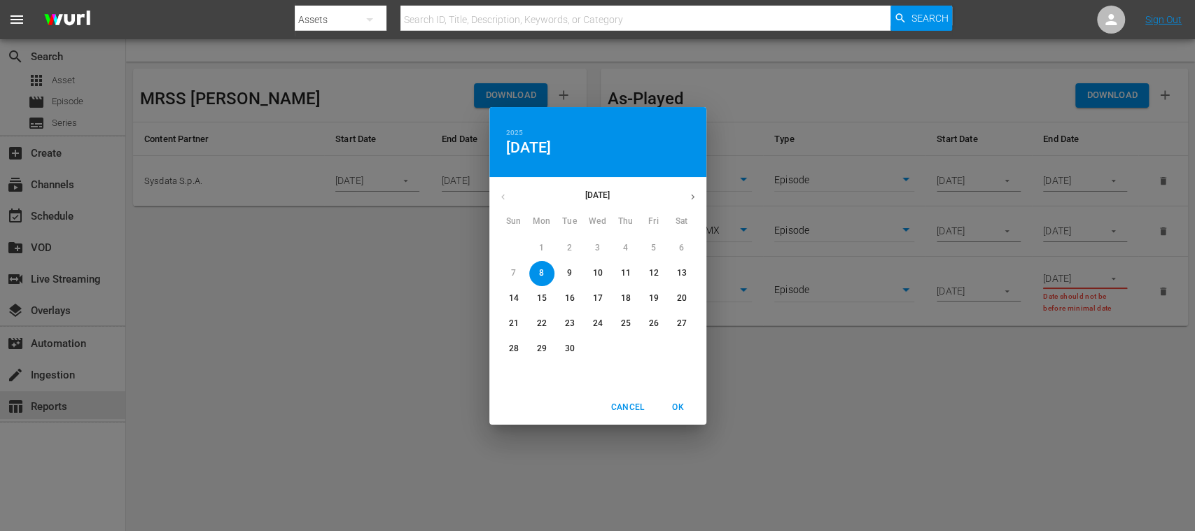
click at [570, 269] on p "9" at bounding box center [569, 273] width 5 height 12
click at [679, 405] on span "OK" at bounding box center [678, 407] width 34 height 15
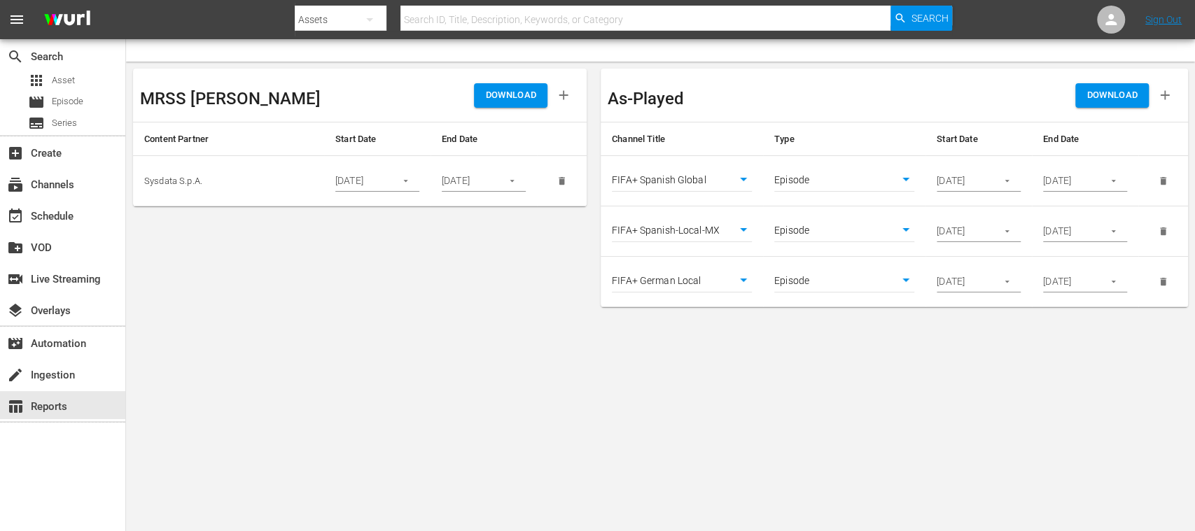
type input "[DATE]"
click at [1137, 99] on button "DOWNLOAD" at bounding box center [1111, 95] width 73 height 24
